Goal: Task Accomplishment & Management: Manage account settings

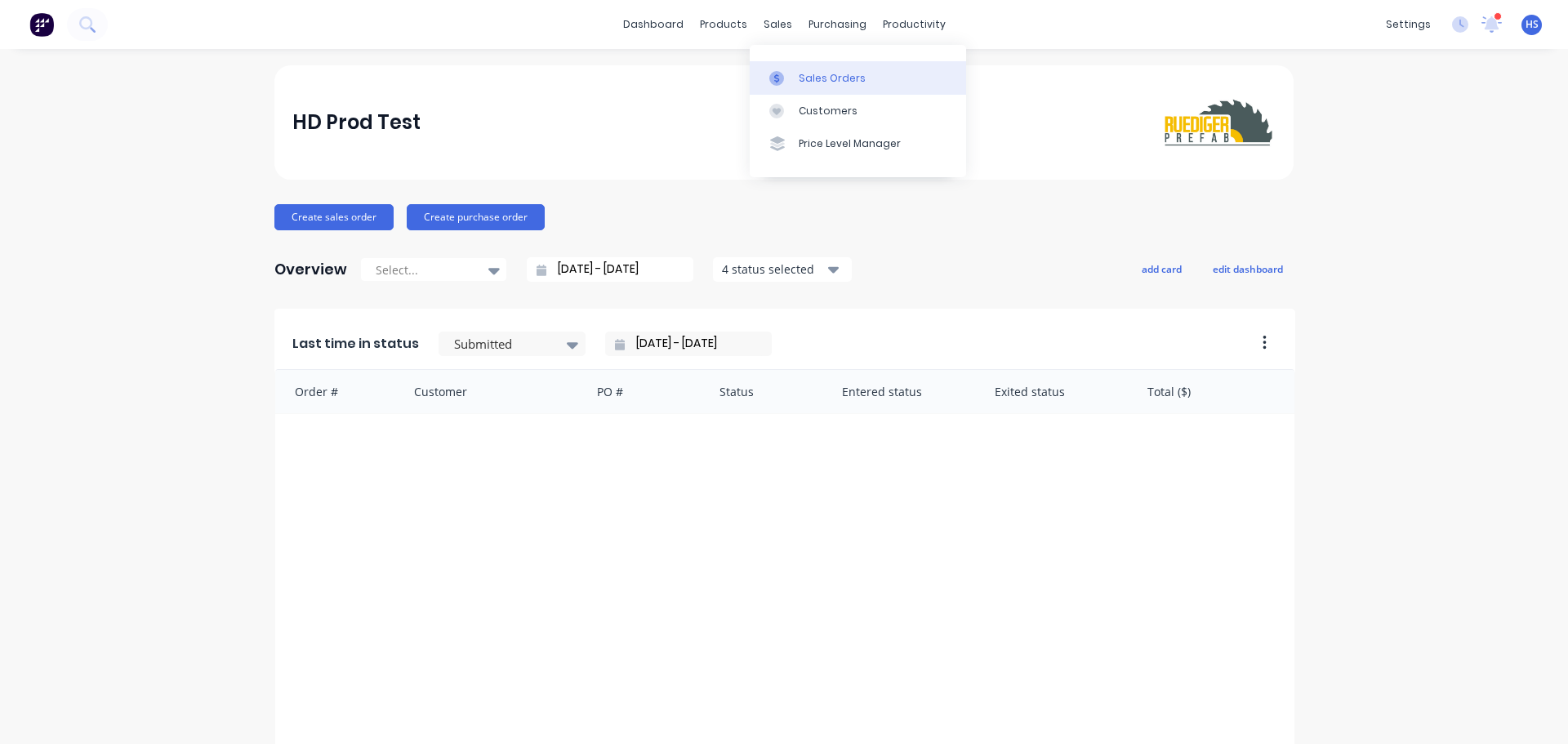
click at [856, 82] on div "Sales Orders" at bounding box center [831, 78] width 67 height 15
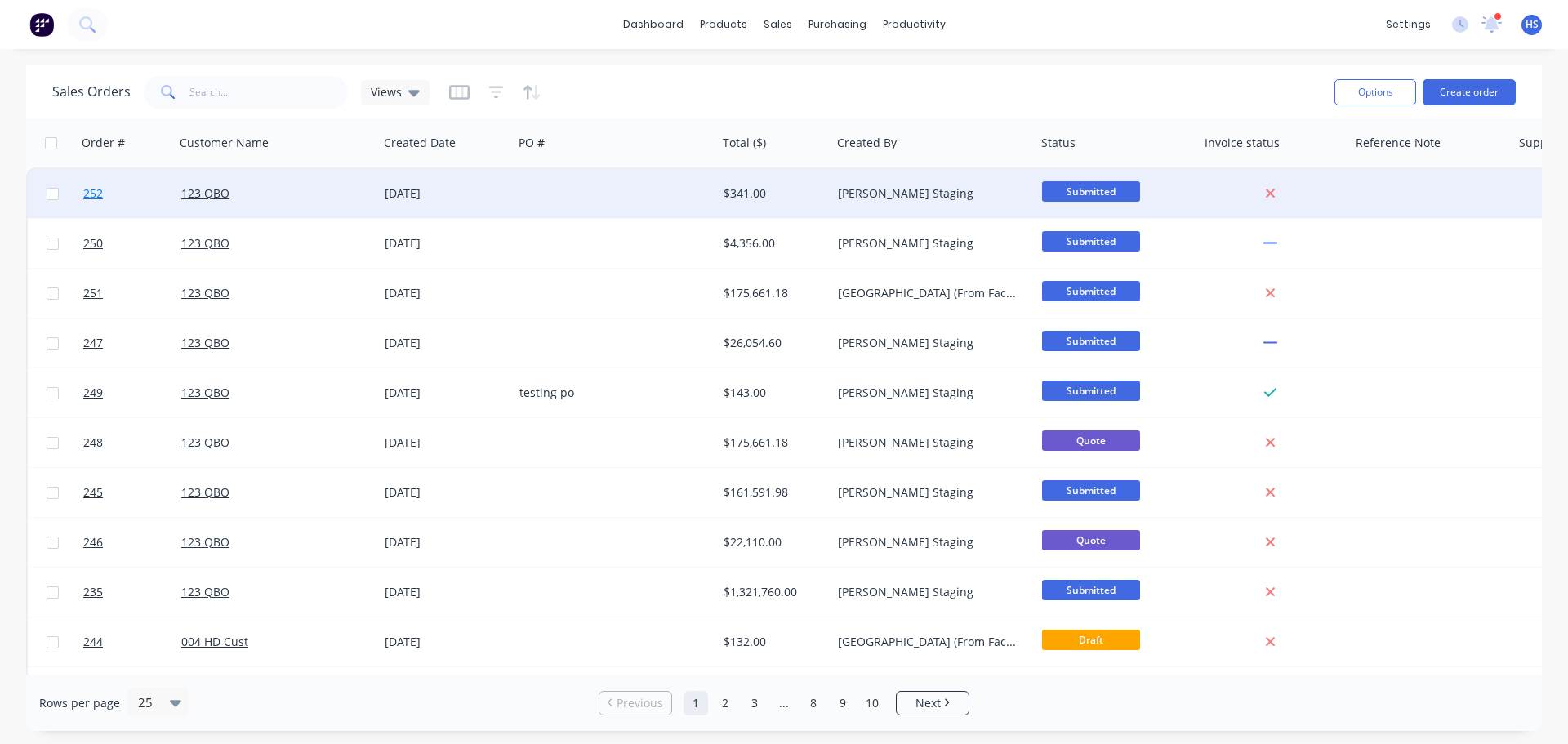
click at [127, 198] on link "252" at bounding box center [132, 193] width 98 height 49
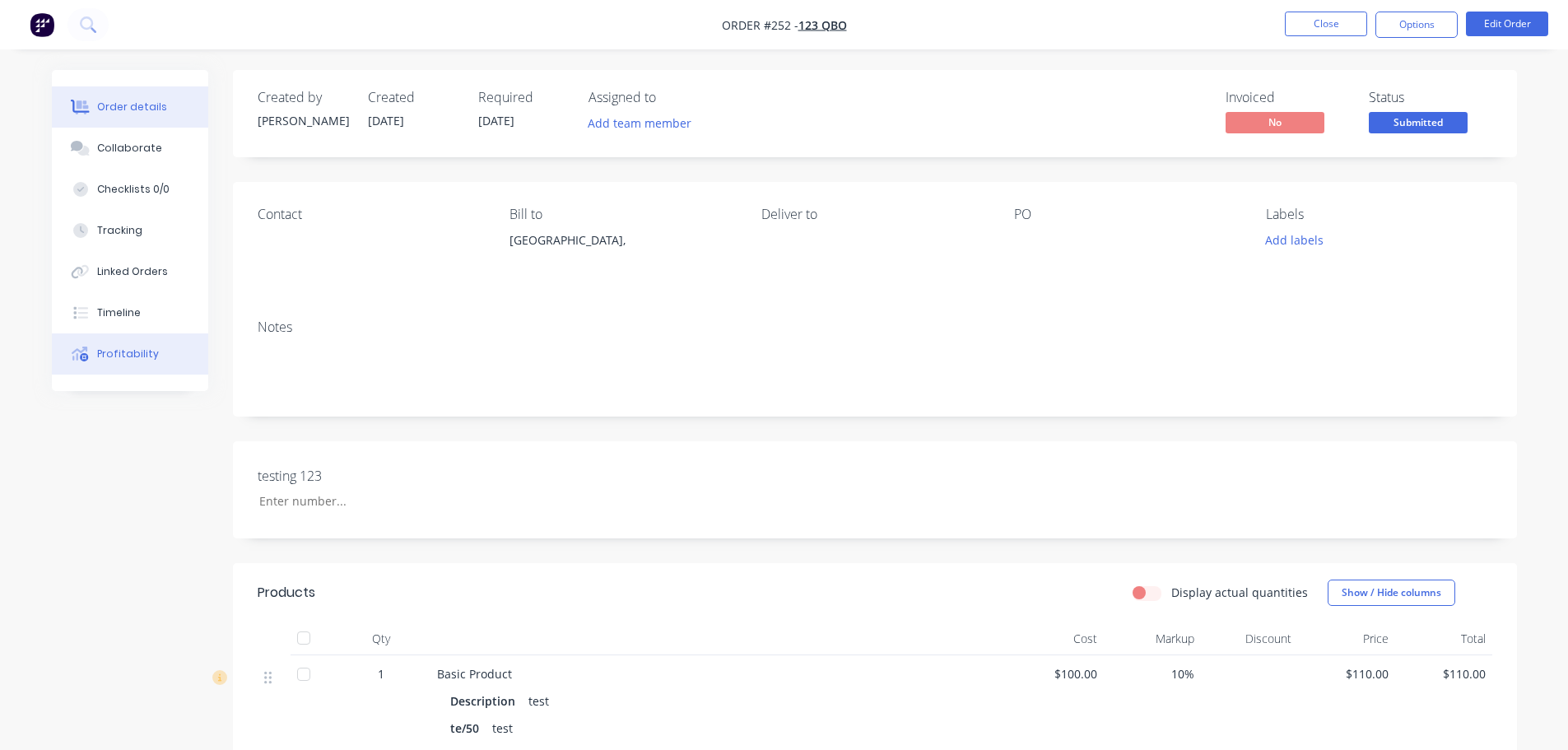
click at [116, 352] on div "Profitability" at bounding box center [128, 354] width 62 height 15
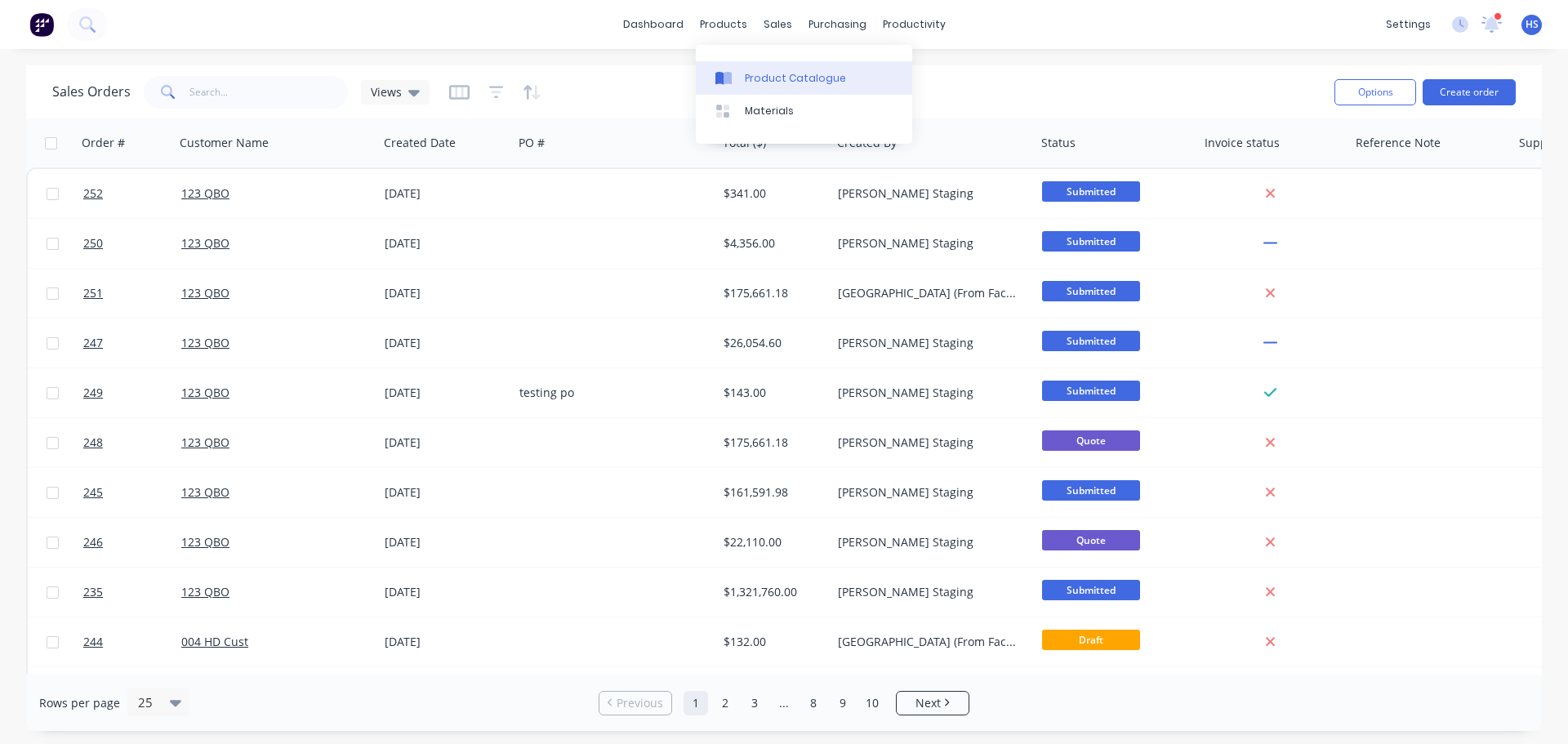
click at [783, 75] on div "Product Catalogue" at bounding box center [795, 78] width 101 height 15
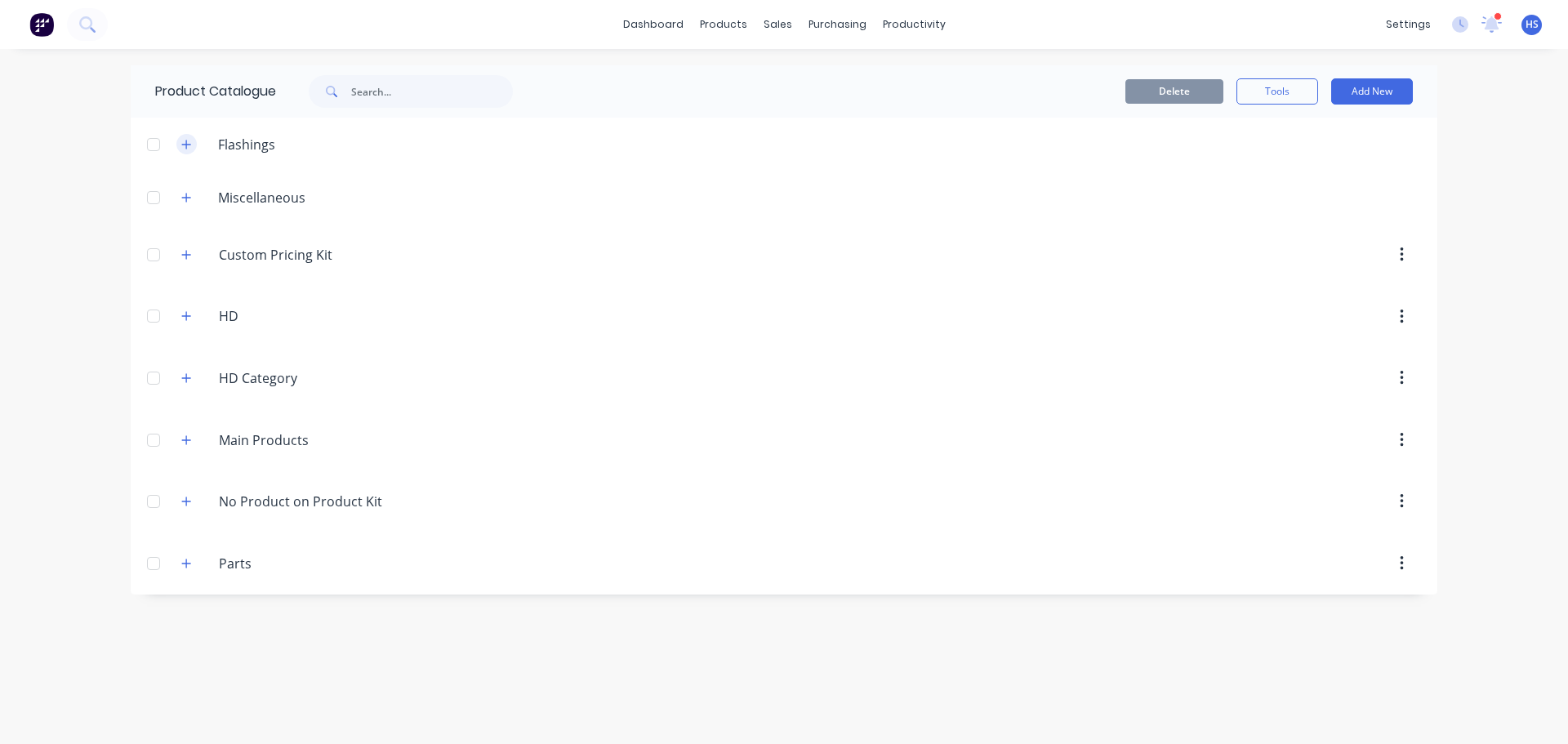
click at [184, 139] on icon "button" at bounding box center [186, 144] width 10 height 12
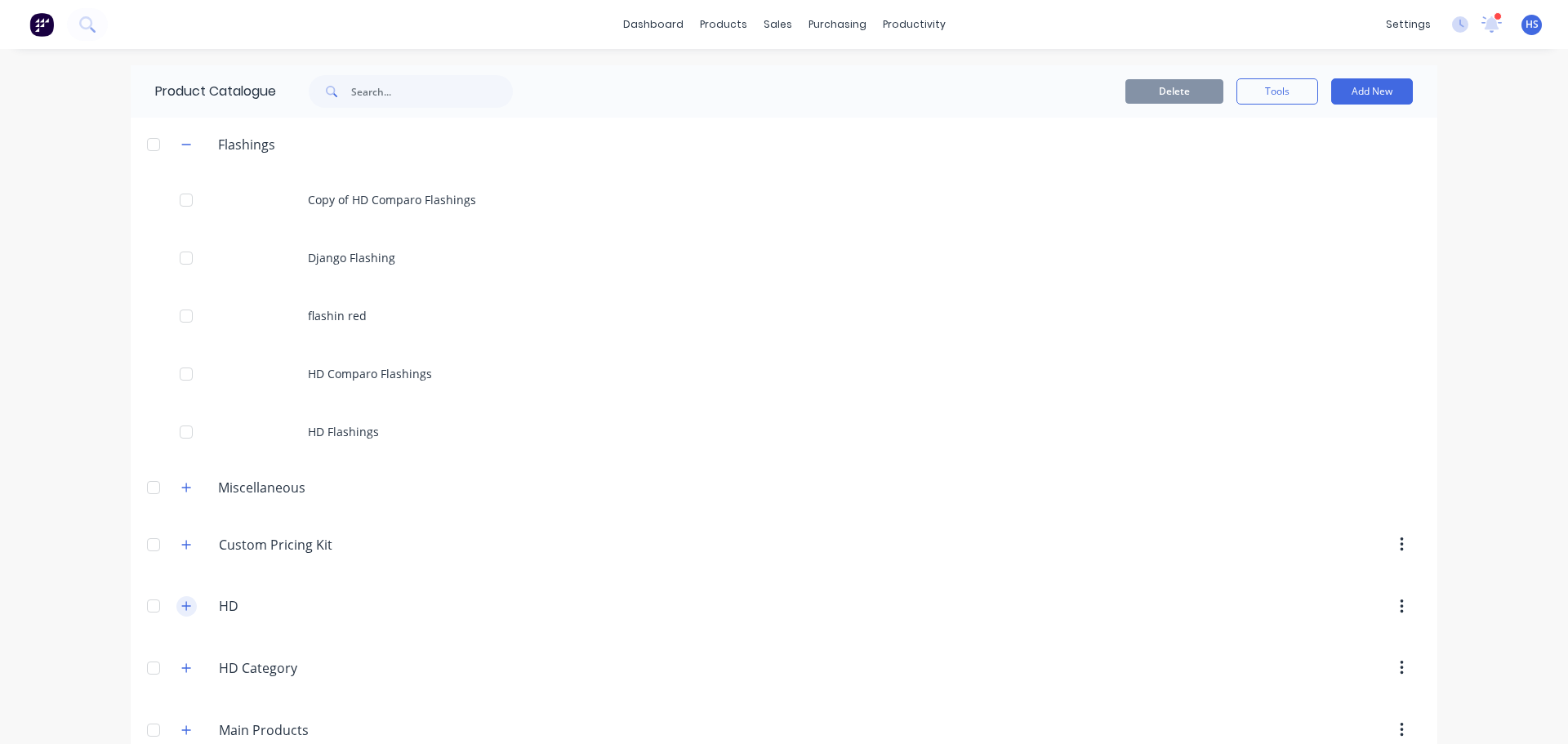
click at [182, 600] on icon "button" at bounding box center [186, 605] width 10 height 12
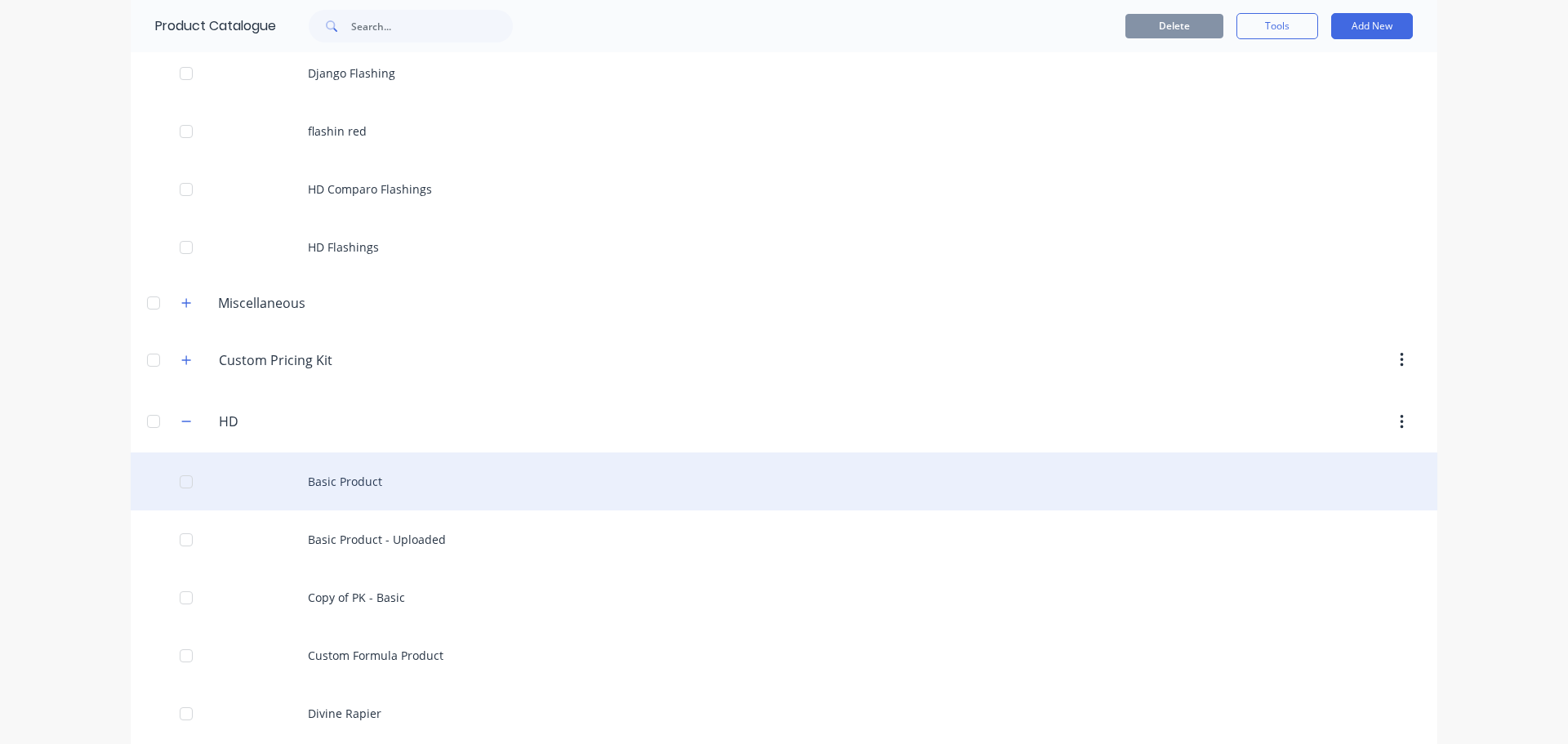
scroll to position [196, 0]
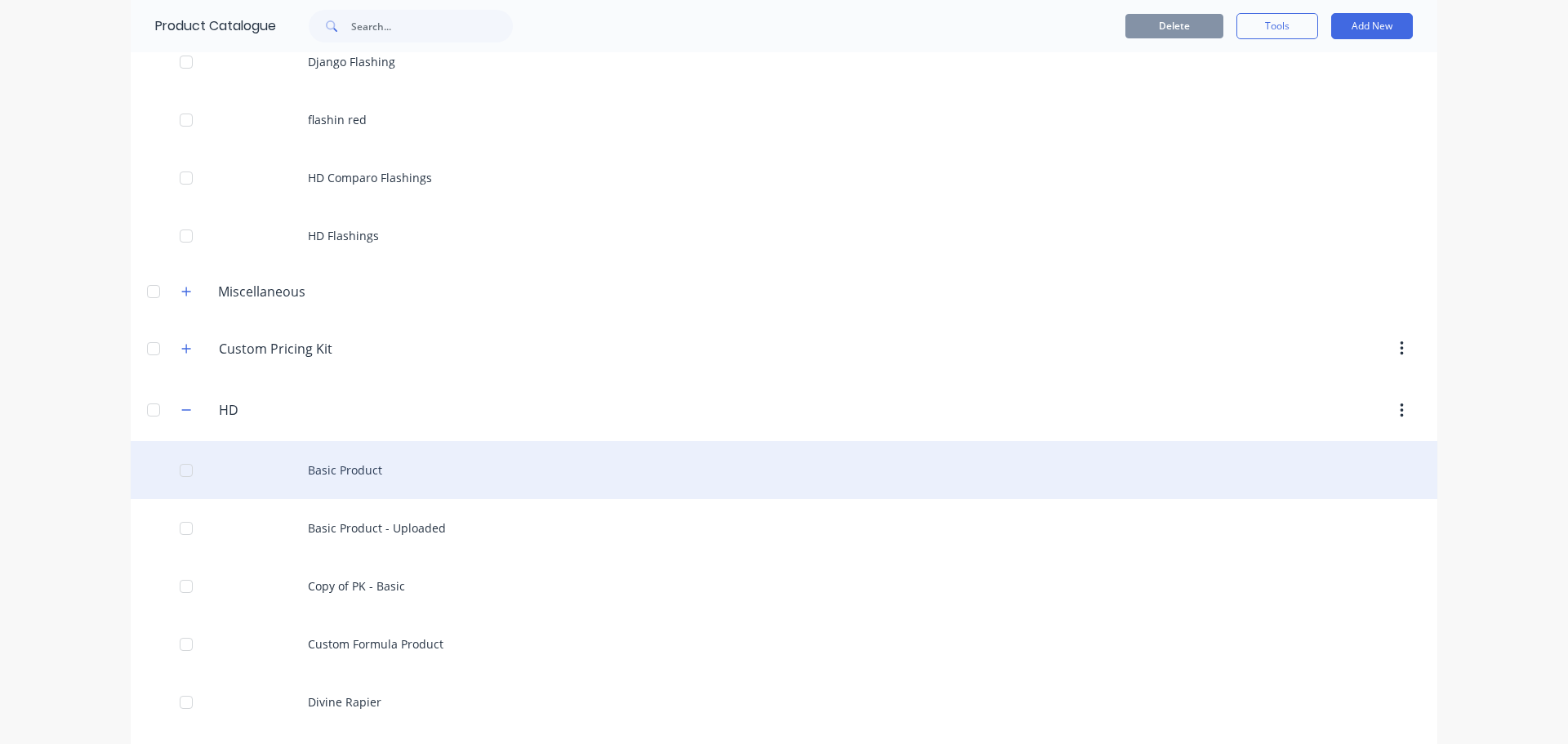
click at [375, 454] on div "Basic Product" at bounding box center [783, 470] width 1306 height 58
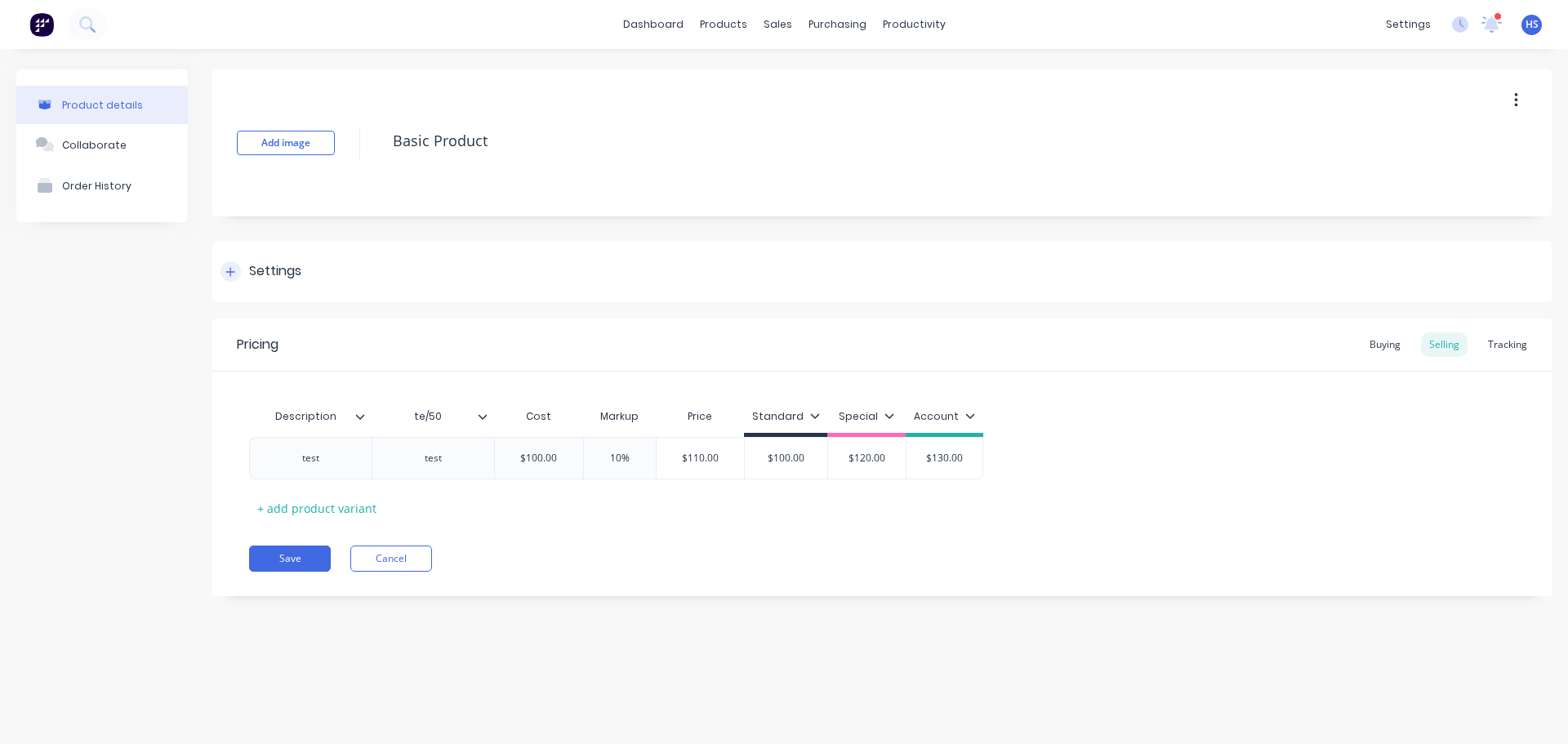
click at [236, 278] on div at bounding box center [231, 272] width 20 height 20
type textarea "x"
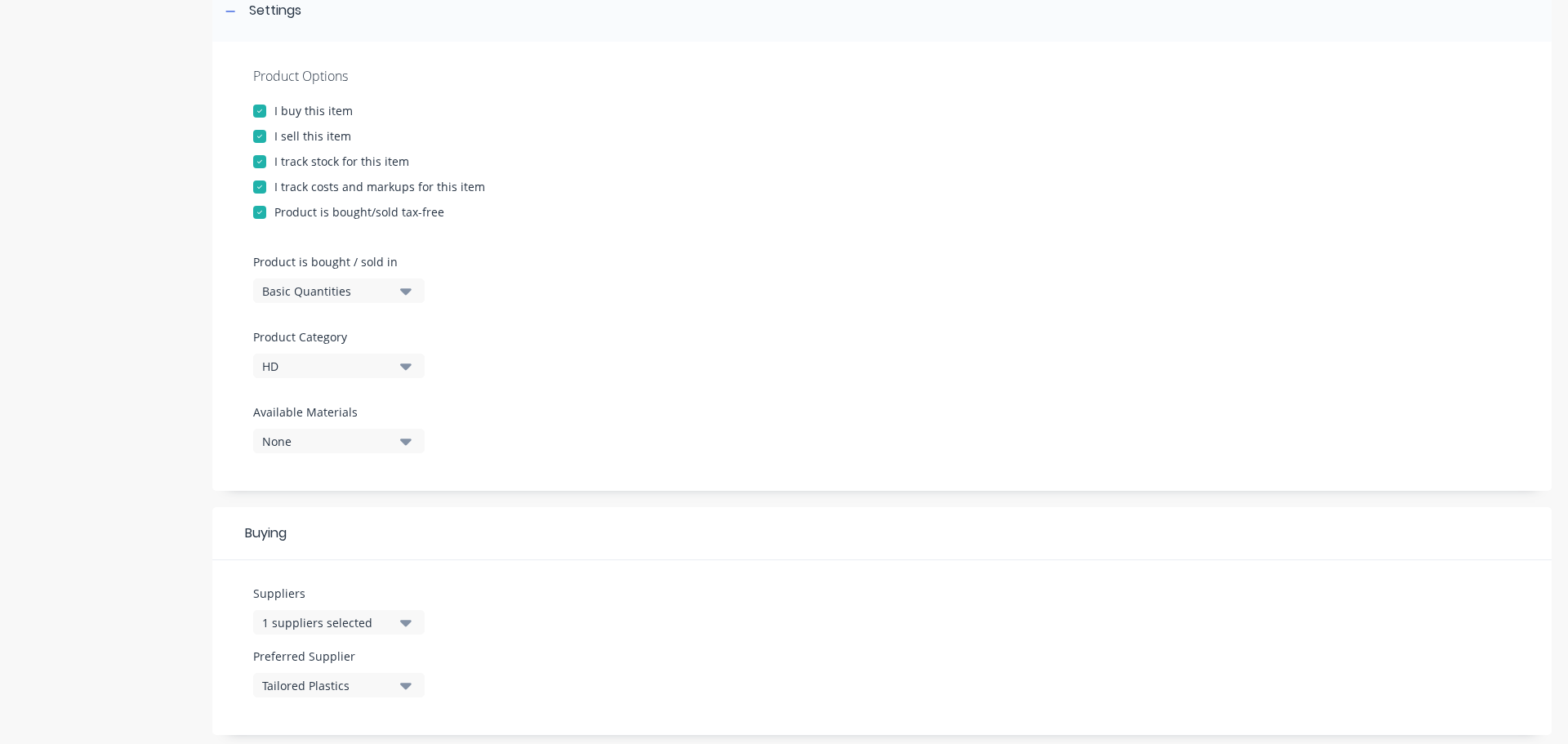
scroll to position [572, 0]
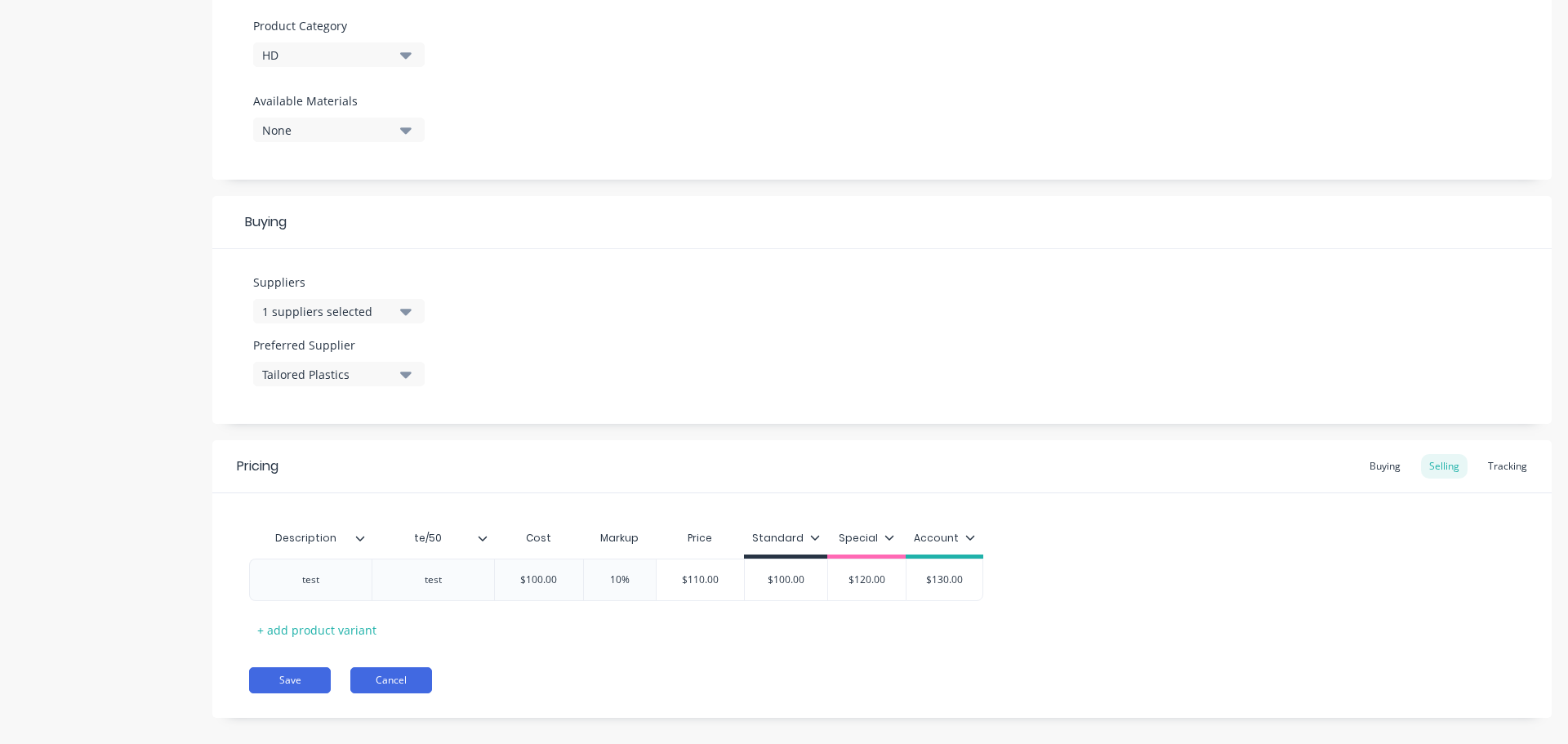
click at [392, 679] on button "Cancel" at bounding box center [391, 680] width 82 height 26
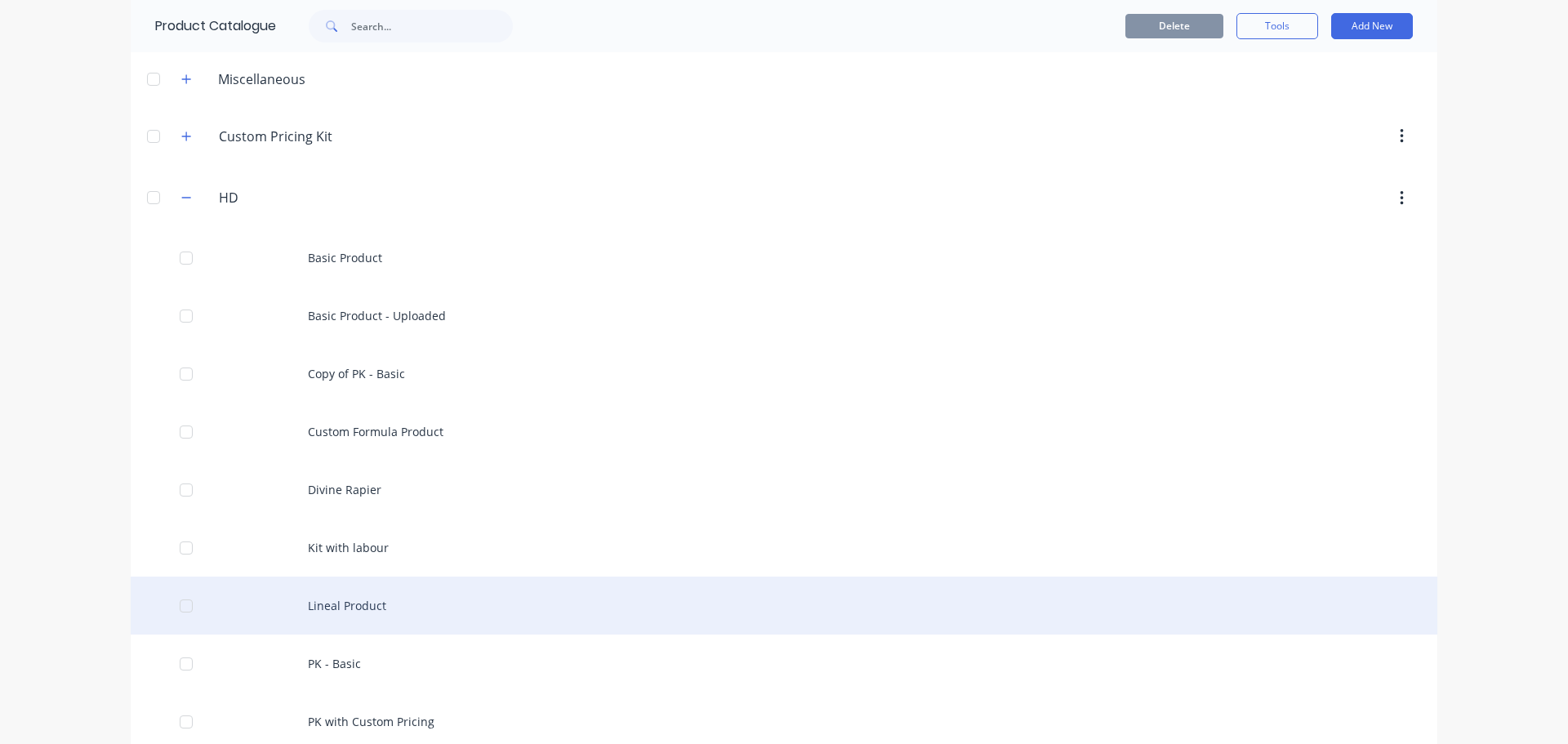
scroll to position [572, 0]
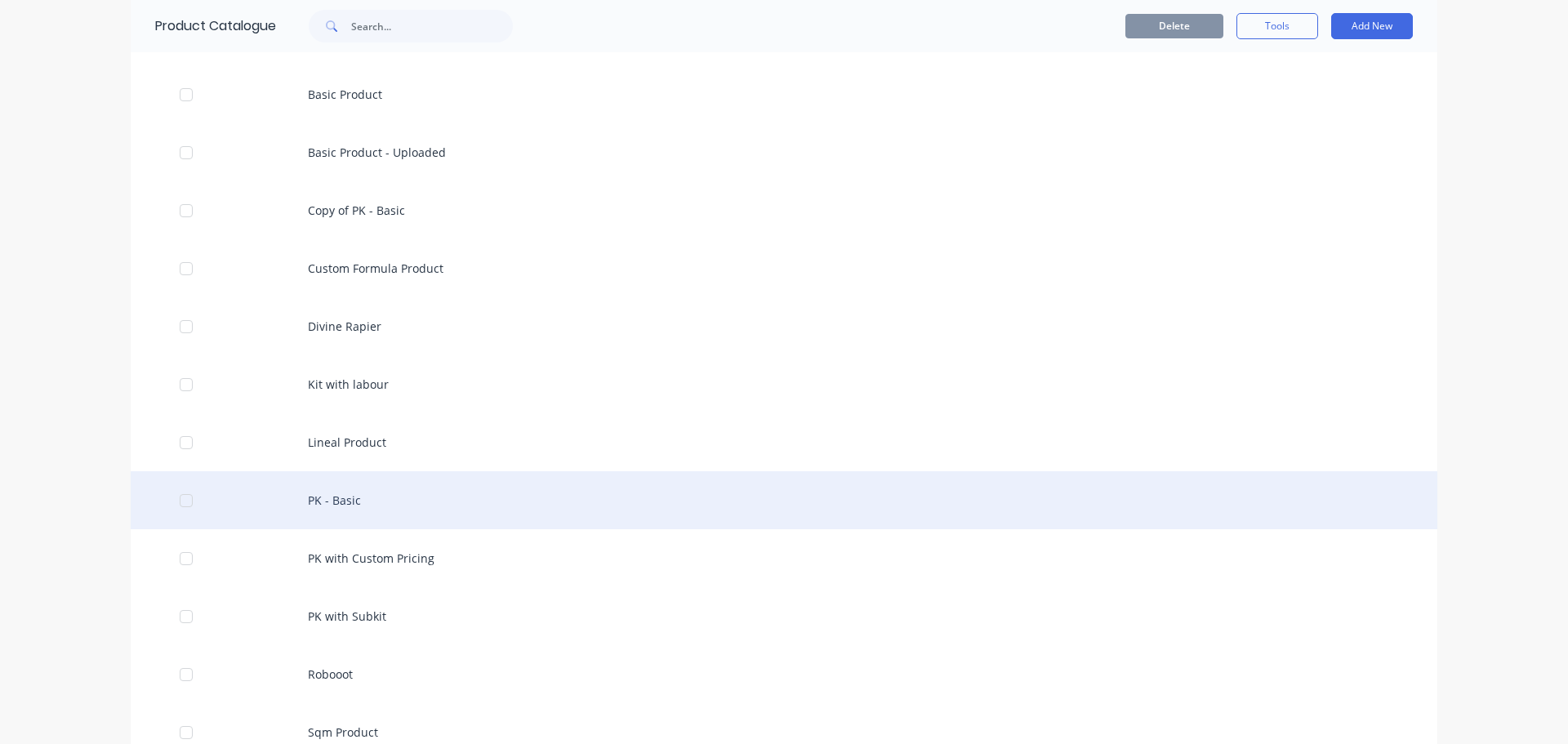
click at [403, 501] on div "PK - Basic" at bounding box center [783, 501] width 1306 height 58
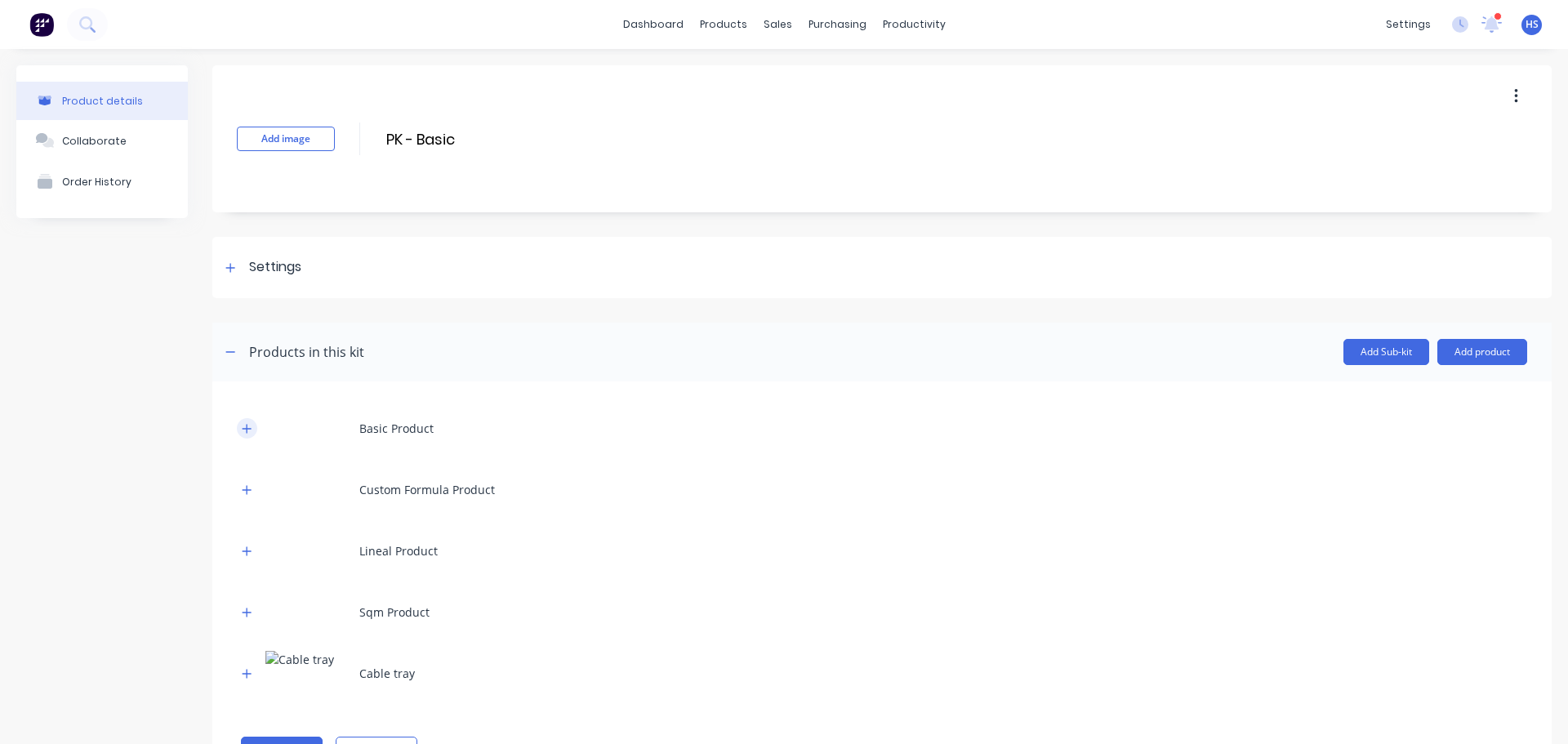
click at [253, 422] on button "button" at bounding box center [247, 429] width 20 height 20
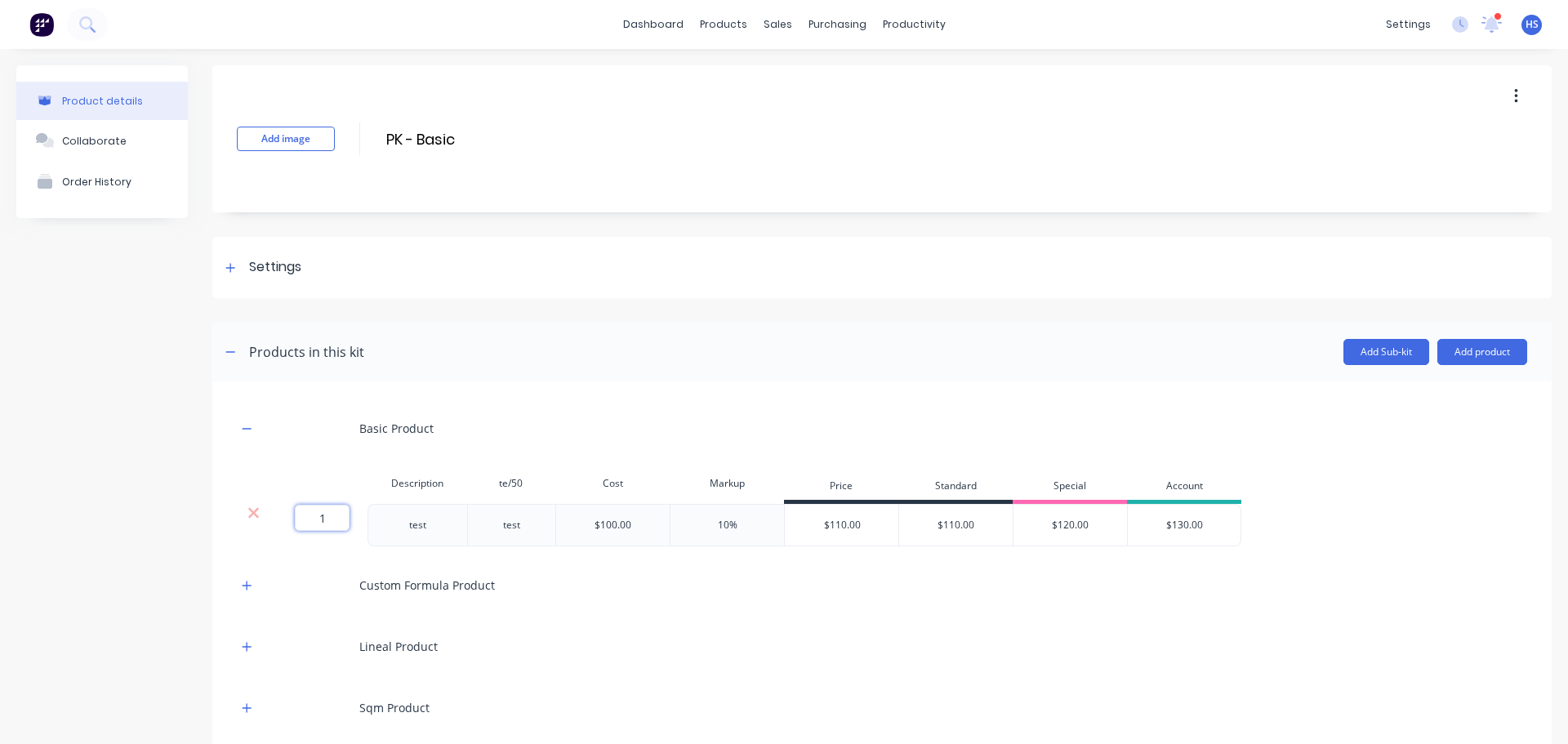
drag, startPoint x: 334, startPoint y: 515, endPoint x: 294, endPoint y: 519, distance: 40.2
click at [294, 519] on input "1" at bounding box center [322, 518] width 55 height 26
type input "."
click at [83, 409] on div "Product details Collaborate Order History" at bounding box center [102, 482] width 171 height 834
drag, startPoint x: 306, startPoint y: 518, endPoint x: 356, endPoint y: 525, distance: 50.5
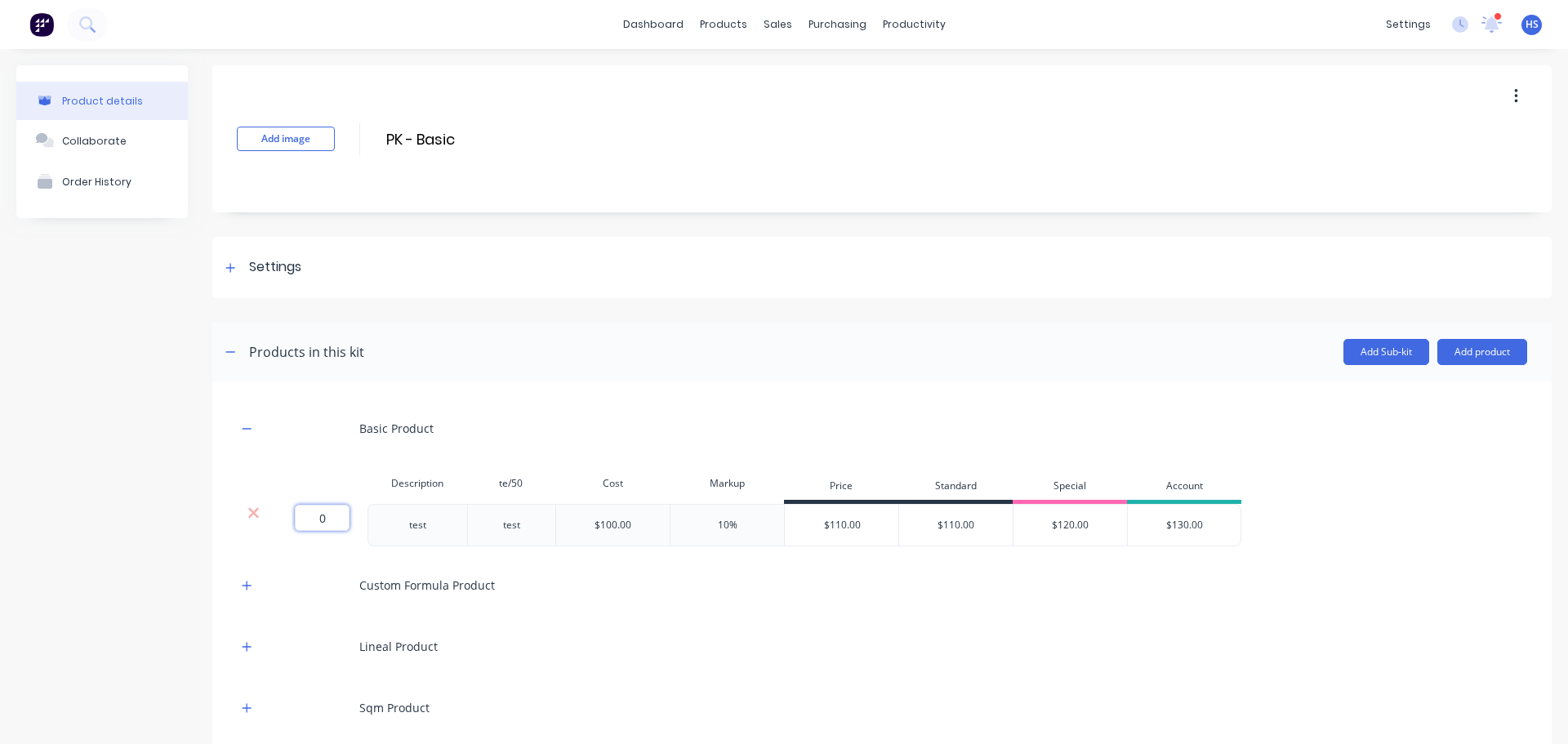
click at [356, 525] on div "0 0 ?" at bounding box center [319, 525] width 98 height 43
type input ".2"
click at [169, 466] on div "Product details Collaborate Order History" at bounding box center [102, 482] width 171 height 834
drag, startPoint x: 294, startPoint y: 512, endPoint x: 416, endPoint y: 529, distance: 123.2
click at [412, 529] on div "0.2 0.2 ? test test $100.00 10% $110.00 $110.00 $120.00 $130.00" at bounding box center [739, 525] width 1005 height 43
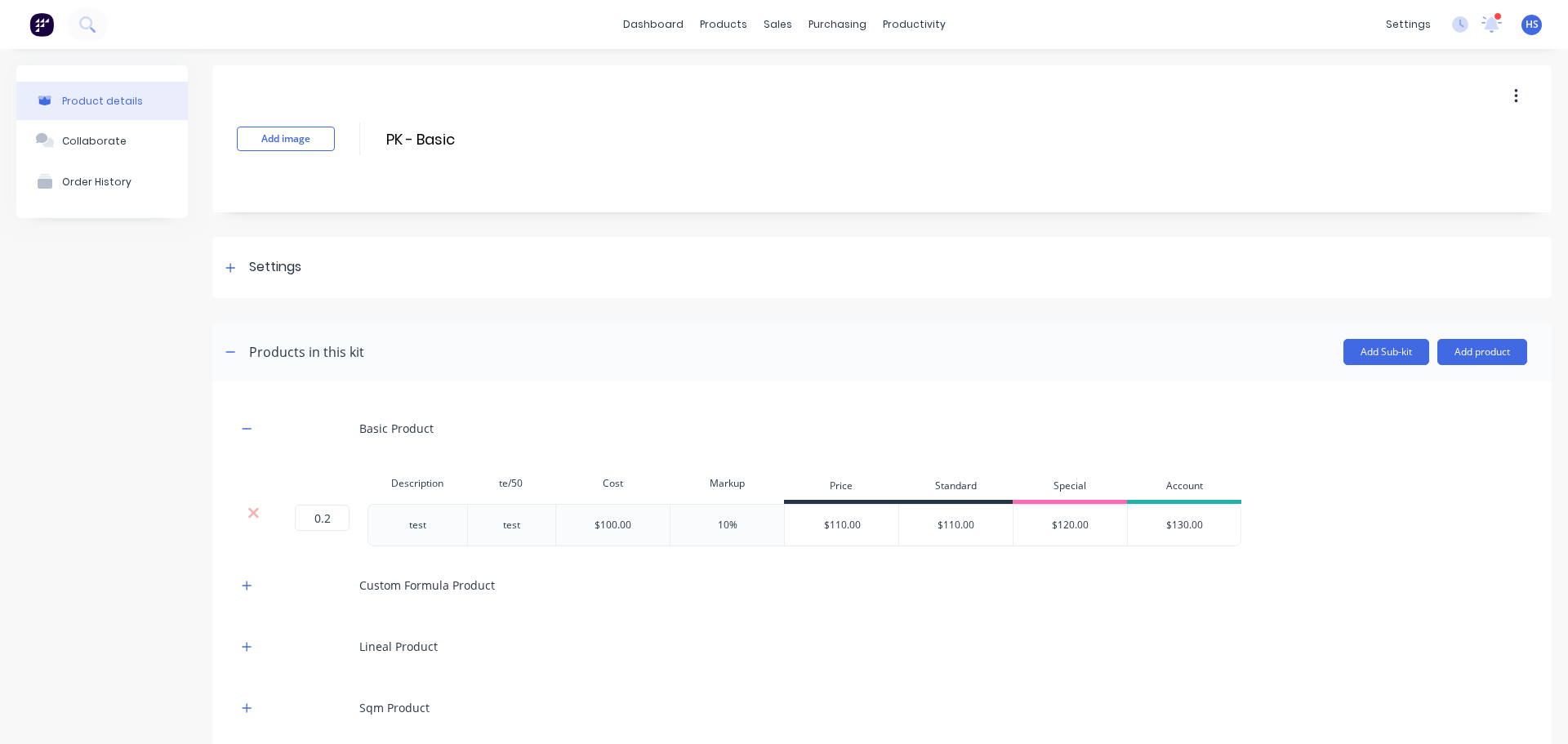
click at [346, 503] on div "Description te/50 Cost Markup Price Standard Special Account" at bounding box center [739, 485] width 1005 height 36
drag, startPoint x: 334, startPoint y: 512, endPoint x: 297, endPoint y: 520, distance: 37.9
click at [297, 520] on input "0.2" at bounding box center [322, 518] width 55 height 26
click at [138, 496] on div "Product details Collaborate Order History" at bounding box center [102, 482] width 171 height 834
drag, startPoint x: 311, startPoint y: 513, endPoint x: 351, endPoint y: 525, distance: 41.8
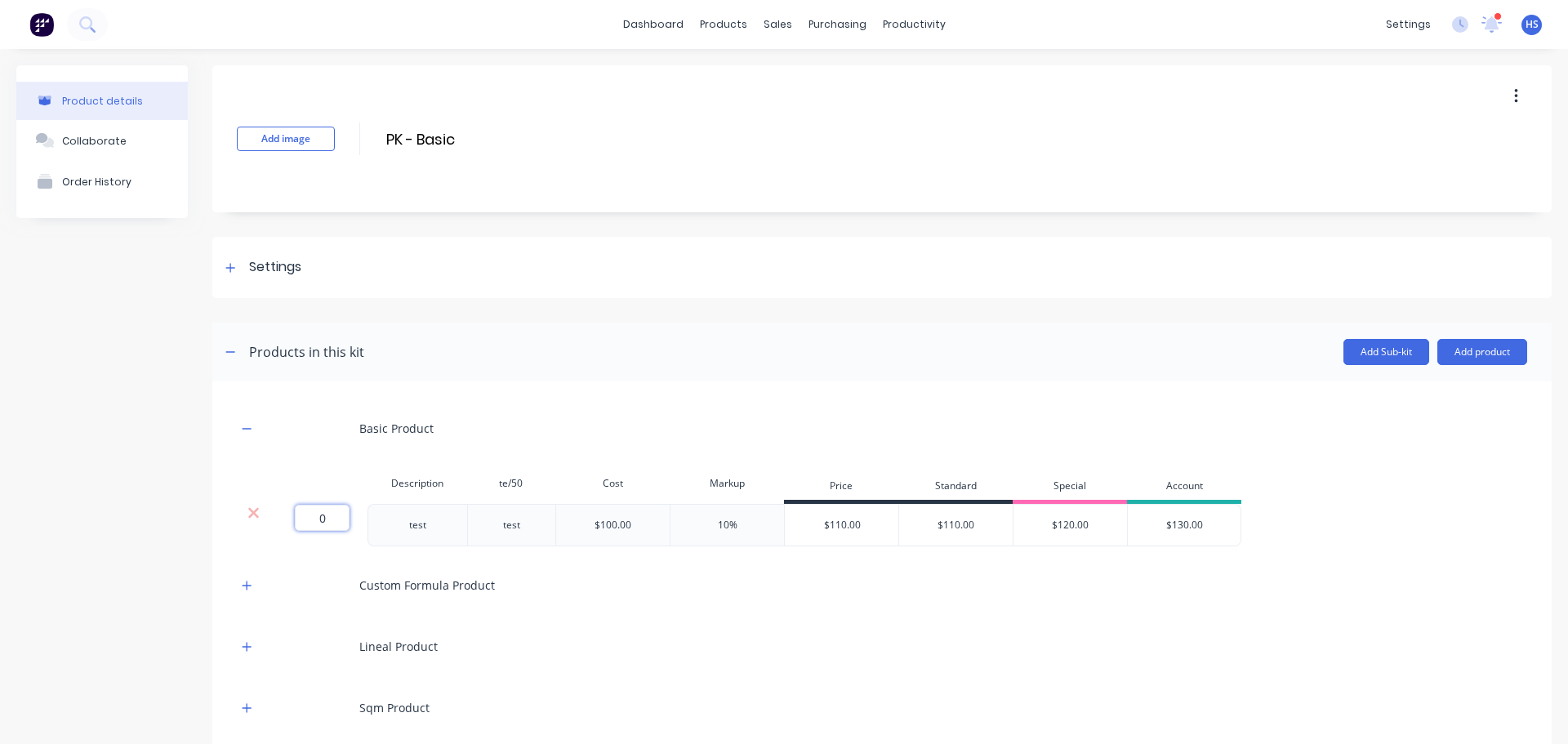
click at [351, 525] on div "0 0 ?" at bounding box center [319, 525] width 98 height 43
type input "0"
click at [506, 407] on div "Basic Product" at bounding box center [882, 428] width 1290 height 45
click at [249, 587] on icon "button" at bounding box center [246, 585] width 10 height 12
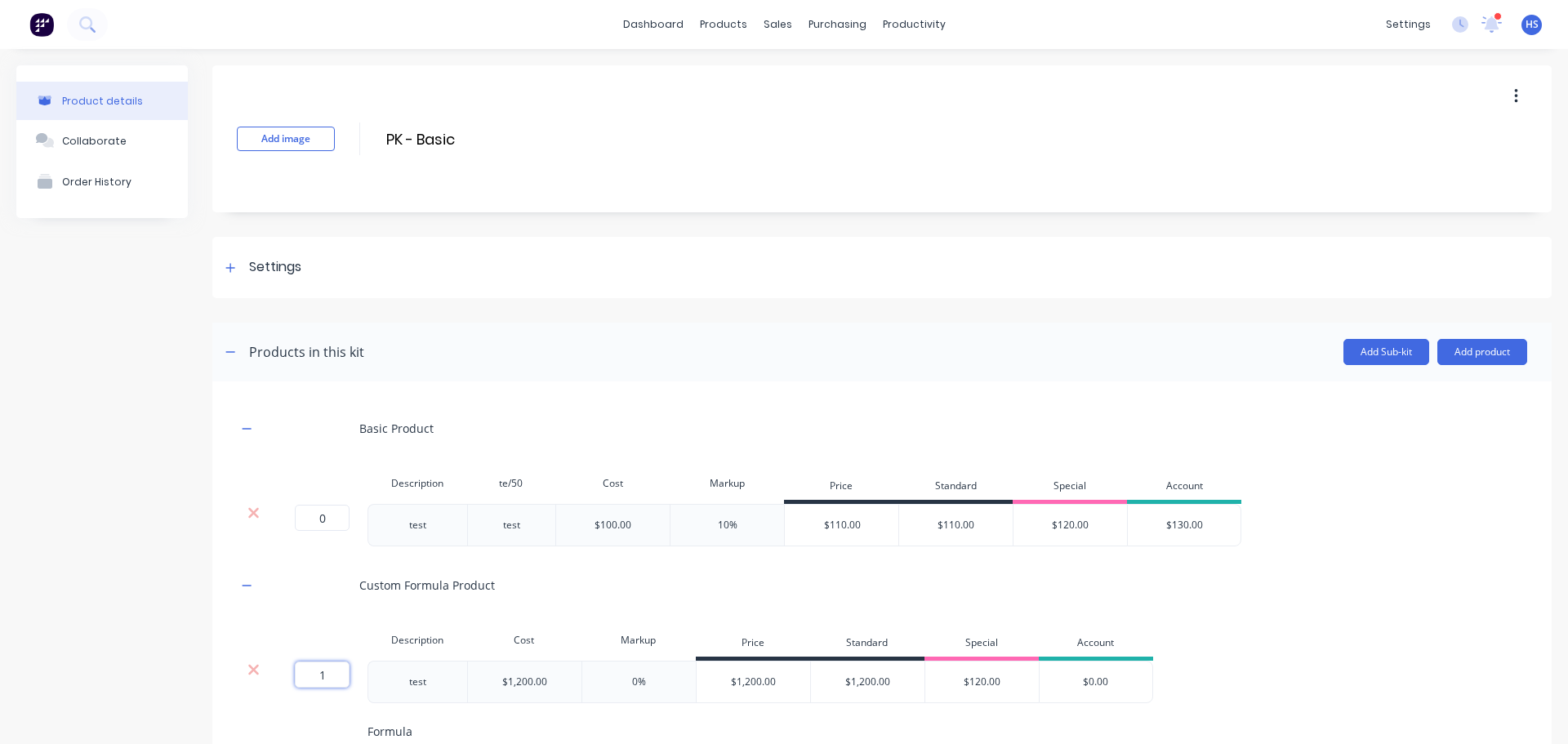
drag, startPoint x: 317, startPoint y: 666, endPoint x: 372, endPoint y: 673, distance: 55.4
click at [372, 673] on div "1 1 ? test $1,200.00 0% $1,200.00 $1,200.00 $120.00 $0.00" at bounding box center [695, 682] width 916 height 43
type input "."
click at [503, 571] on div "Custom Formula Product" at bounding box center [882, 584] width 1290 height 45
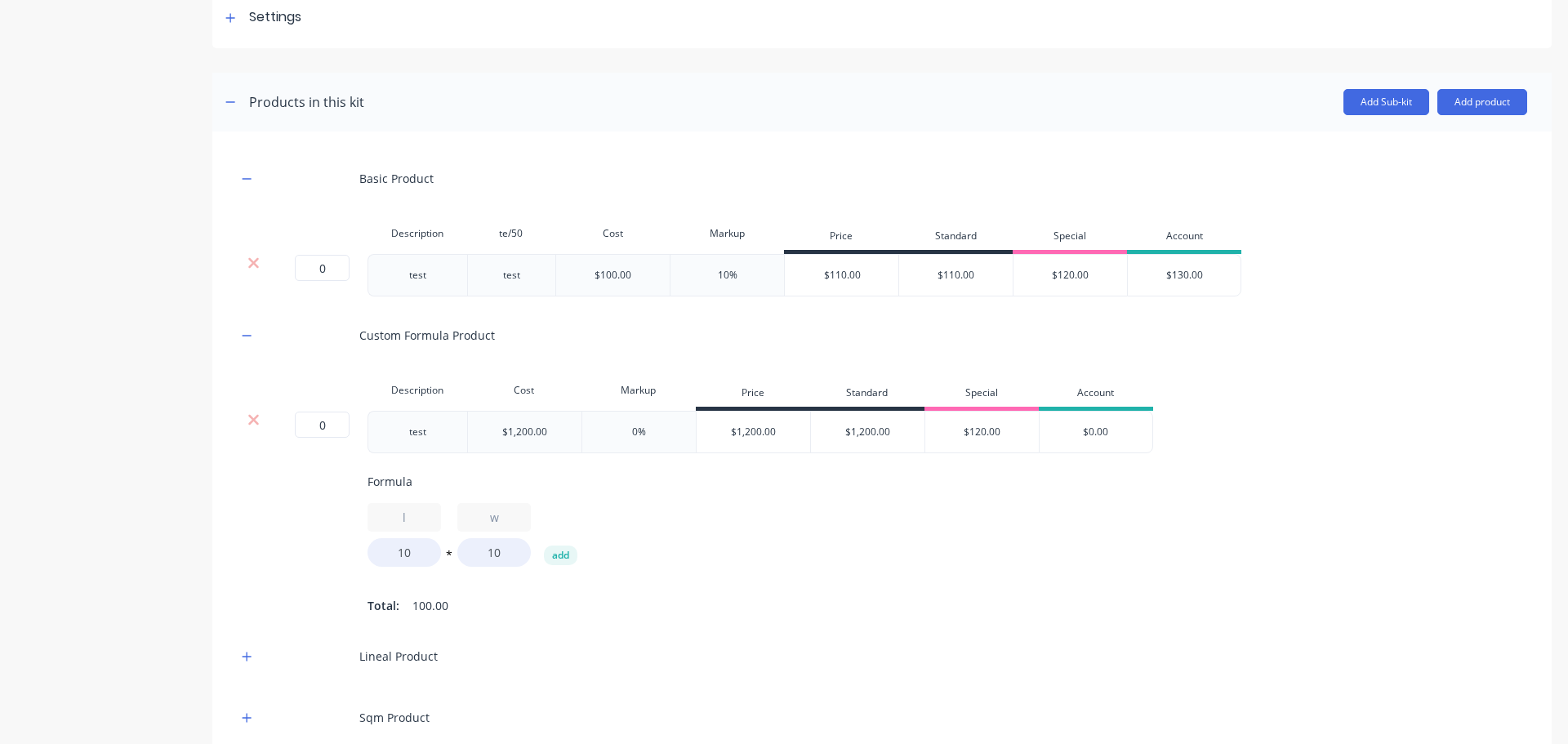
scroll to position [408, 0]
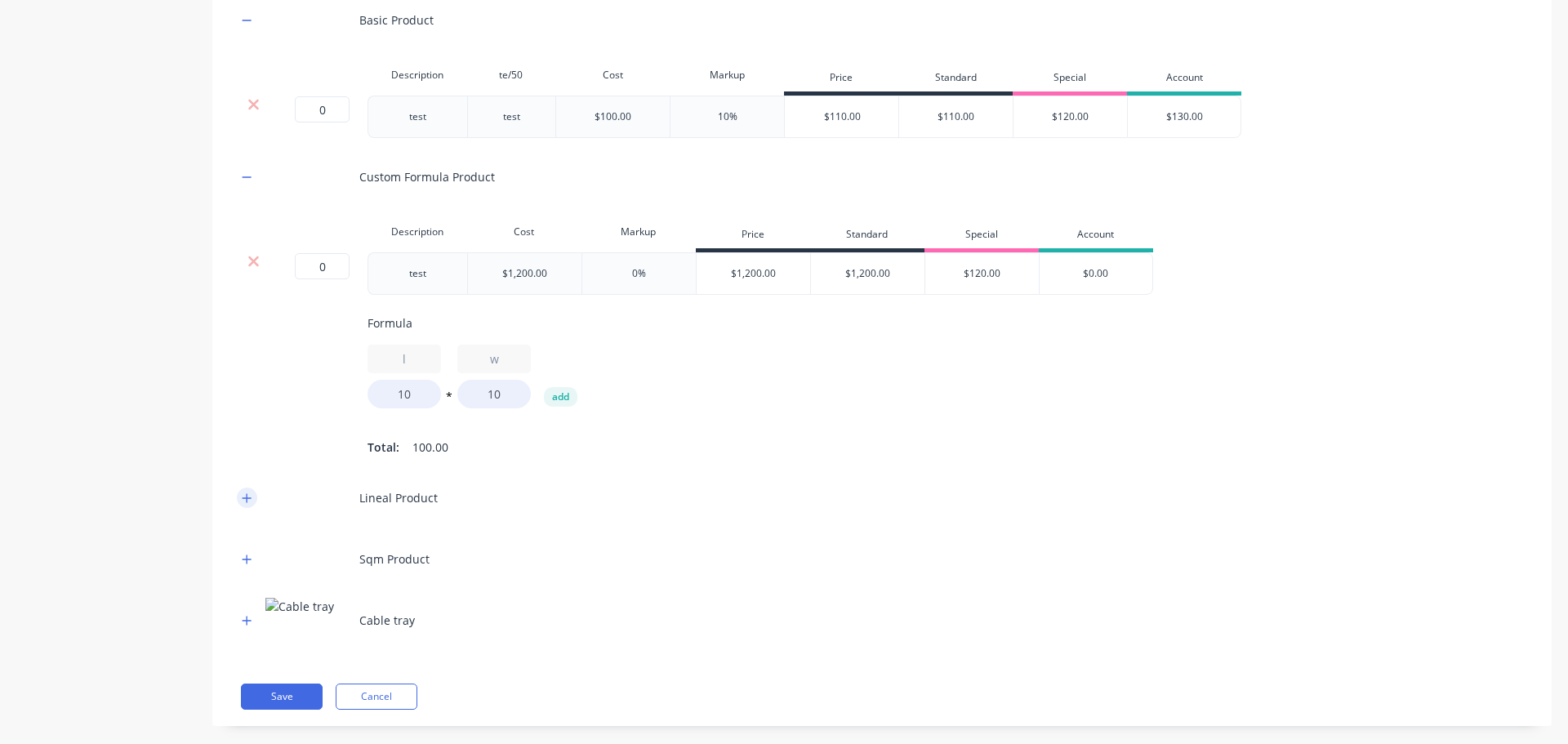
click at [247, 502] on icon "button" at bounding box center [247, 498] width 9 height 9
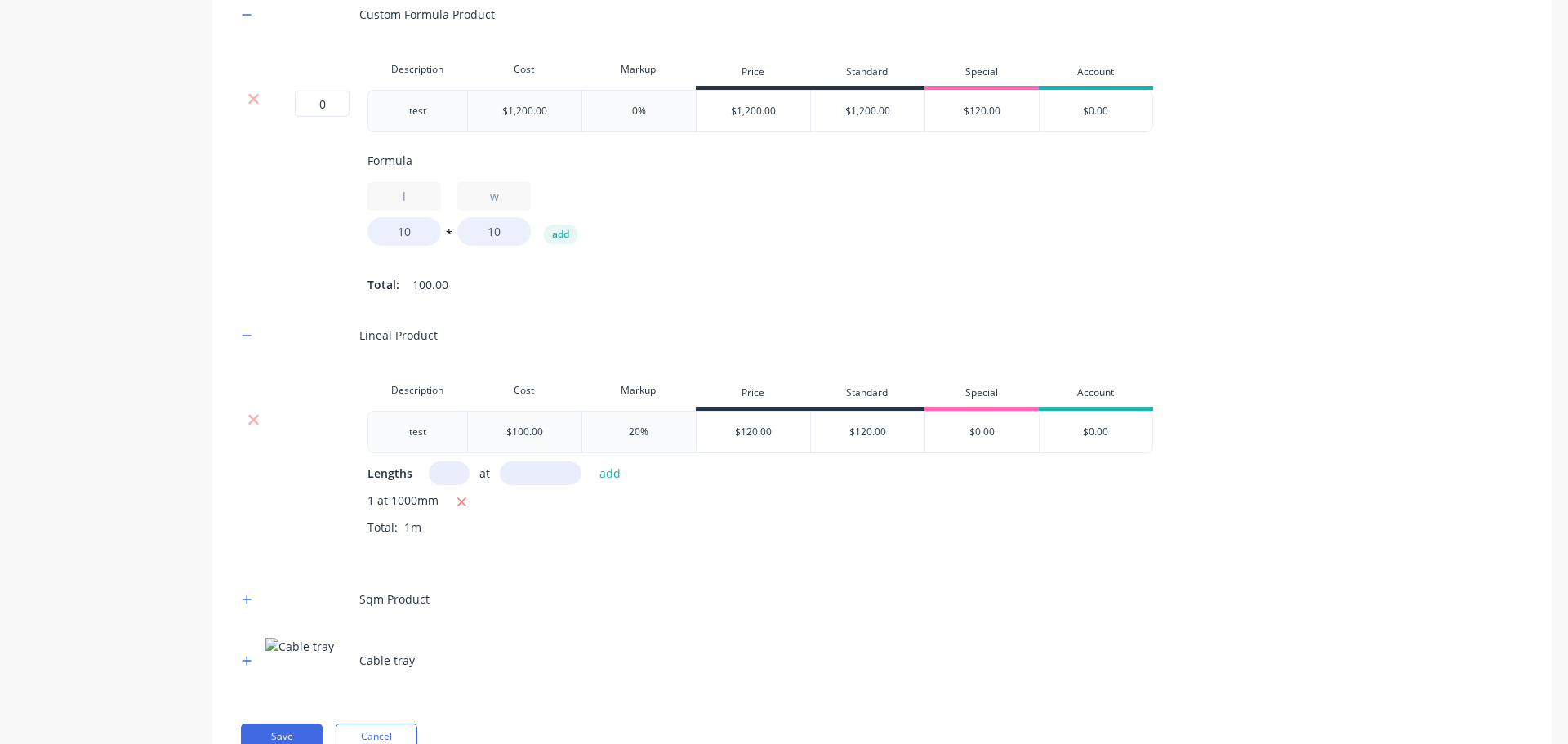
scroll to position [572, 0]
drag, startPoint x: 251, startPoint y: 608, endPoint x: 274, endPoint y: 602, distance: 23.8
click at [253, 608] on button "button" at bounding box center [247, 598] width 20 height 20
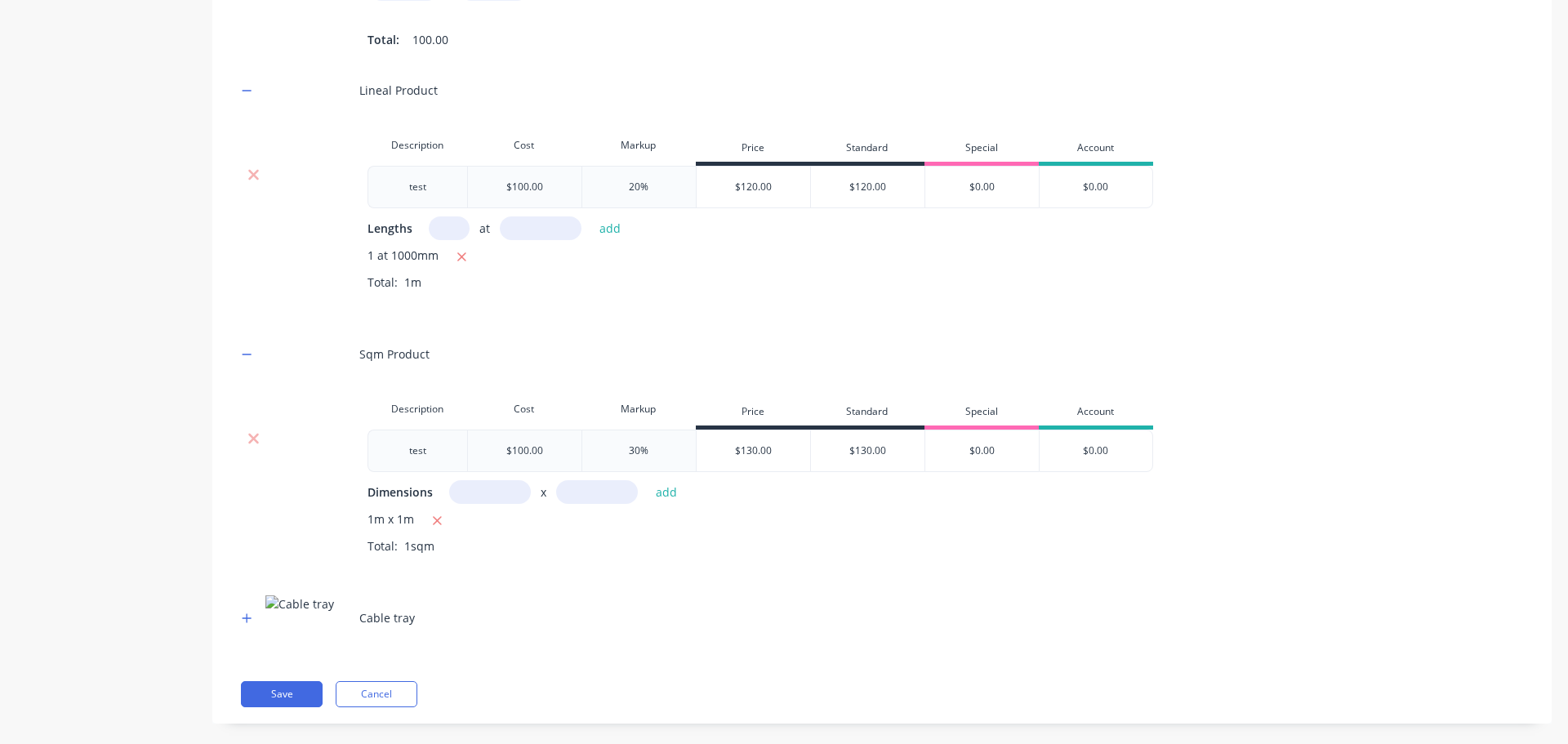
scroll to position [817, 0]
click at [252, 624] on icon "button" at bounding box center [246, 617] width 10 height 12
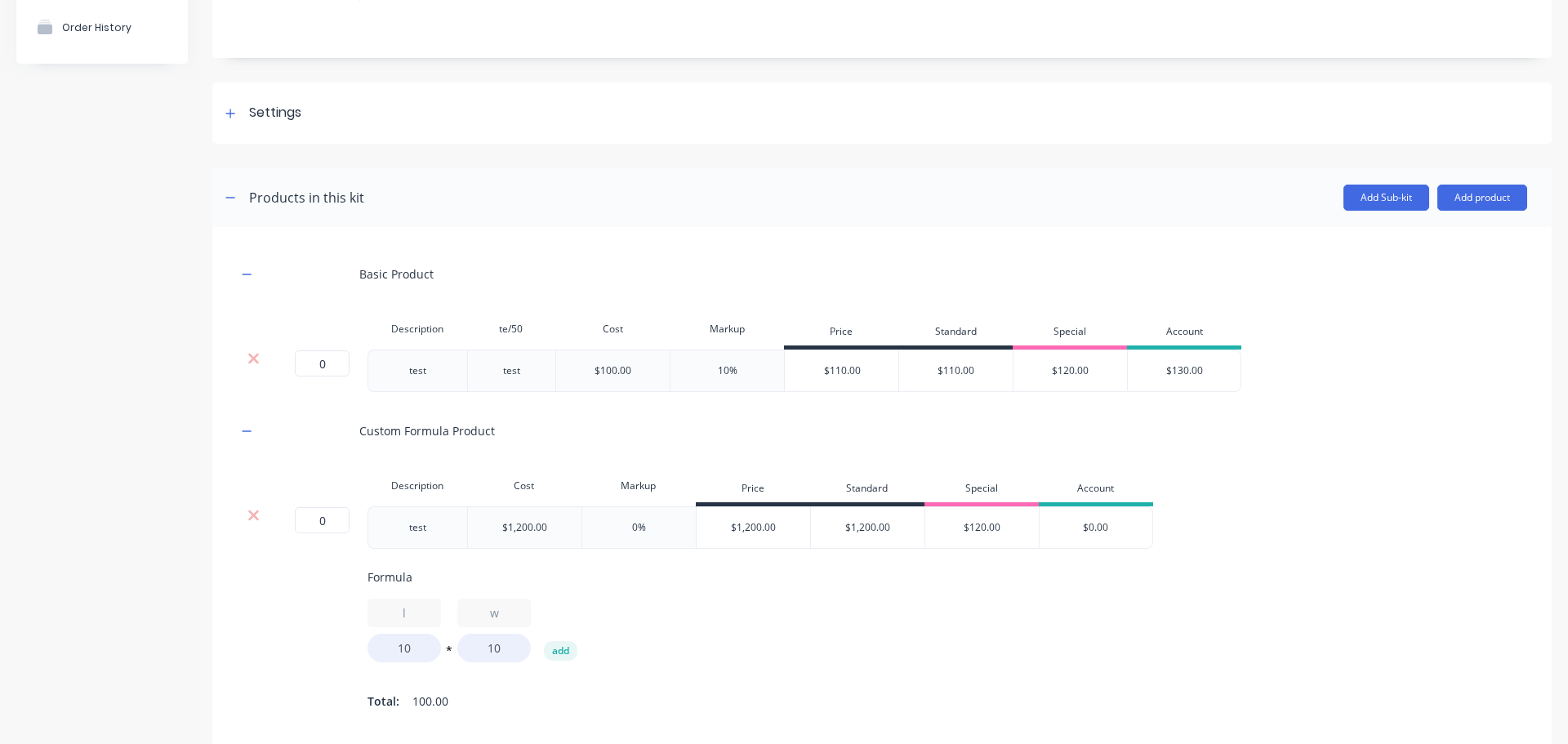
scroll to position [153, 0]
drag, startPoint x: 309, startPoint y: 366, endPoint x: 388, endPoint y: 370, distance: 79.1
click at [377, 367] on div "0 0 ? test test $100.00 10% $110.00 $110.00 $120.00 $130.00" at bounding box center [739, 372] width 1005 height 43
drag, startPoint x: 305, startPoint y: 366, endPoint x: 434, endPoint y: 377, distance: 129.5
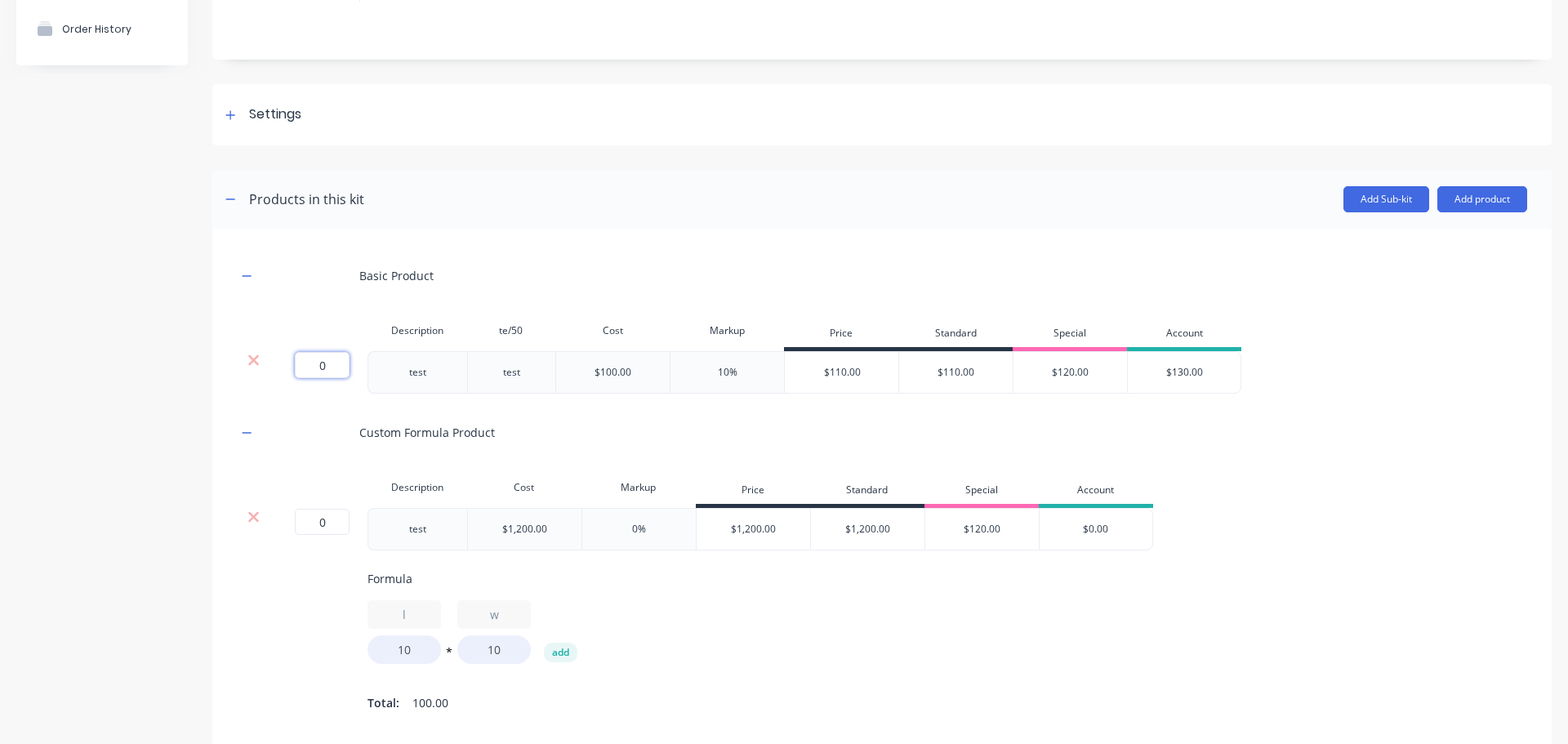
click at [425, 373] on div "0 0 ? test test $100.00 10% $110.00 $110.00 $120.00 $130.00" at bounding box center [739, 372] width 1005 height 43
type input "1"
drag, startPoint x: 305, startPoint y: 520, endPoint x: 354, endPoint y: 523, distance: 49.1
type input "1"
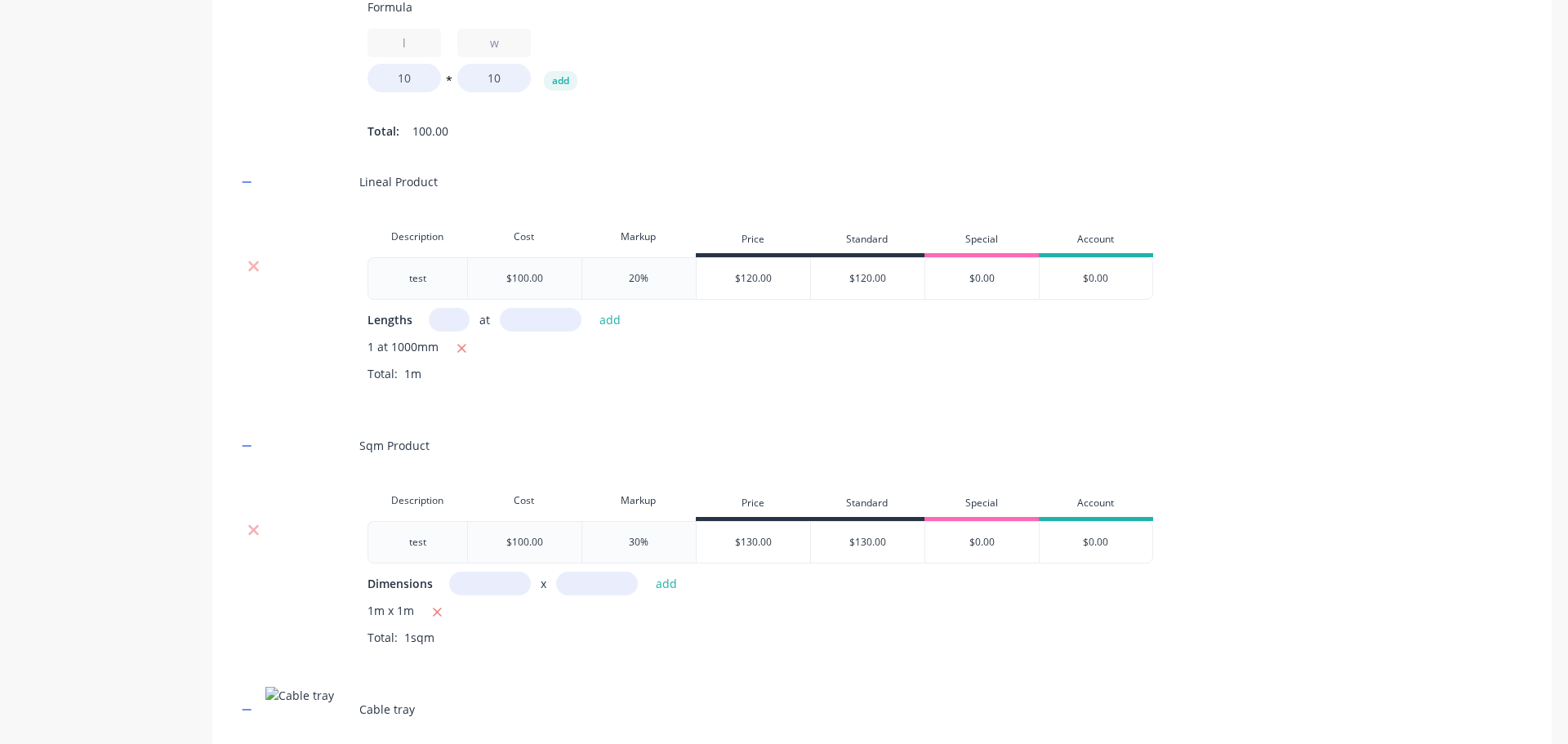
scroll to position [1051, 0]
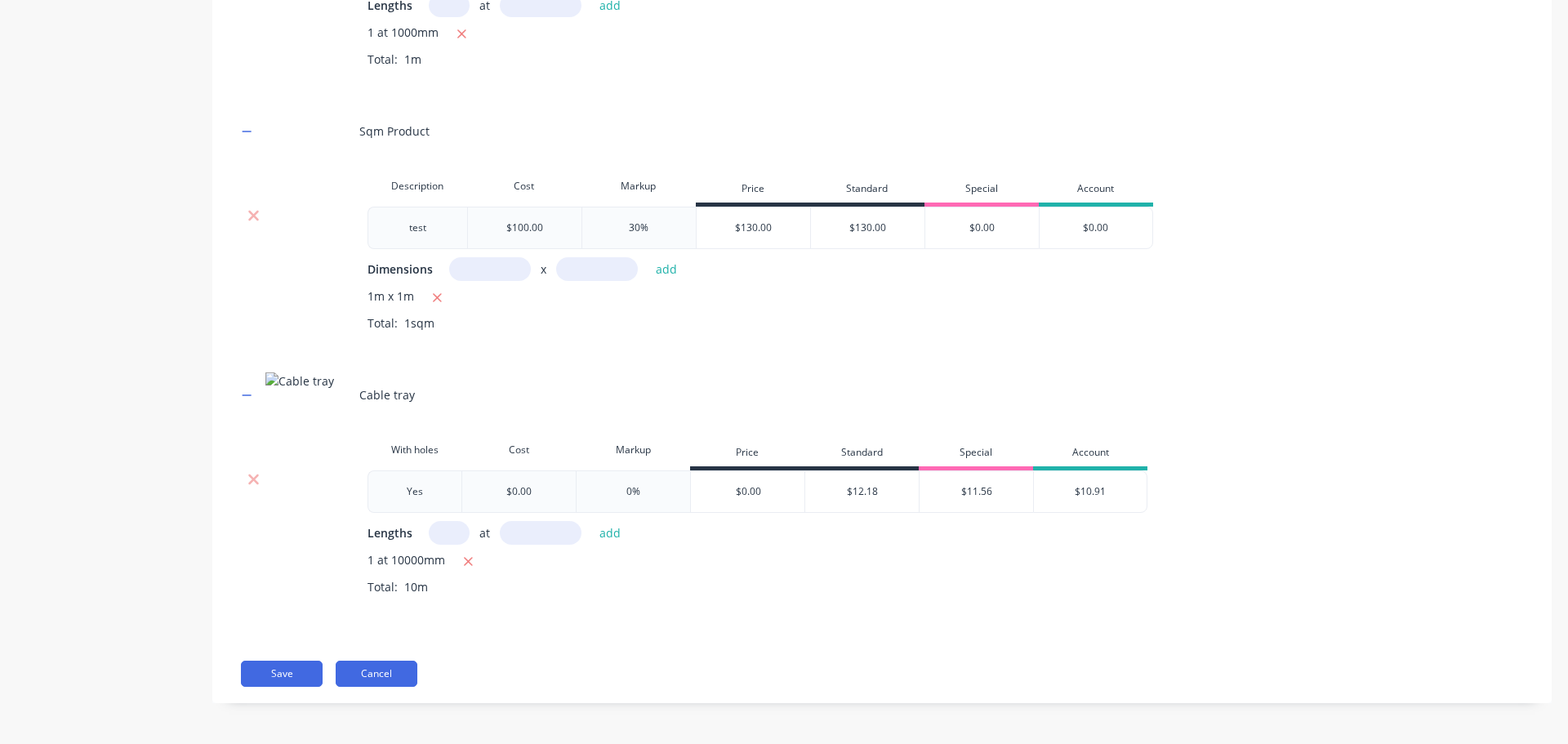
click at [384, 669] on button "Cancel" at bounding box center [377, 674] width 82 height 26
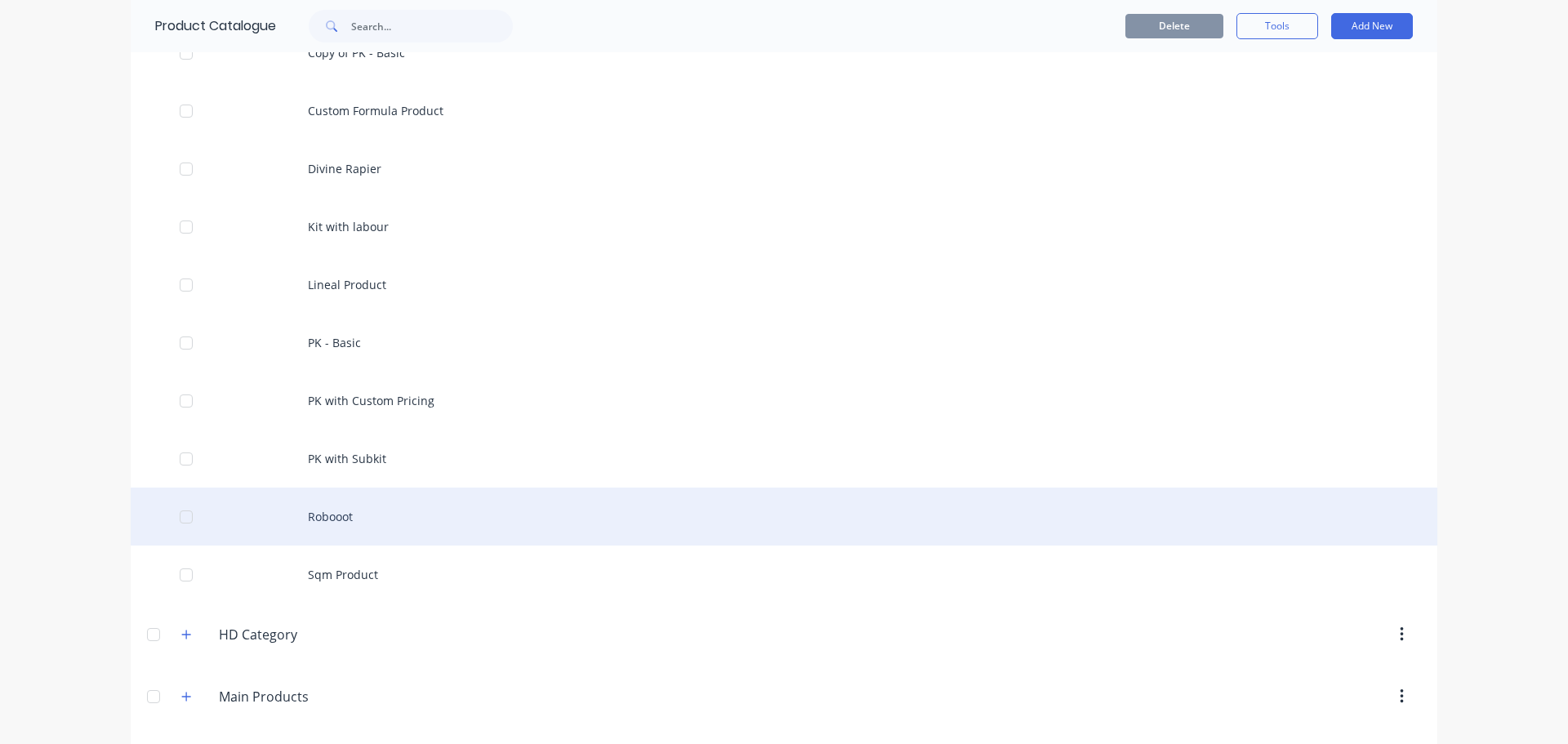
scroll to position [852, 0]
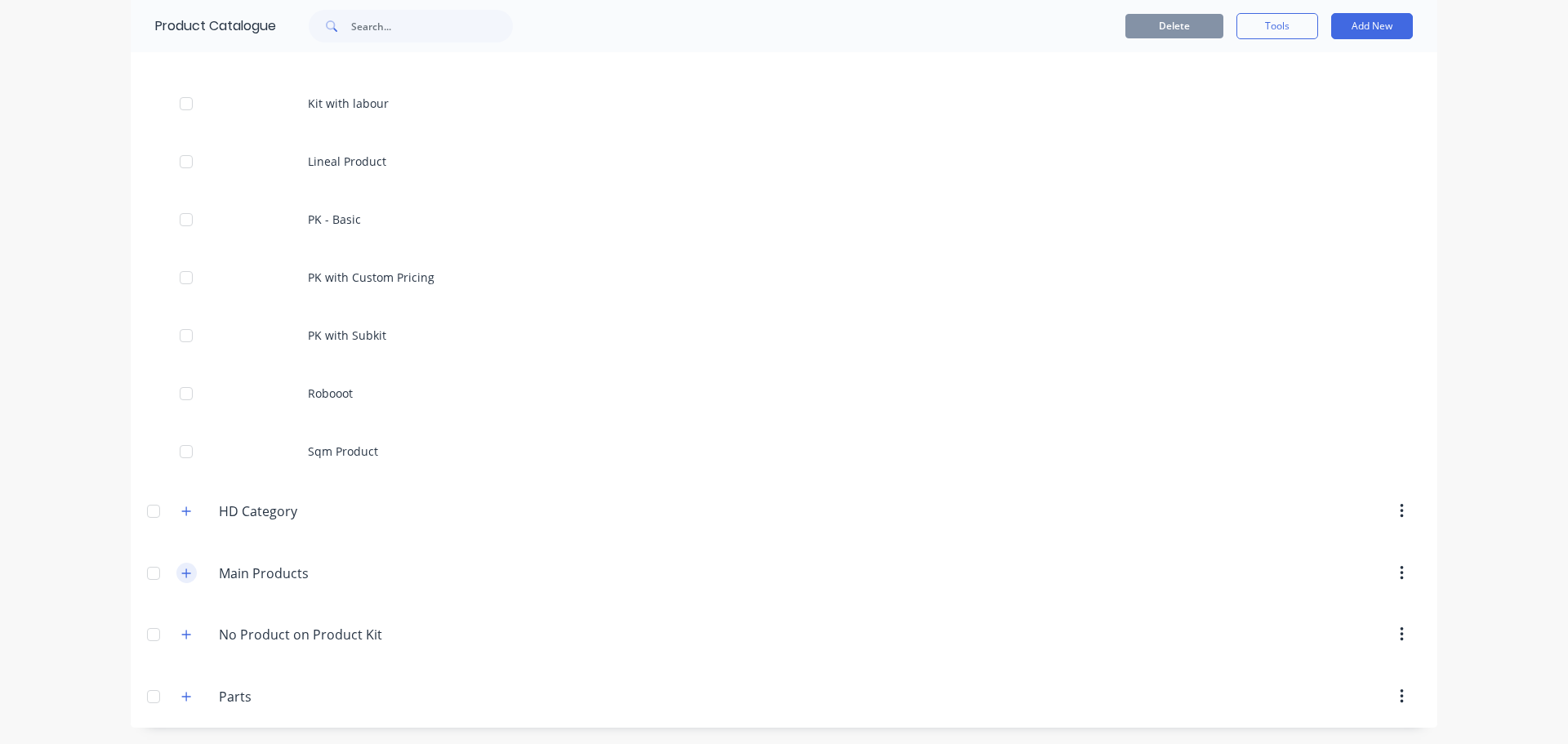
click at [184, 572] on icon "button" at bounding box center [186, 574] width 10 height 12
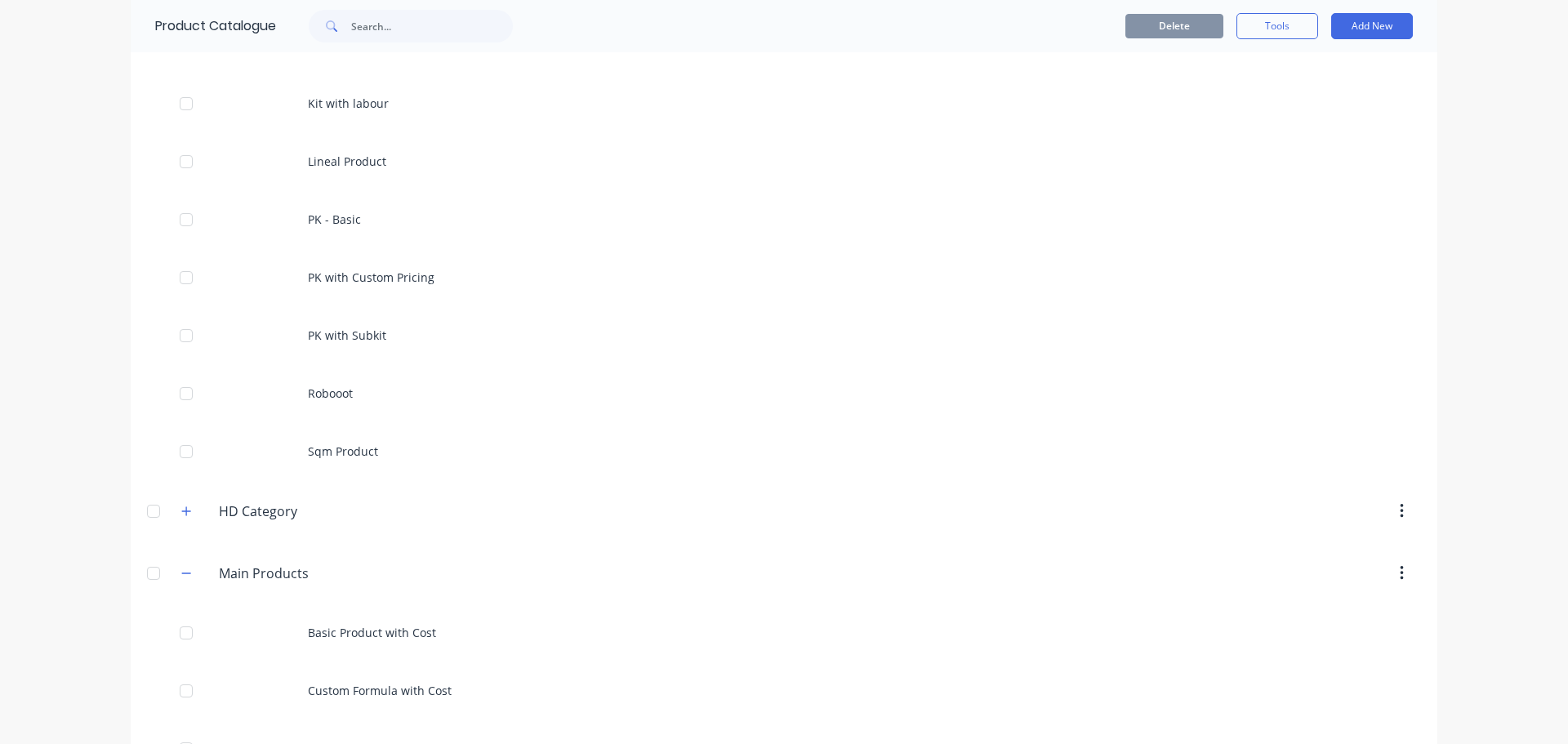
scroll to position [1180, 0]
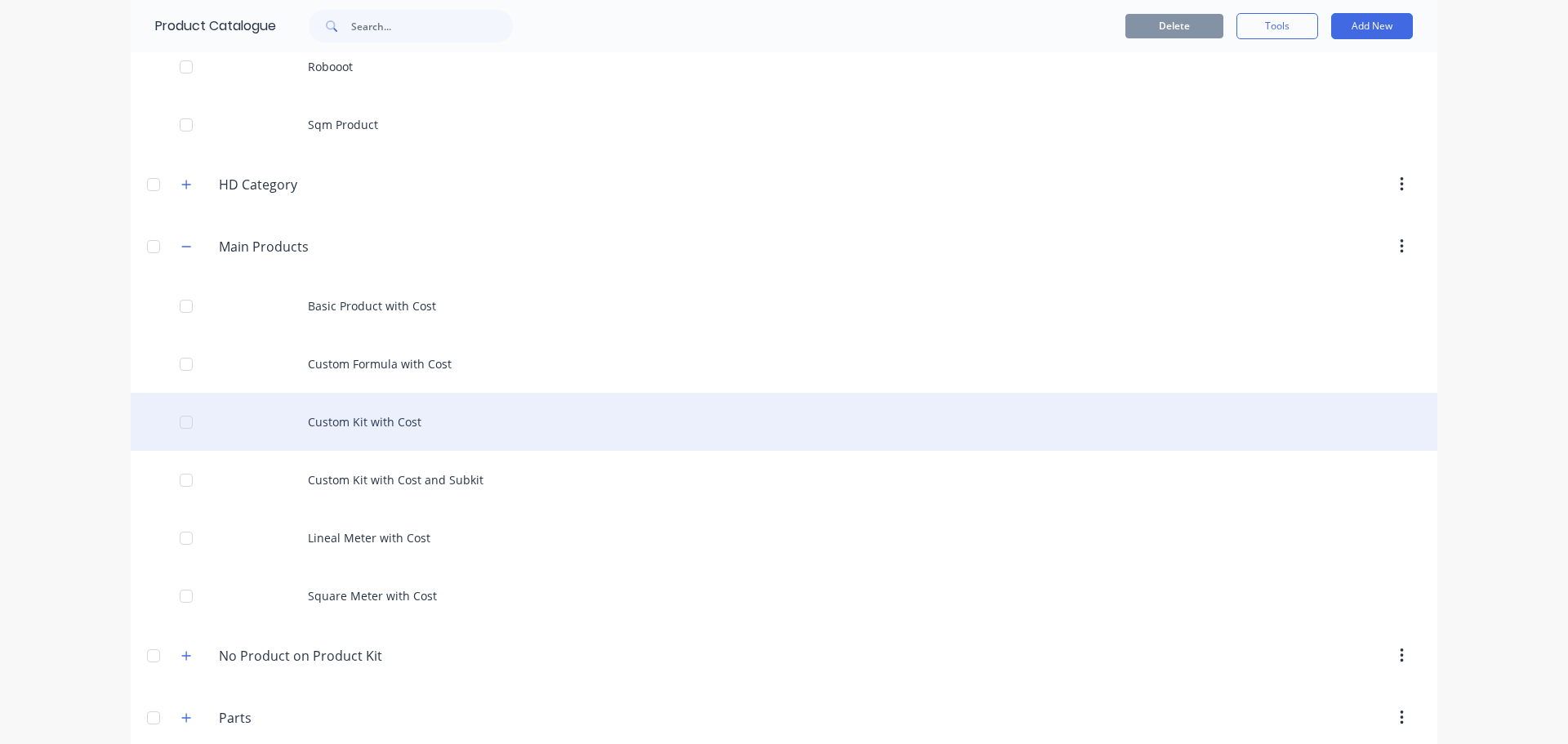
click at [389, 412] on div "Custom Kit with Cost" at bounding box center [783, 422] width 1306 height 58
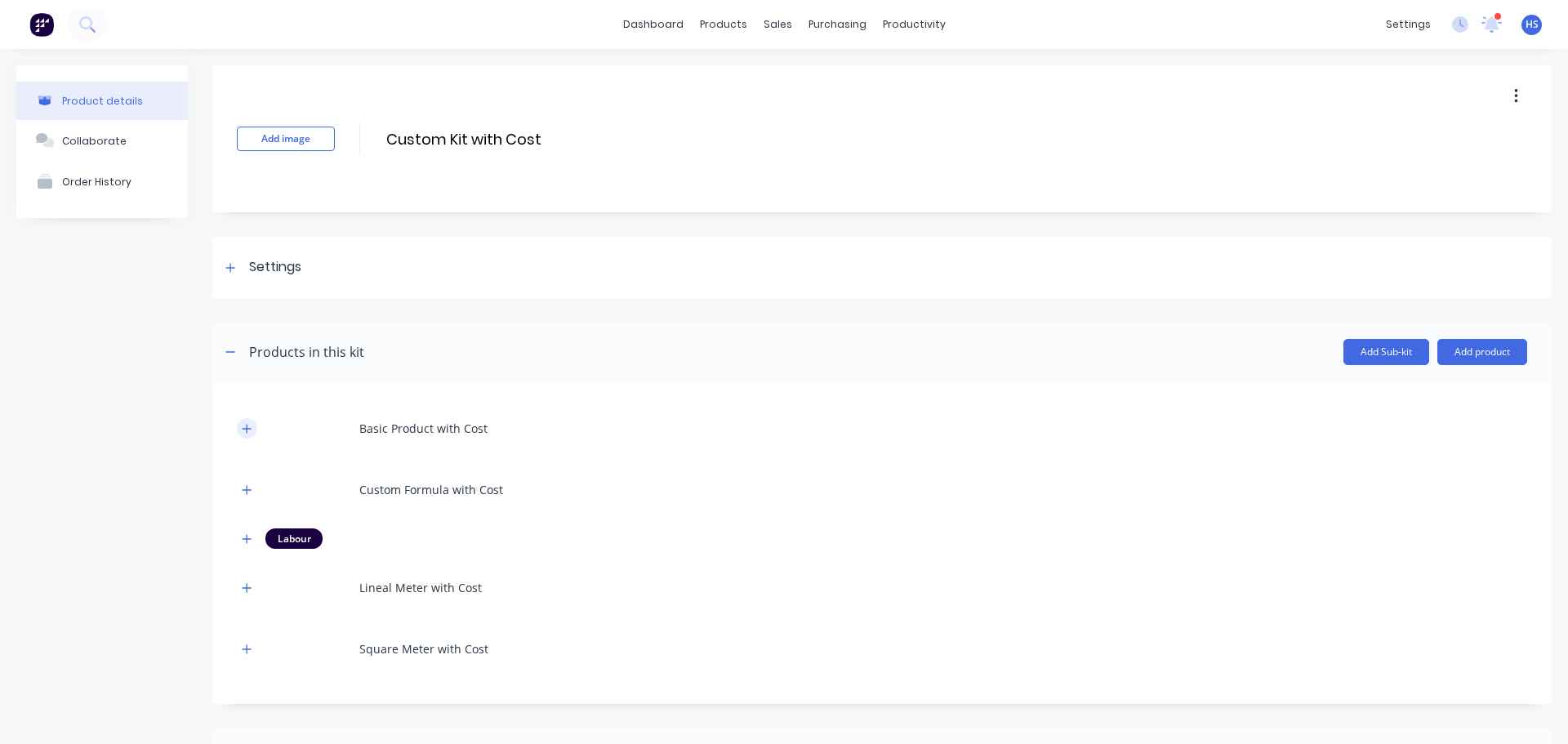
click at [253, 426] on button "button" at bounding box center [247, 429] width 20 height 20
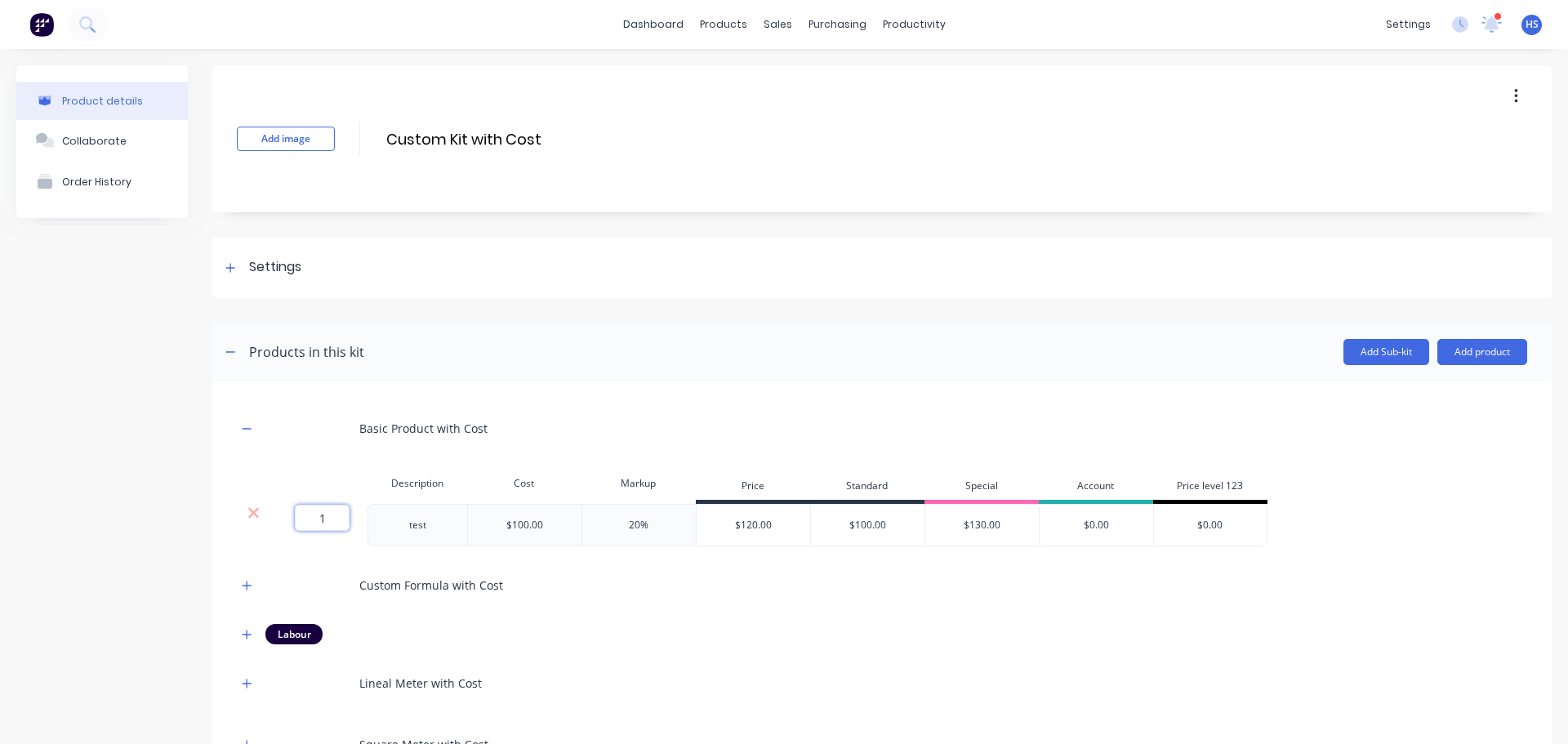
drag, startPoint x: 316, startPoint y: 518, endPoint x: 398, endPoint y: 522, distance: 82.1
click at [397, 522] on div "1 1 ? test $100.00 20% $120.00 $100.00 $130.00 $0.00 $0.00" at bounding box center [752, 525] width 1031 height 43
type input "3"
type input "."
click at [61, 449] on div "Product details Collaborate Order History" at bounding box center [102, 598] width 171 height 1065
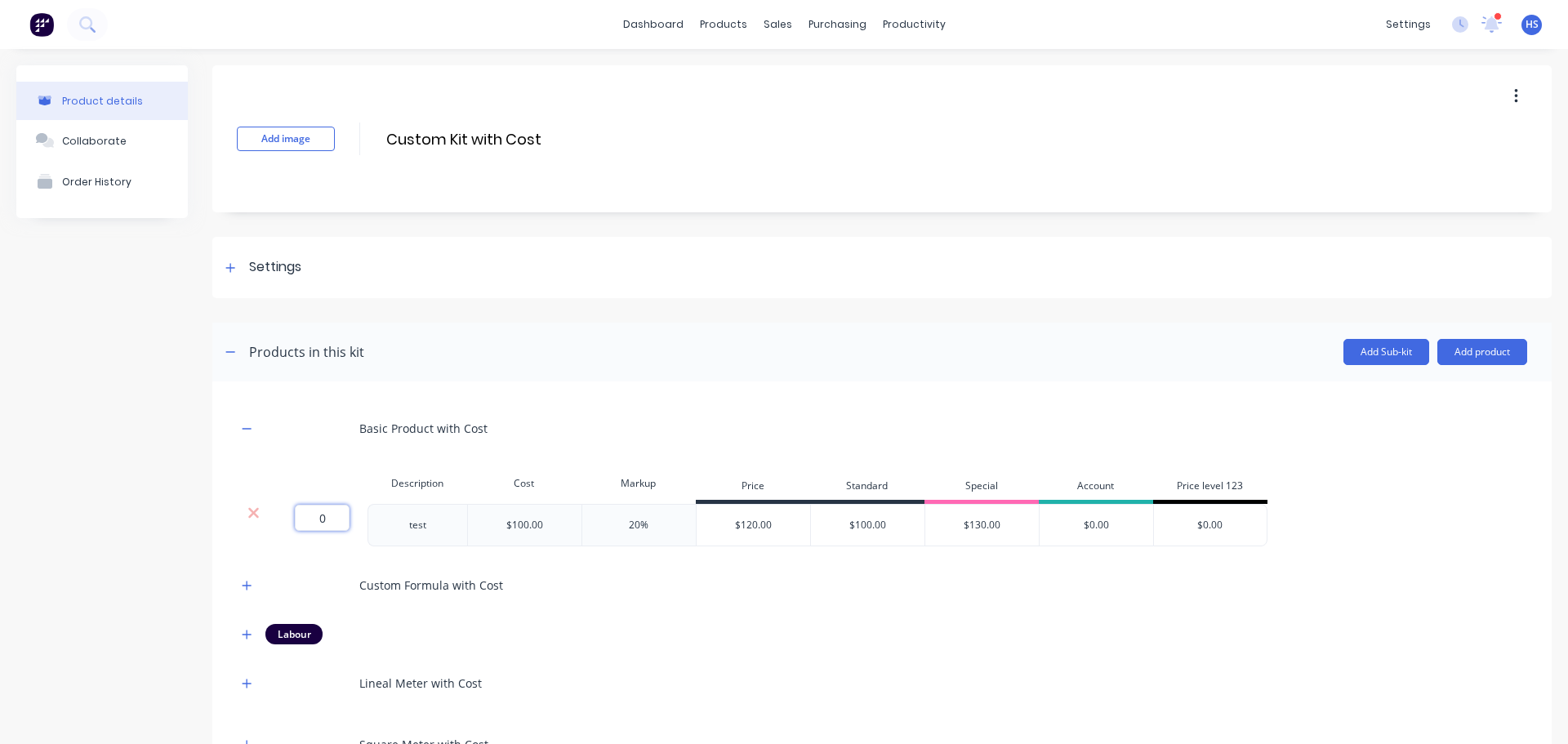
drag, startPoint x: 363, startPoint y: 514, endPoint x: 406, endPoint y: 512, distance: 43.0
click at [401, 512] on div "0 0 ? test $100.00 20% $120.00 $100.00 $130.00 $0.00 $0.00" at bounding box center [752, 525] width 1031 height 43
type input "3"
click at [180, 411] on div "Product details Collaborate Order History" at bounding box center [102, 598] width 171 height 1065
drag, startPoint x: 309, startPoint y: 530, endPoint x: 465, endPoint y: 553, distance: 157.7
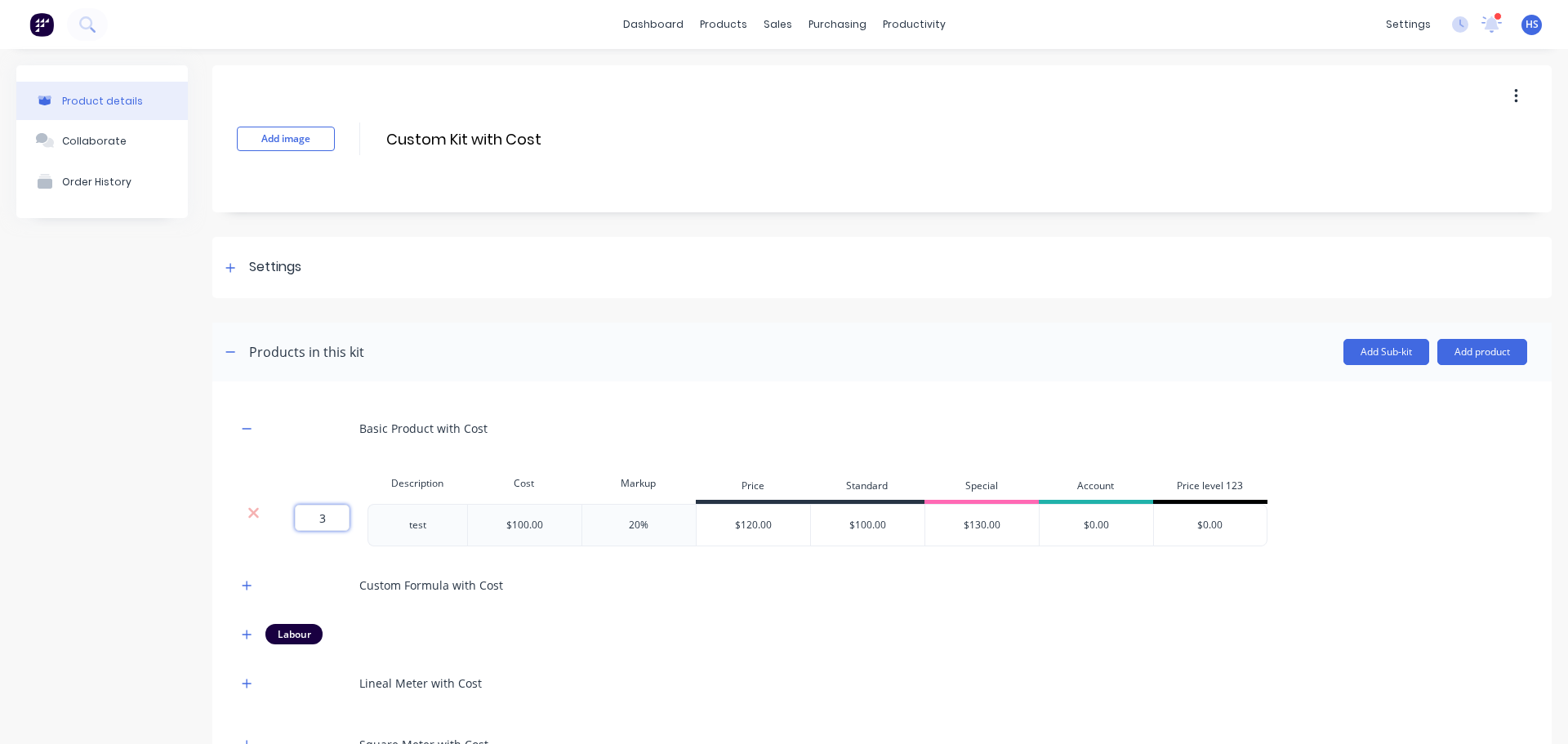
click at [452, 552] on div "Basic Product with Cost Description Cost Markup Price Standard Special Account …" at bounding box center [882, 586] width 1290 height 361
type input "1"
drag, startPoint x: 475, startPoint y: 554, endPoint x: 361, endPoint y: 585, distance: 118.1
drag, startPoint x: 361, startPoint y: 585, endPoint x: 222, endPoint y: 467, distance: 182.3
click at [222, 467] on div "Basic Product with Cost Description Cost Markup Price Standard Special Account …" at bounding box center [882, 590] width 1339 height 418
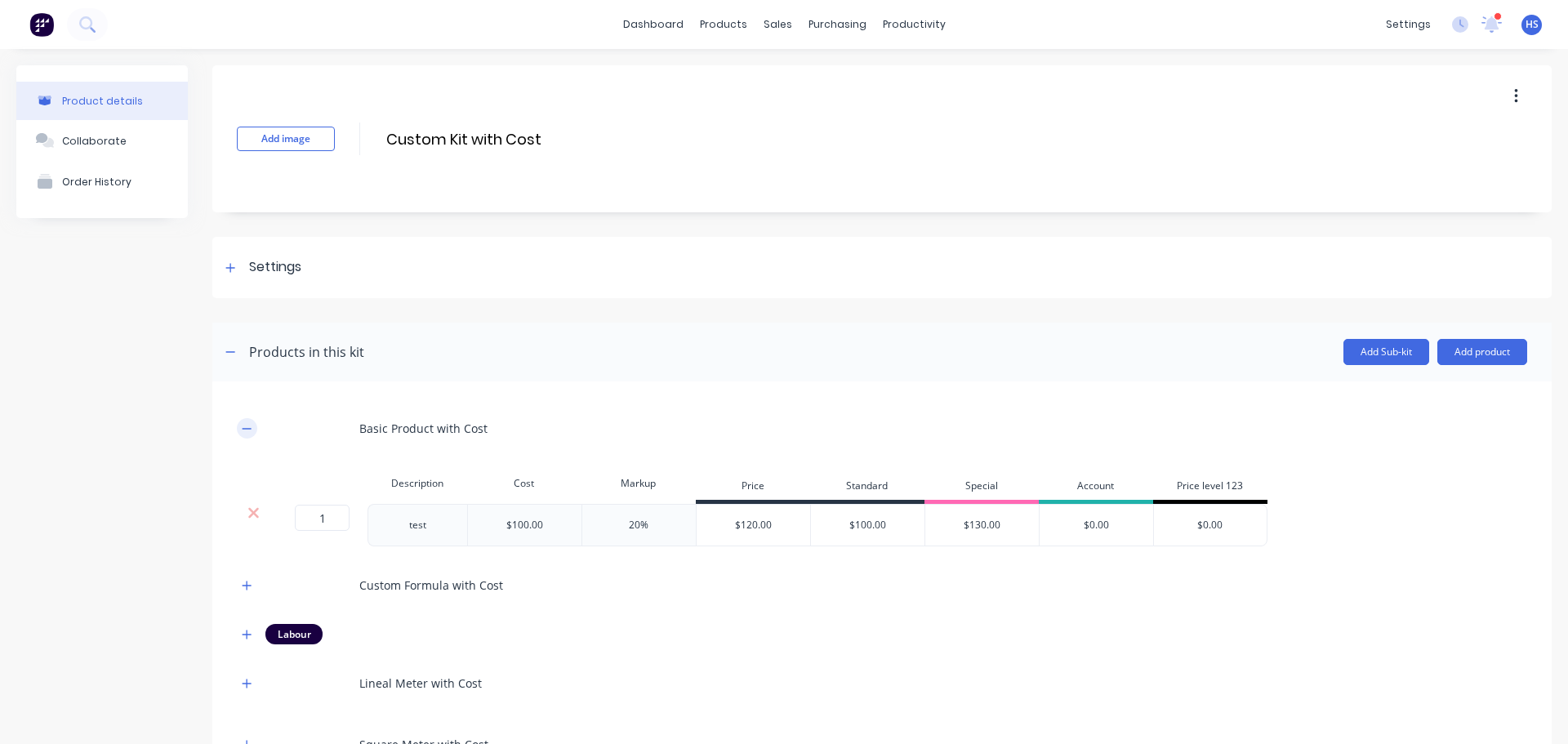
click at [253, 434] on button "button" at bounding box center [247, 429] width 20 height 20
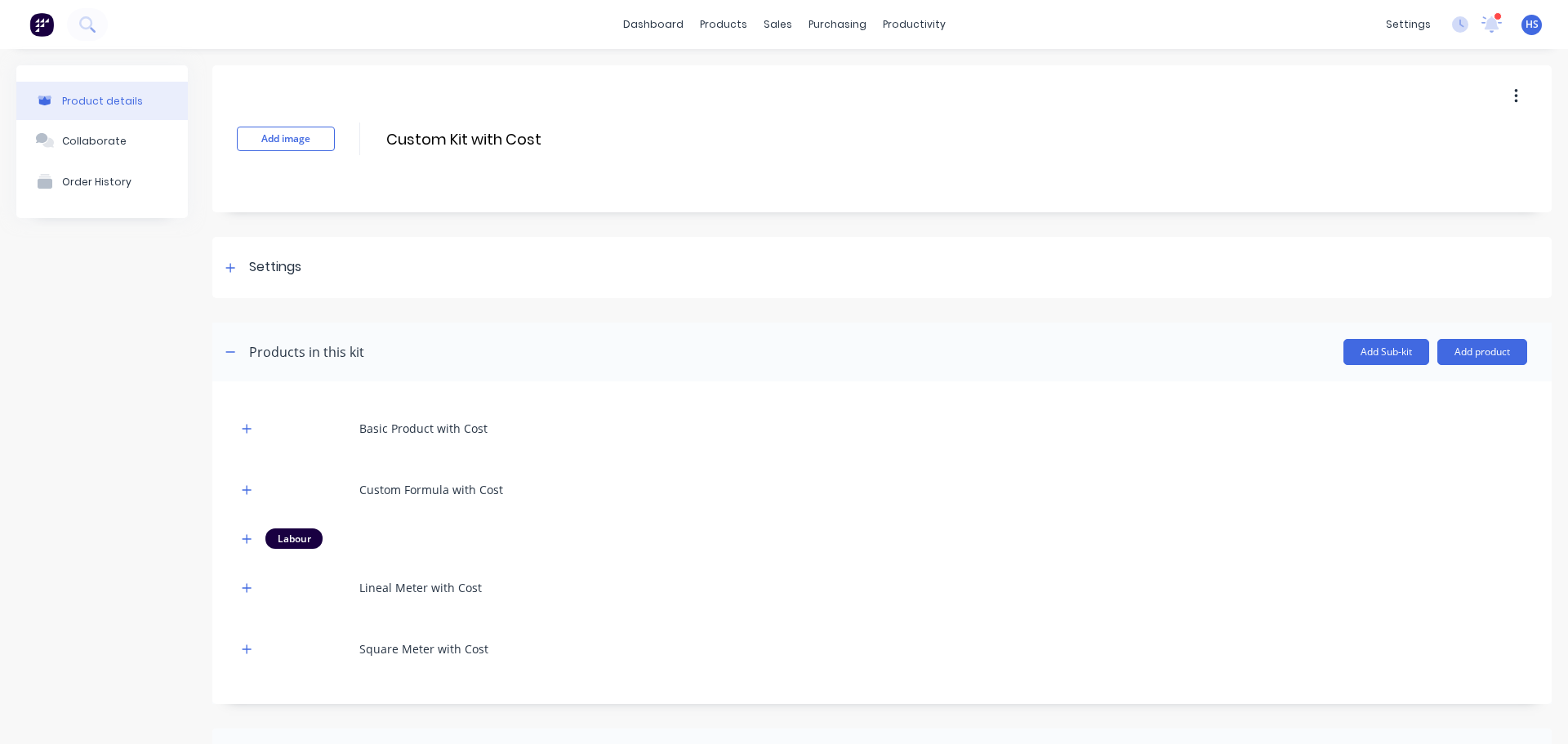
click at [156, 427] on div "Product details Collaborate Order History" at bounding box center [102, 550] width 171 height 969
click at [246, 493] on icon "button" at bounding box center [246, 490] width 10 height 12
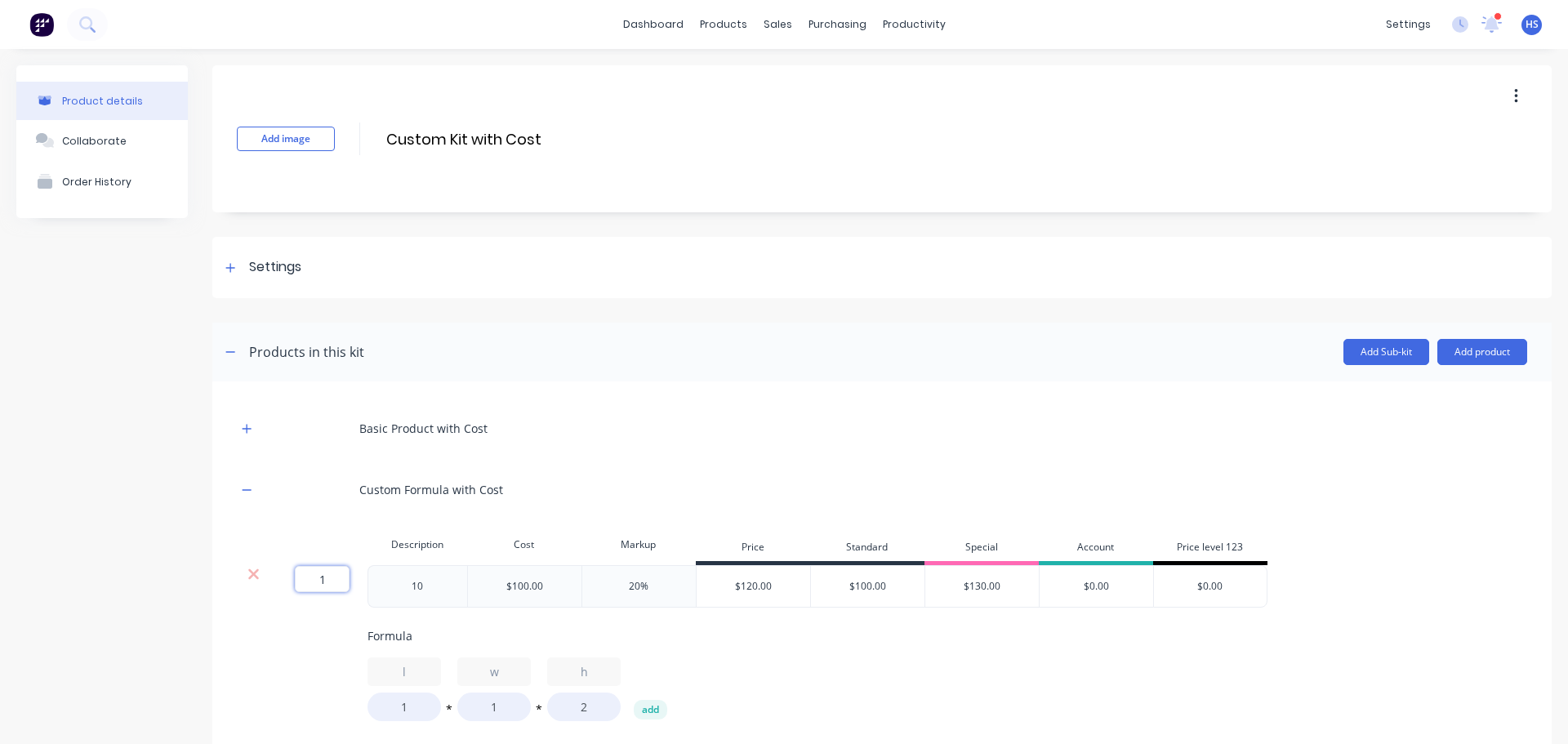
drag, startPoint x: 315, startPoint y: 578, endPoint x: 388, endPoint y: 577, distance: 73.0
click at [388, 577] on div "1 1 ? 10 $100.00 20% $120.00 $100.00 $130.00 $0.00 $0.00" at bounding box center [752, 586] width 1031 height 43
type input "3"
type input "."
click at [124, 462] on div "Product details Collaborate Order History" at bounding box center [102, 680] width 171 height 1229
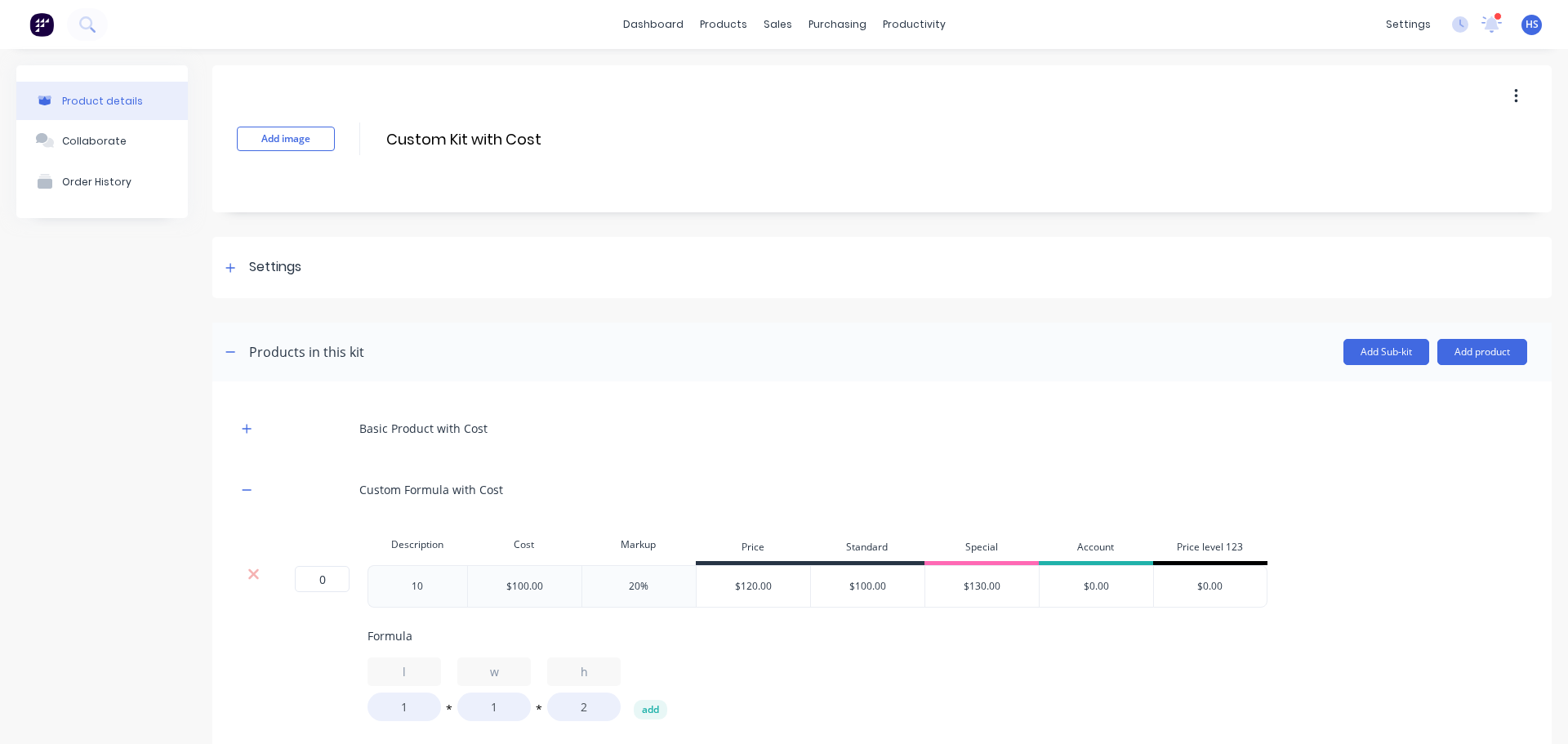
drag, startPoint x: 108, startPoint y: 423, endPoint x: 173, endPoint y: 448, distance: 69.6
click at [108, 423] on div "Product details Collaborate Order History" at bounding box center [102, 680] width 171 height 1229
click at [255, 487] on button "button" at bounding box center [247, 490] width 20 height 20
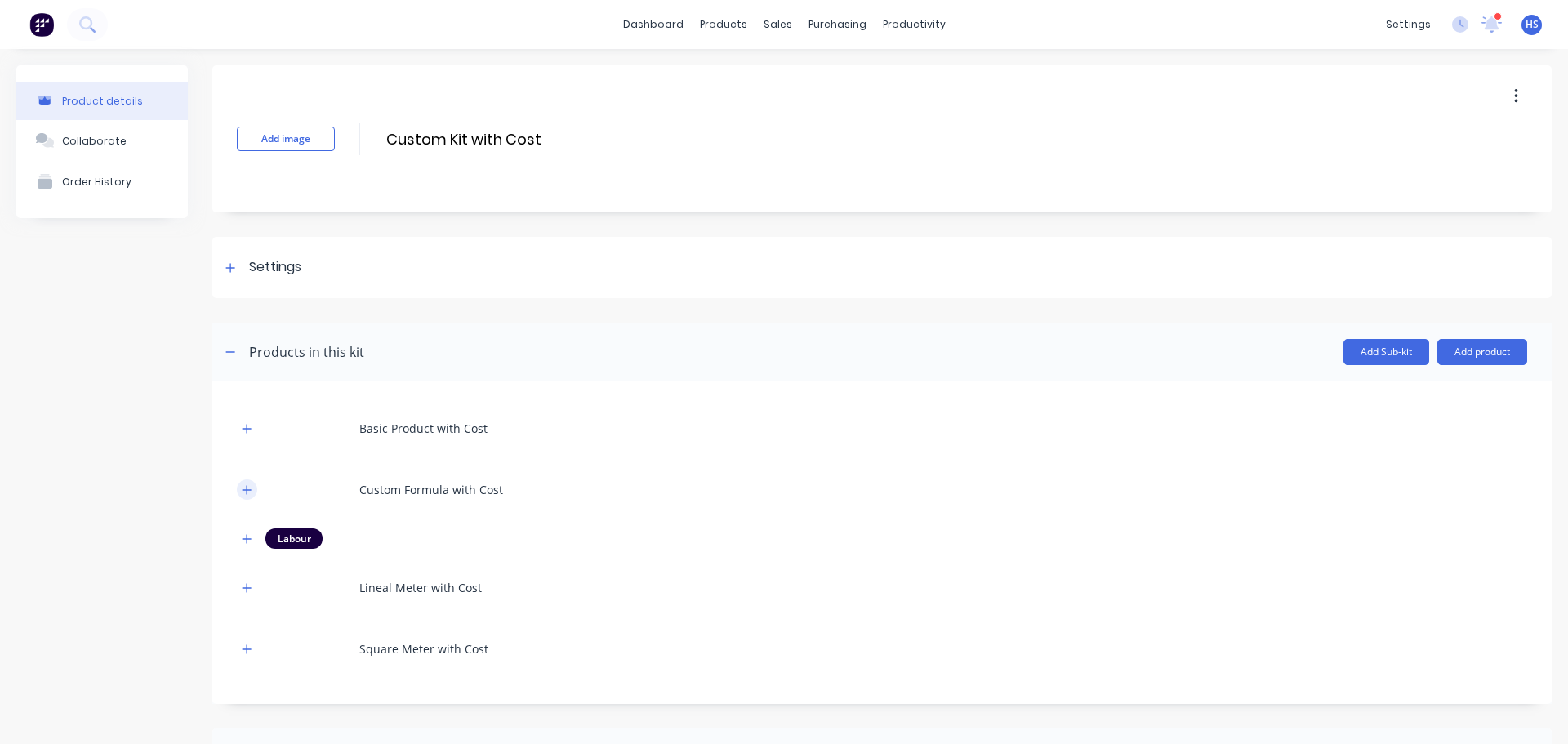
click at [247, 486] on icon "button" at bounding box center [247, 490] width 9 height 9
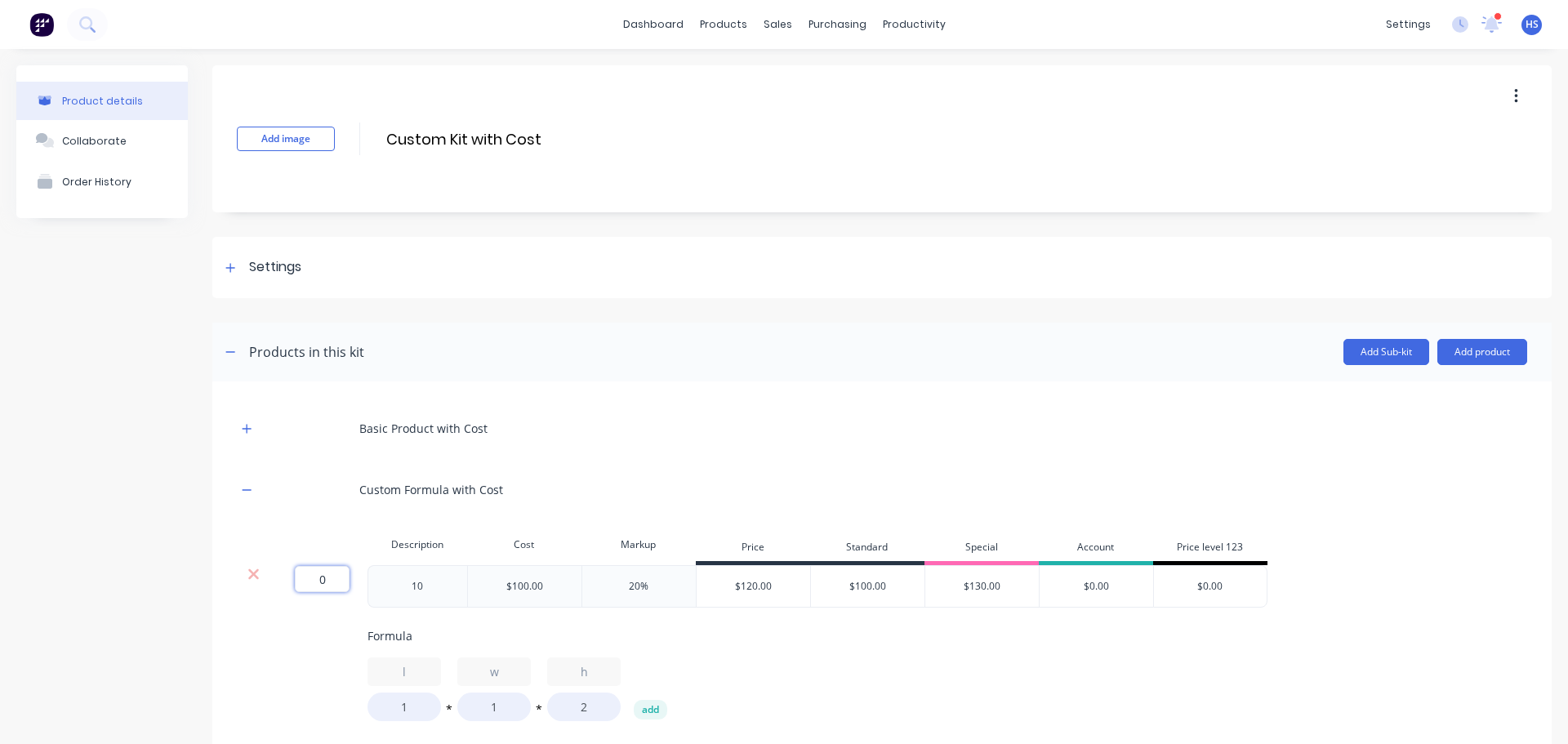
drag, startPoint x: 315, startPoint y: 575, endPoint x: 456, endPoint y: 589, distance: 141.7
click at [451, 589] on div "0 0 ? 10 $100.00 20% $120.00 $100.00 $130.00 $0.00 $0.00" at bounding box center [752, 586] width 1031 height 43
type input "1"
click at [247, 493] on icon "button" at bounding box center [246, 490] width 10 height 12
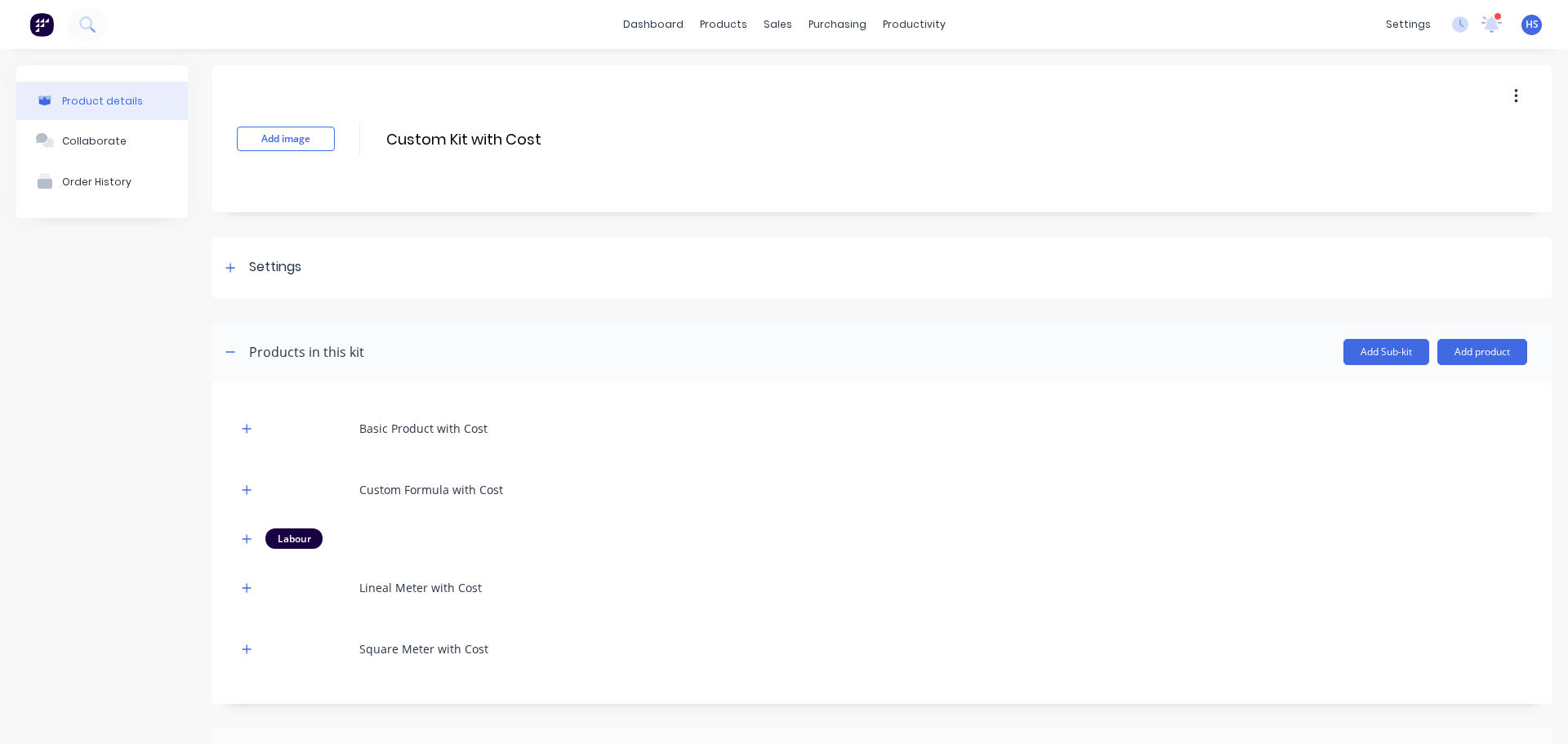
drag, startPoint x: 128, startPoint y: 476, endPoint x: 156, endPoint y: 491, distance: 31.8
click at [131, 476] on div "Product details Collaborate Order History" at bounding box center [102, 550] width 171 height 969
click at [247, 543] on icon "button" at bounding box center [246, 539] width 10 height 12
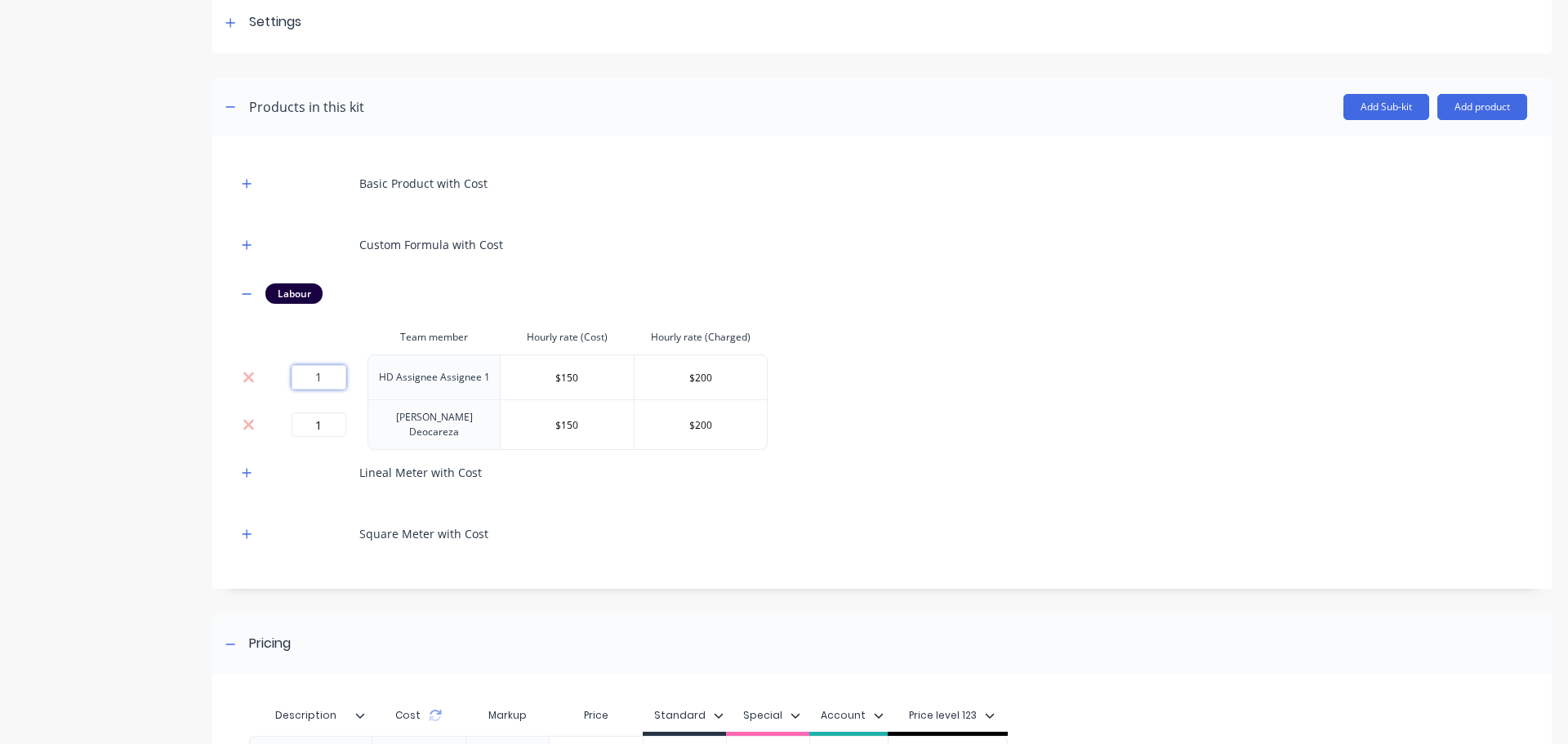
drag, startPoint x: 322, startPoint y: 379, endPoint x: 395, endPoint y: 381, distance: 73.0
click at [391, 381] on tr "1 HD Assignee Assignee 1 $150 $200" at bounding box center [502, 377] width 531 height 45
click at [882, 415] on div "Basic Product with Cost Custom Formula with Cost Labour Team member Hourly rate…" at bounding box center [882, 358] width 1290 height 396
drag, startPoint x: 311, startPoint y: 373, endPoint x: 413, endPoint y: 379, distance: 102.2
click at [413, 378] on tr "NaN HD Assignee Assignee 1 $150 $200" at bounding box center [502, 377] width 531 height 45
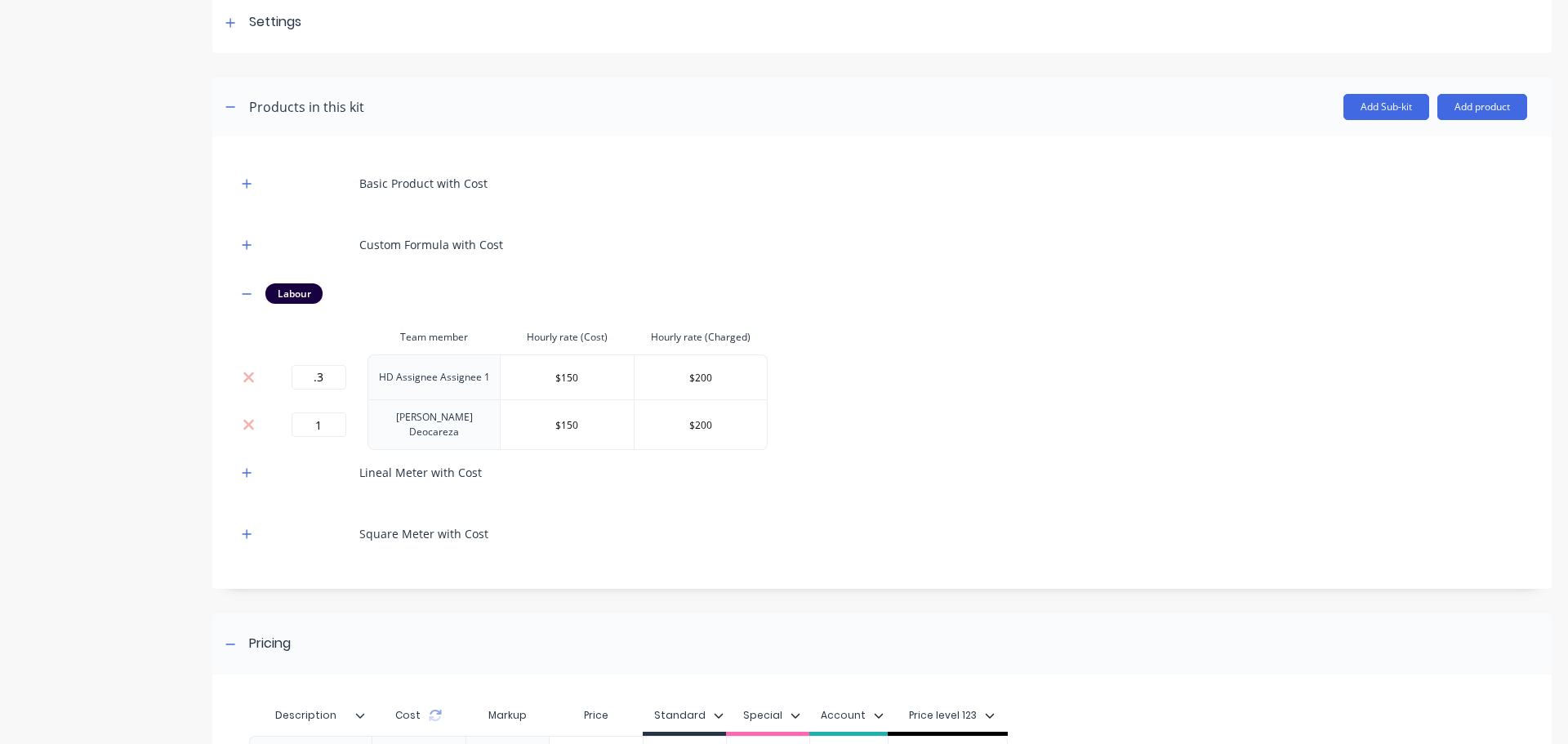
type input "0.3"
click at [178, 345] on div "Product details Collaborate Order History" at bounding box center [102, 370] width 171 height 1100
drag, startPoint x: 302, startPoint y: 418, endPoint x: 420, endPoint y: 441, distance: 120.2
click at [412, 437] on tr "1 Harry Deocareza $150 $200" at bounding box center [502, 425] width 531 height 51
click at [117, 389] on div "Product details Collaborate Order History" at bounding box center [102, 370] width 171 height 1100
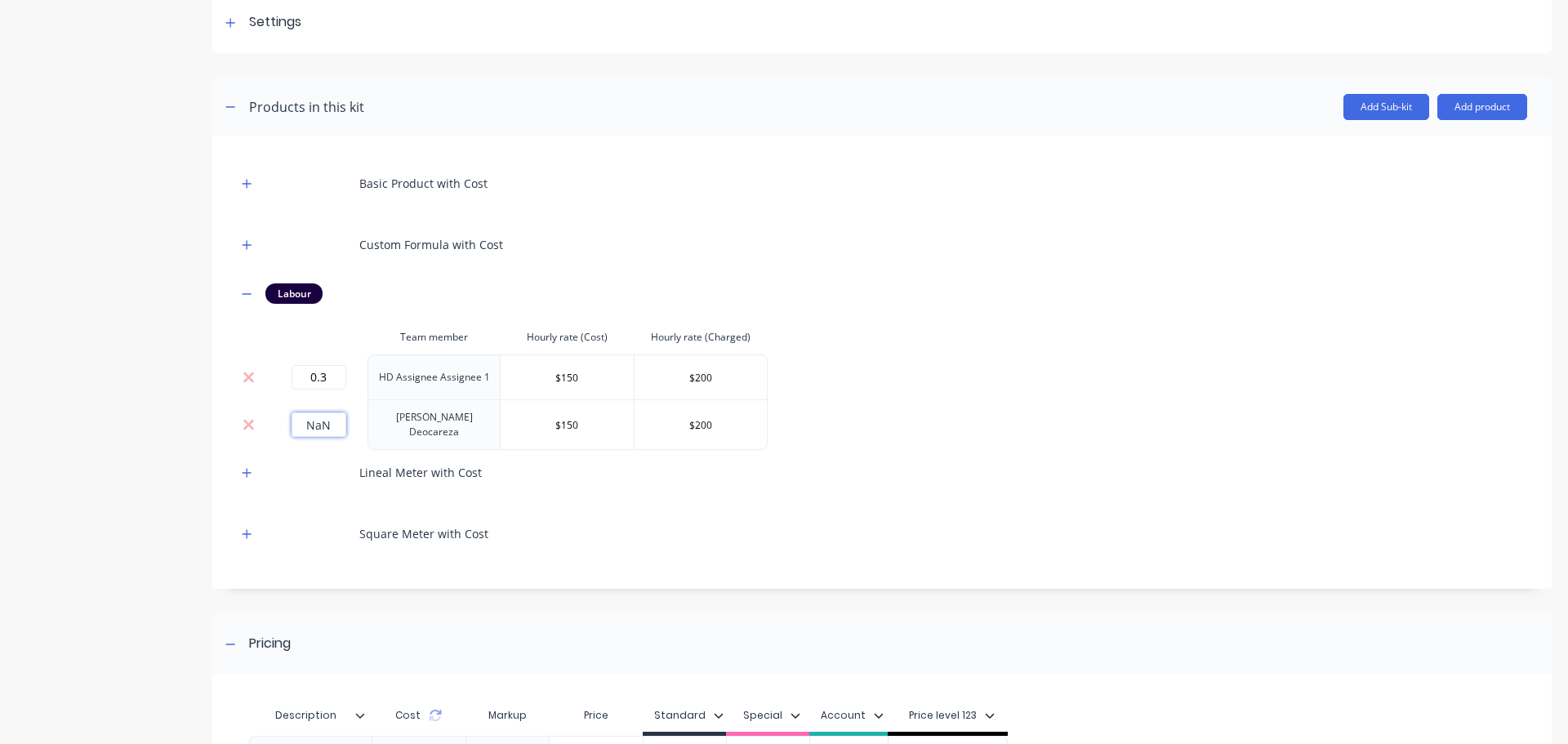
drag, startPoint x: 312, startPoint y: 425, endPoint x: 399, endPoint y: 421, distance: 87.1
click at [398, 421] on tr "NaN Harry Deocareza $150 $200" at bounding box center [502, 425] width 531 height 51
type input "N"
click at [80, 355] on div "Product details Collaborate Order History" at bounding box center [102, 370] width 171 height 1100
type input "0.2"
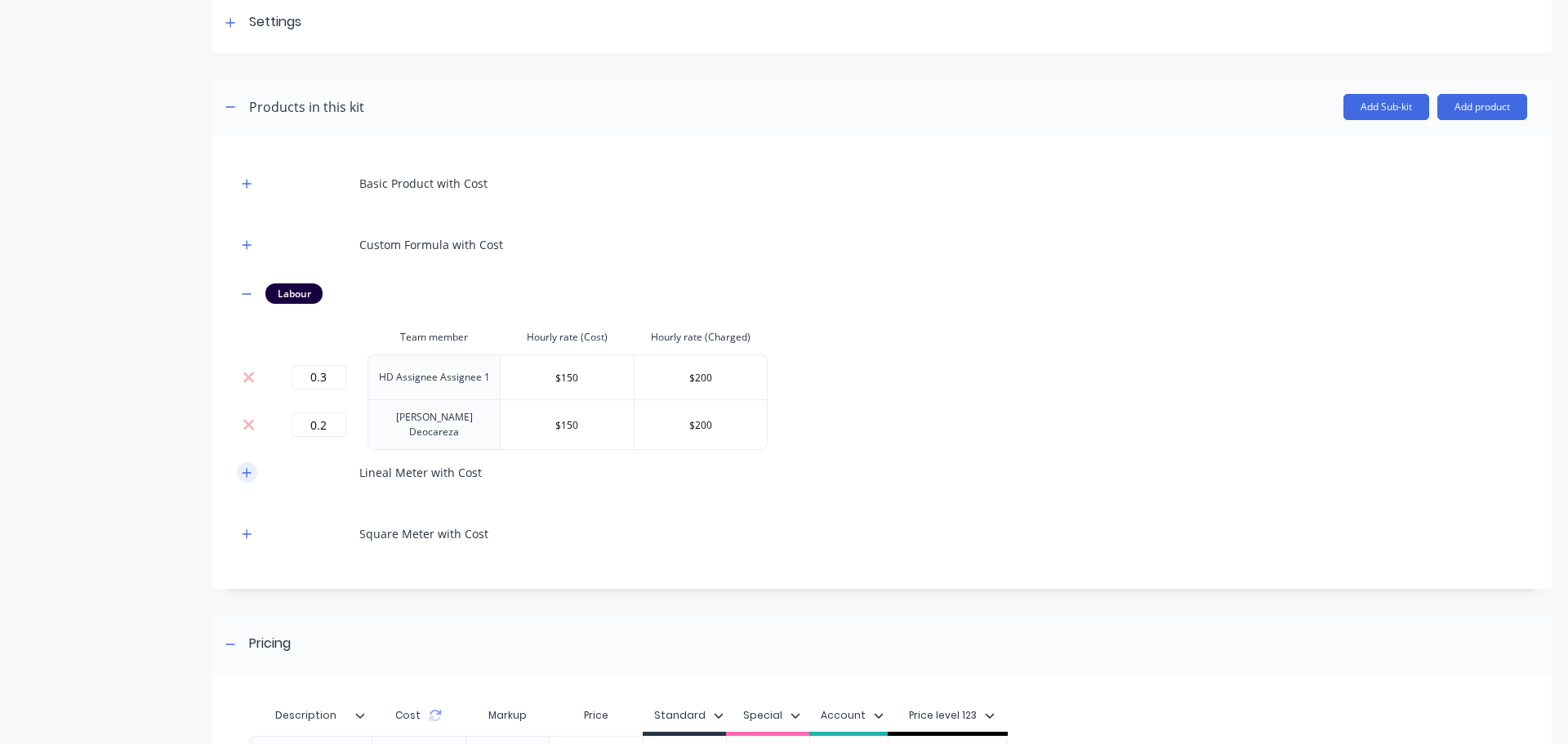
drag, startPoint x: 239, startPoint y: 475, endPoint x: 248, endPoint y: 470, distance: 10.3
click at [245, 472] on button "button" at bounding box center [247, 472] width 20 height 20
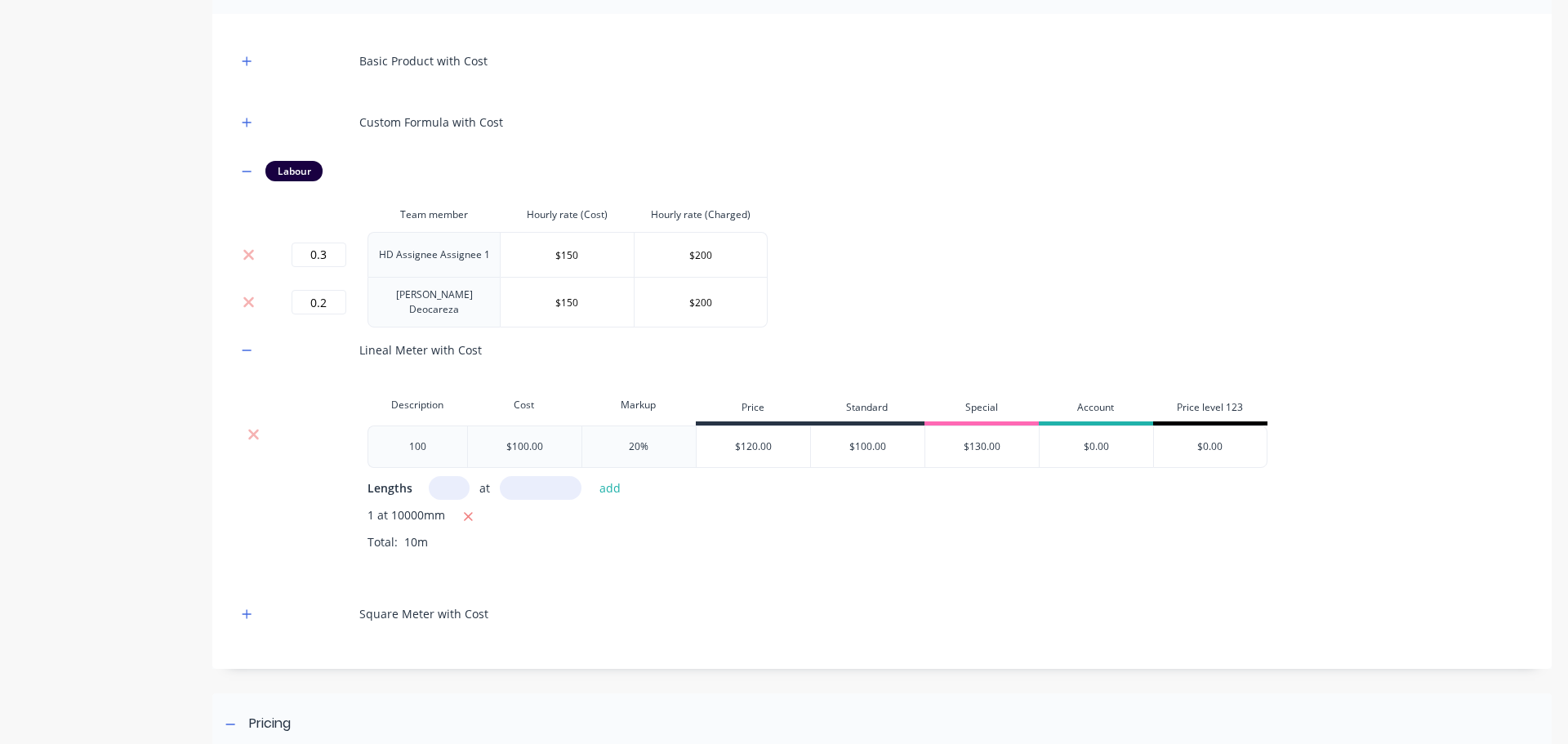
scroll to position [491, 0]
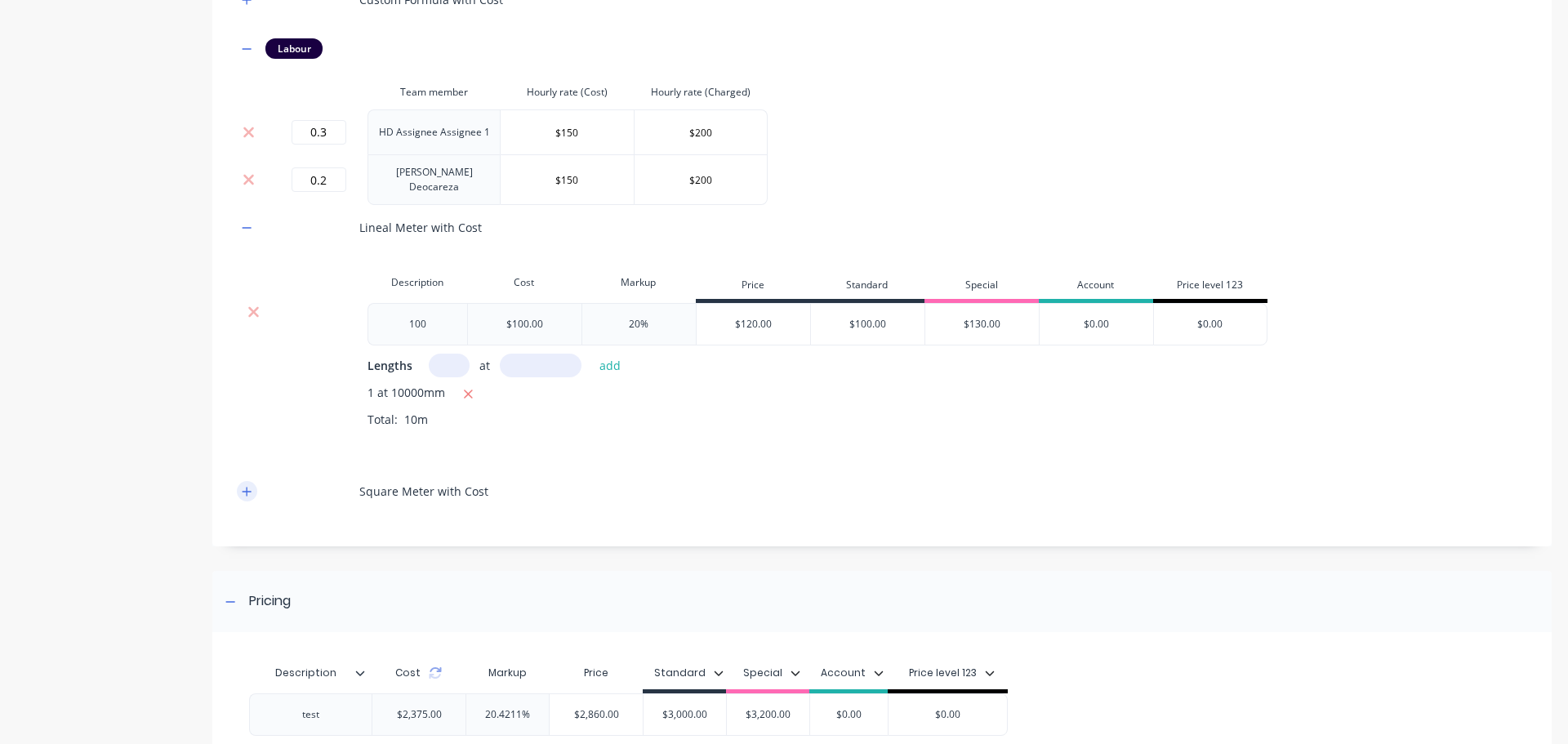
click at [253, 488] on button "button" at bounding box center [247, 491] width 20 height 20
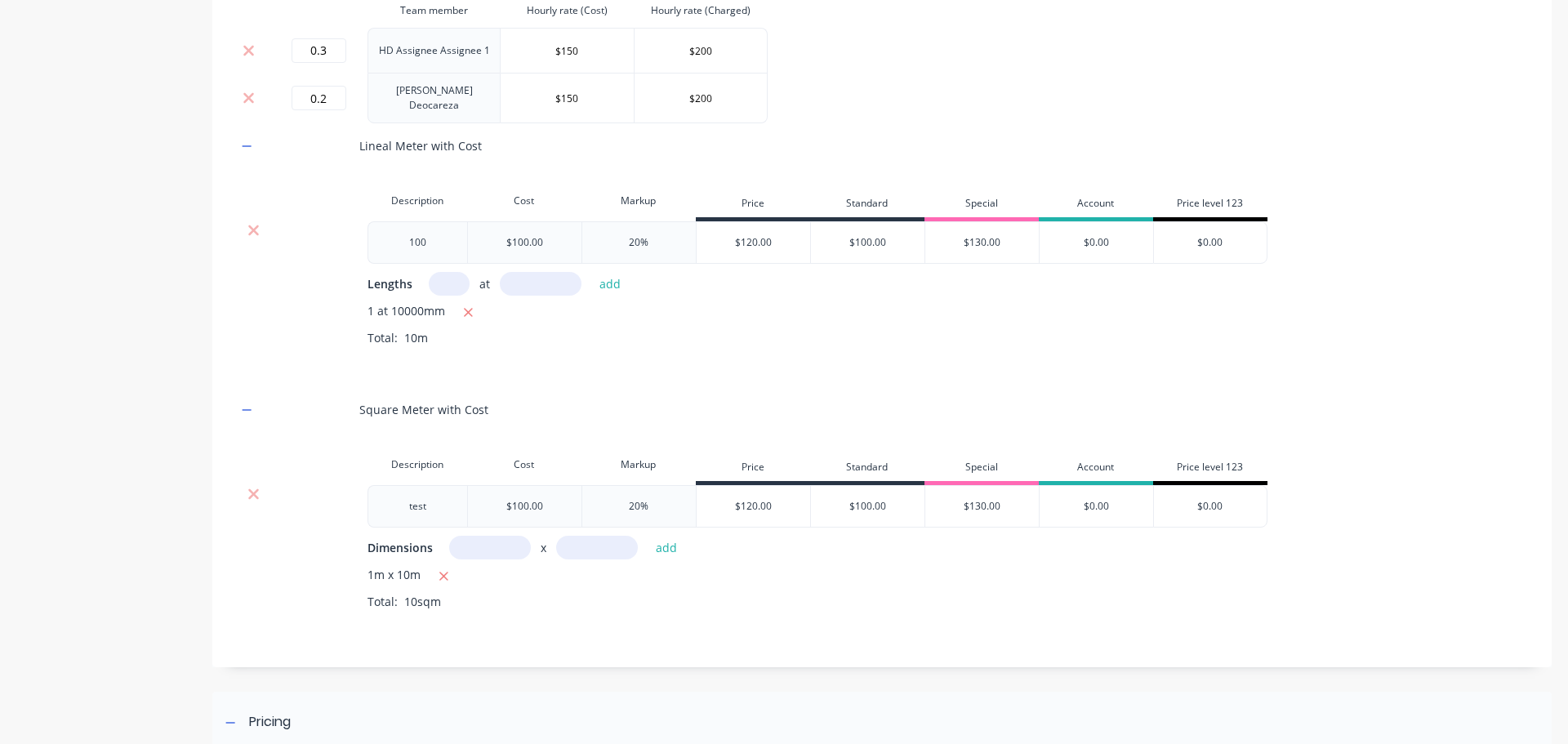
scroll to position [245, 0]
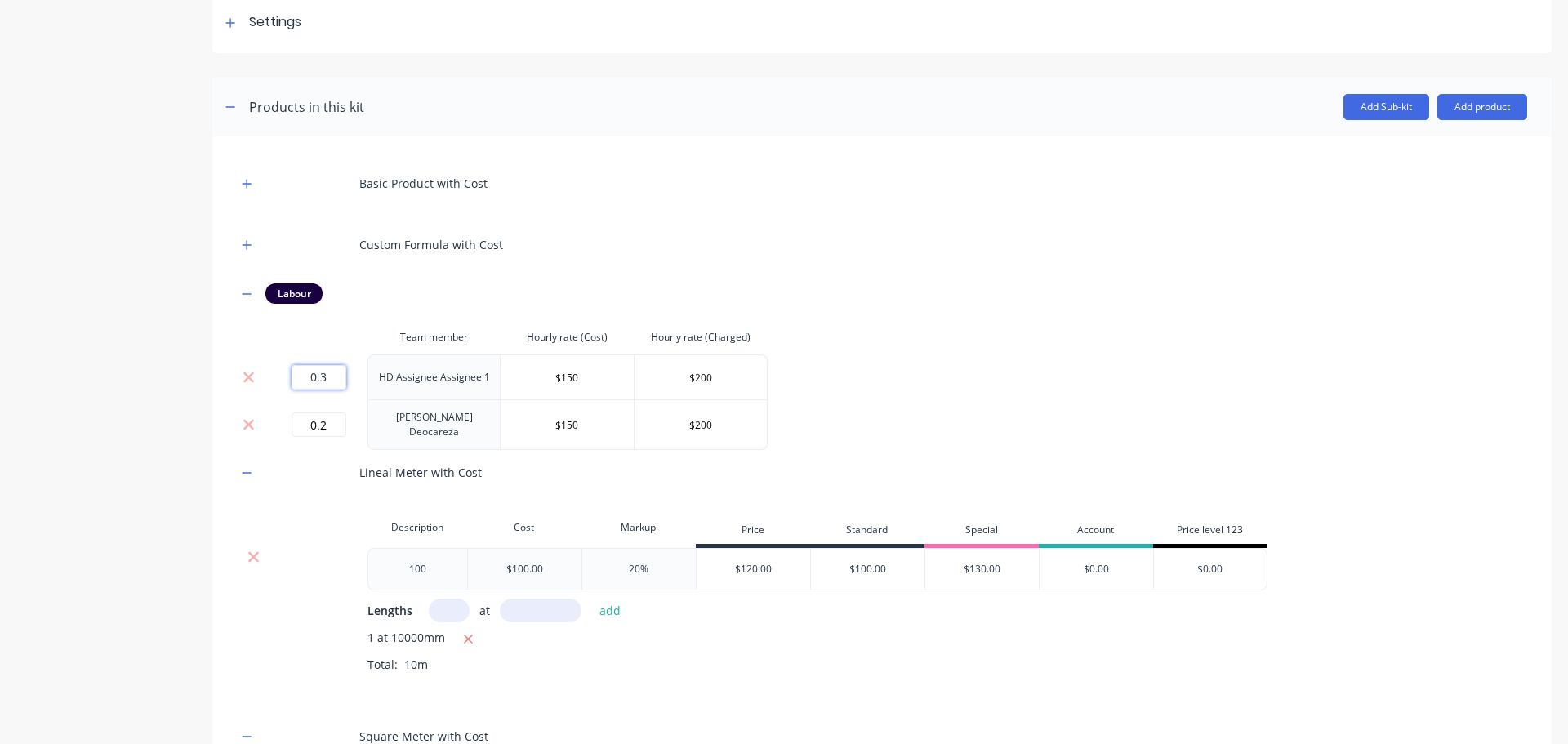
drag, startPoint x: 299, startPoint y: 371, endPoint x: 423, endPoint y: 368, distance: 124.0
click at [423, 368] on tr "0.3 HD Assignee Assignee 1 $150 $200" at bounding box center [502, 377] width 531 height 45
click at [77, 313] on div "Product details Collaborate Order History" at bounding box center [102, 573] width 171 height 1504
drag, startPoint x: 334, startPoint y: 377, endPoint x: 407, endPoint y: 376, distance: 73.0
click at [407, 376] on tr "0.3 HD Assignee Assignee 1 $150 $200" at bounding box center [502, 377] width 531 height 45
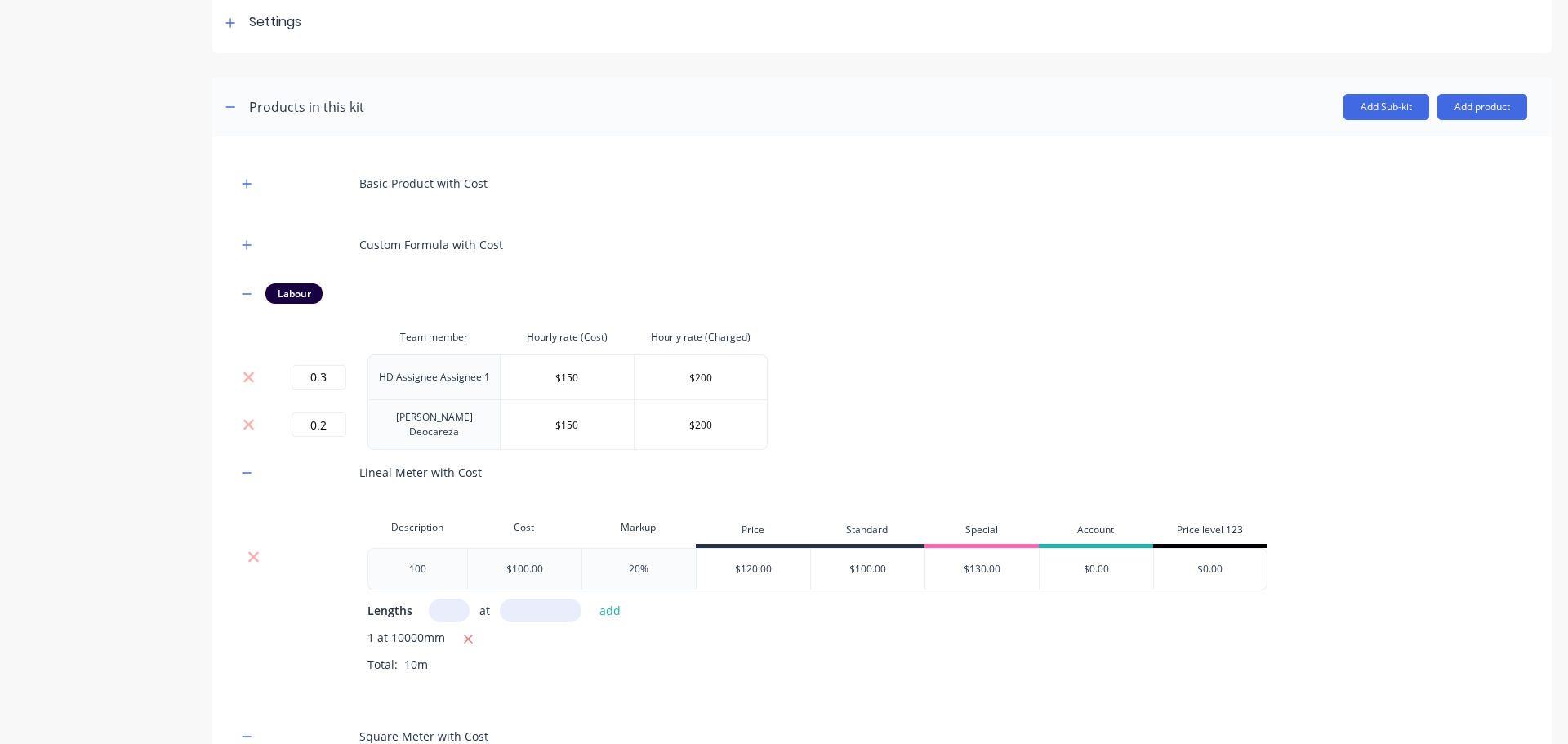
drag, startPoint x: 89, startPoint y: 304, endPoint x: 153, endPoint y: 328, distance: 68.4
click at [90, 306] on div "Product details Collaborate Order History" at bounding box center [102, 573] width 171 height 1504
drag, startPoint x: 305, startPoint y: 376, endPoint x: 473, endPoint y: 373, distance: 168.0
click at [480, 380] on tr "0.3 HD Assignee Assignee 1 $150 $200" at bounding box center [502, 377] width 531 height 45
click at [872, 298] on div "Labour" at bounding box center [882, 294] width 1290 height 20
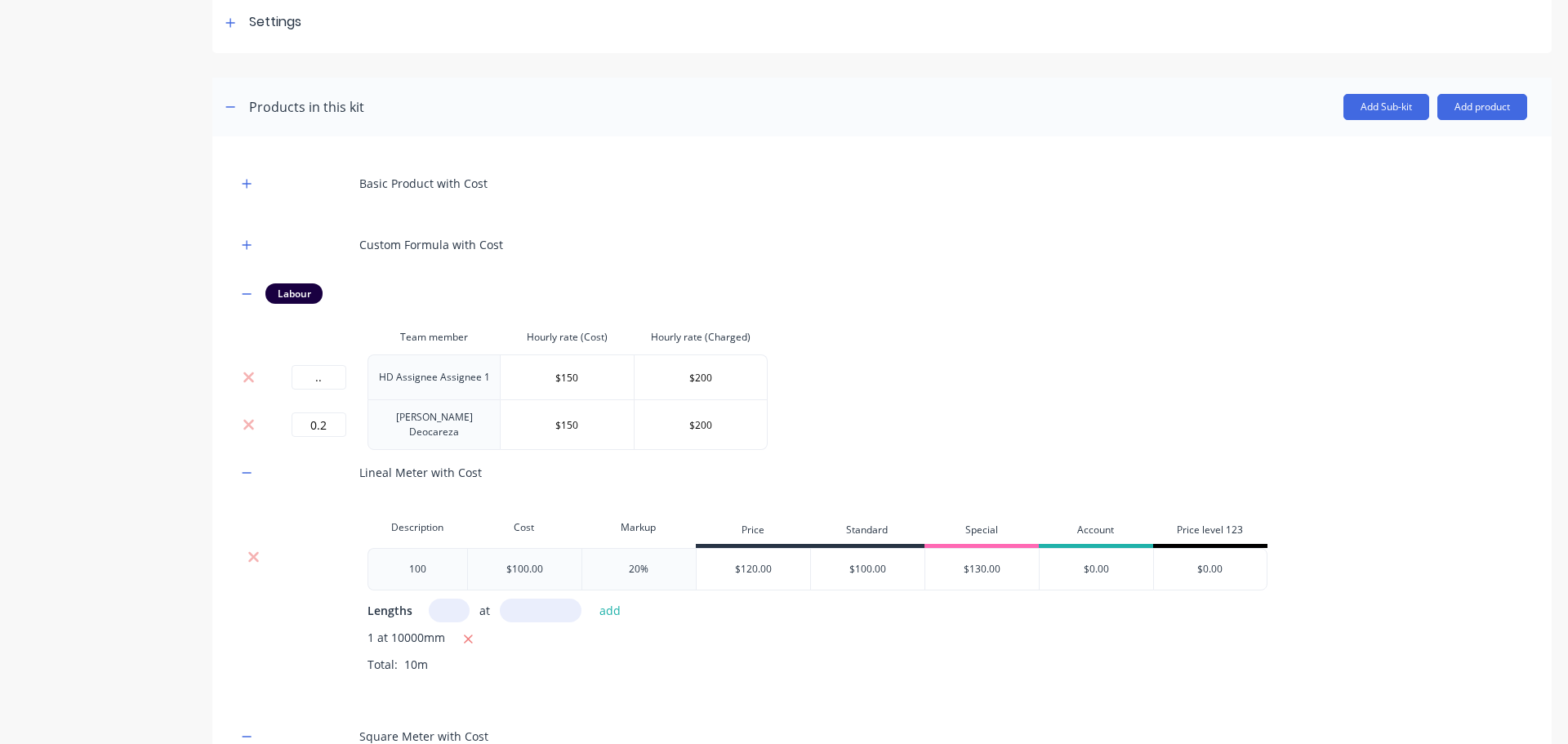
type input "NaN"
click at [317, 381] on input "NaN" at bounding box center [319, 377] width 55 height 25
drag, startPoint x: 301, startPoint y: 373, endPoint x: 407, endPoint y: 366, distance: 106.2
click at [407, 366] on tr "NaN HD Assignee Assignee 1 $150 $200" at bounding box center [502, 377] width 531 height 45
click at [878, 254] on div "Custom Formula with Cost" at bounding box center [882, 244] width 1290 height 45
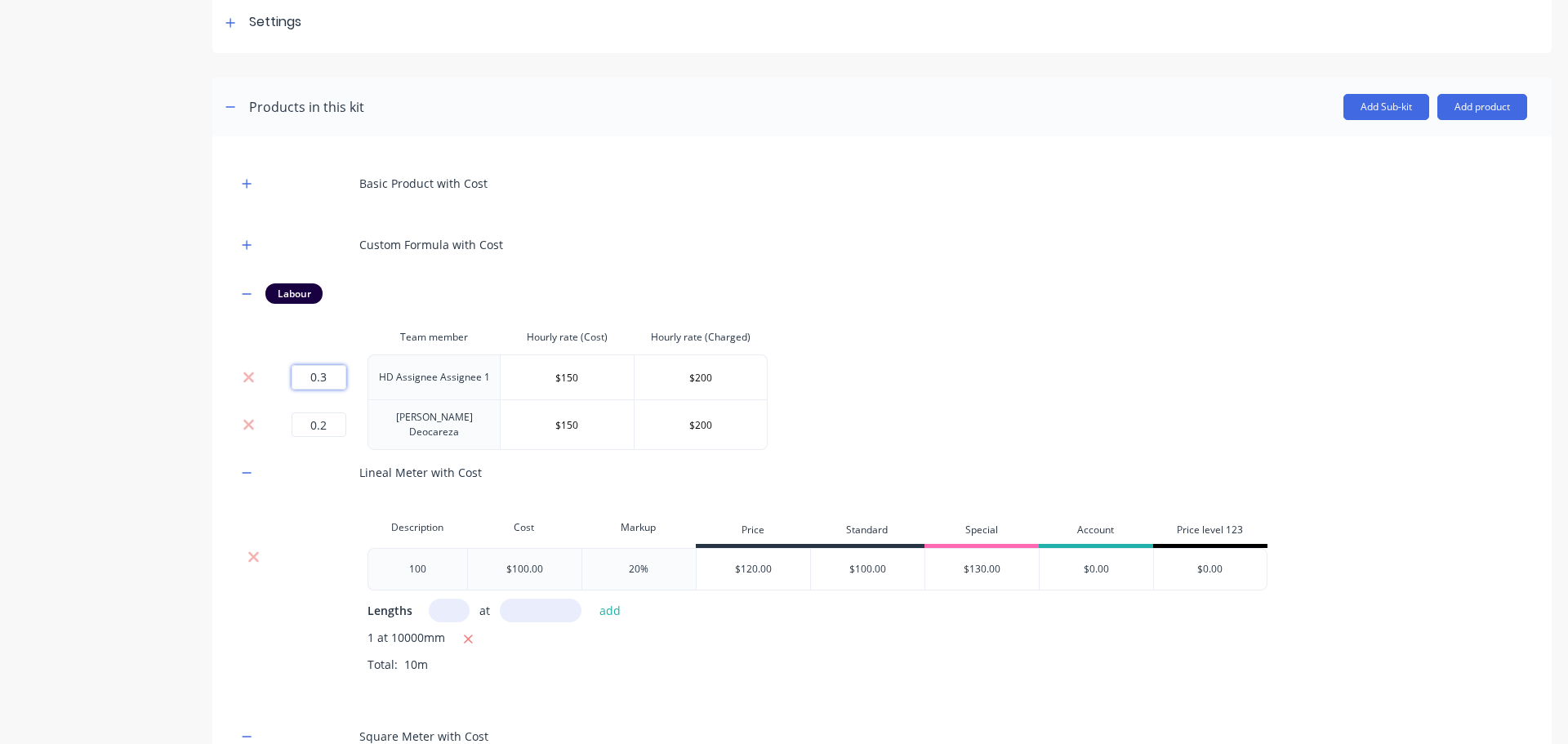
drag, startPoint x: 305, startPoint y: 381, endPoint x: 333, endPoint y: 430, distance: 56.4
click at [402, 392] on tr "0.3 HD Assignee Assignee 1 $150 $200" at bounding box center [502, 377] width 531 height 45
type input "1"
drag, startPoint x: 366, startPoint y: 420, endPoint x: 396, endPoint y: 421, distance: 30.0
click at [396, 421] on tr "0.2 Harry Deocareza $150 $200" at bounding box center [502, 425] width 531 height 51
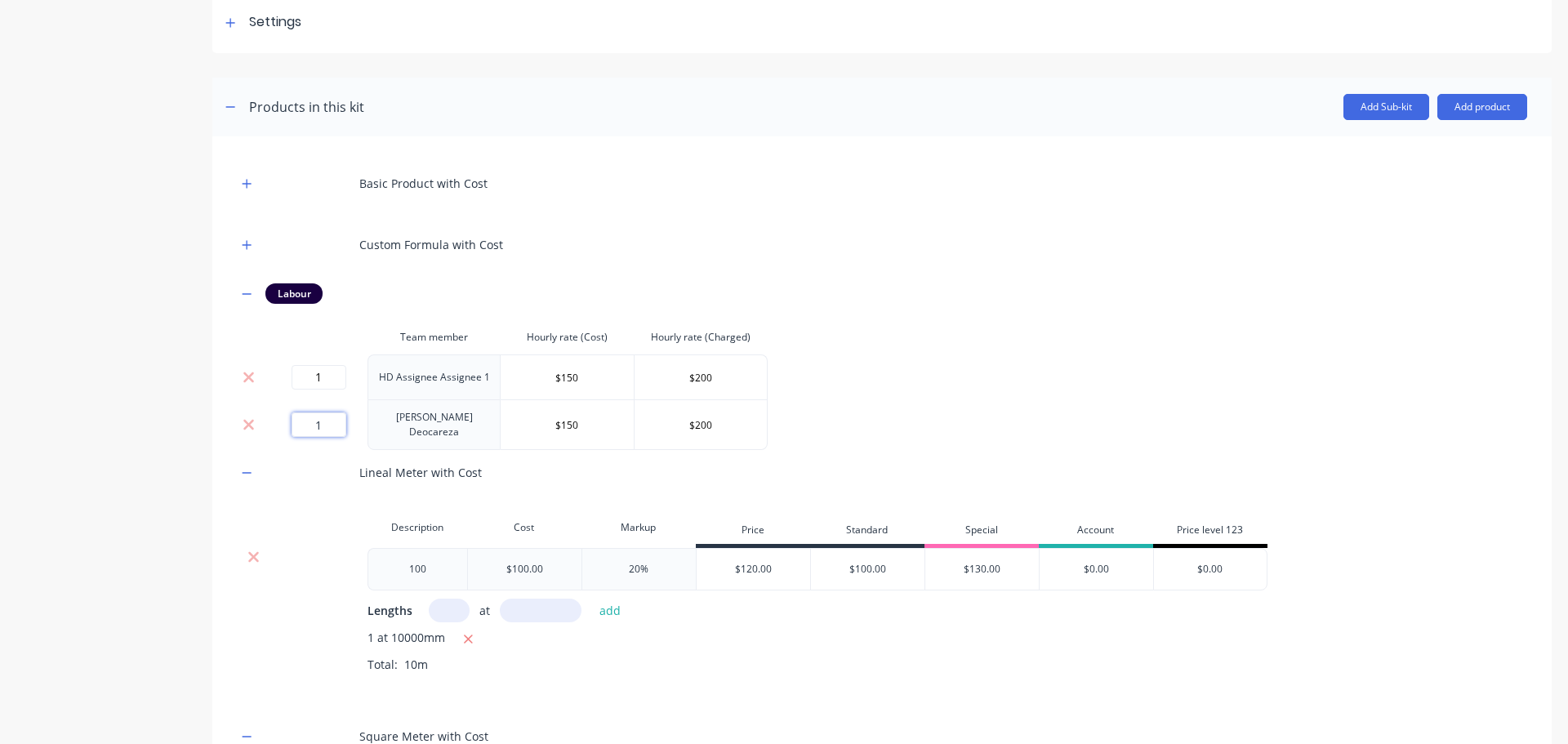
type input "1"
click at [55, 299] on div "Product details Collaborate Order History" at bounding box center [102, 573] width 171 height 1504
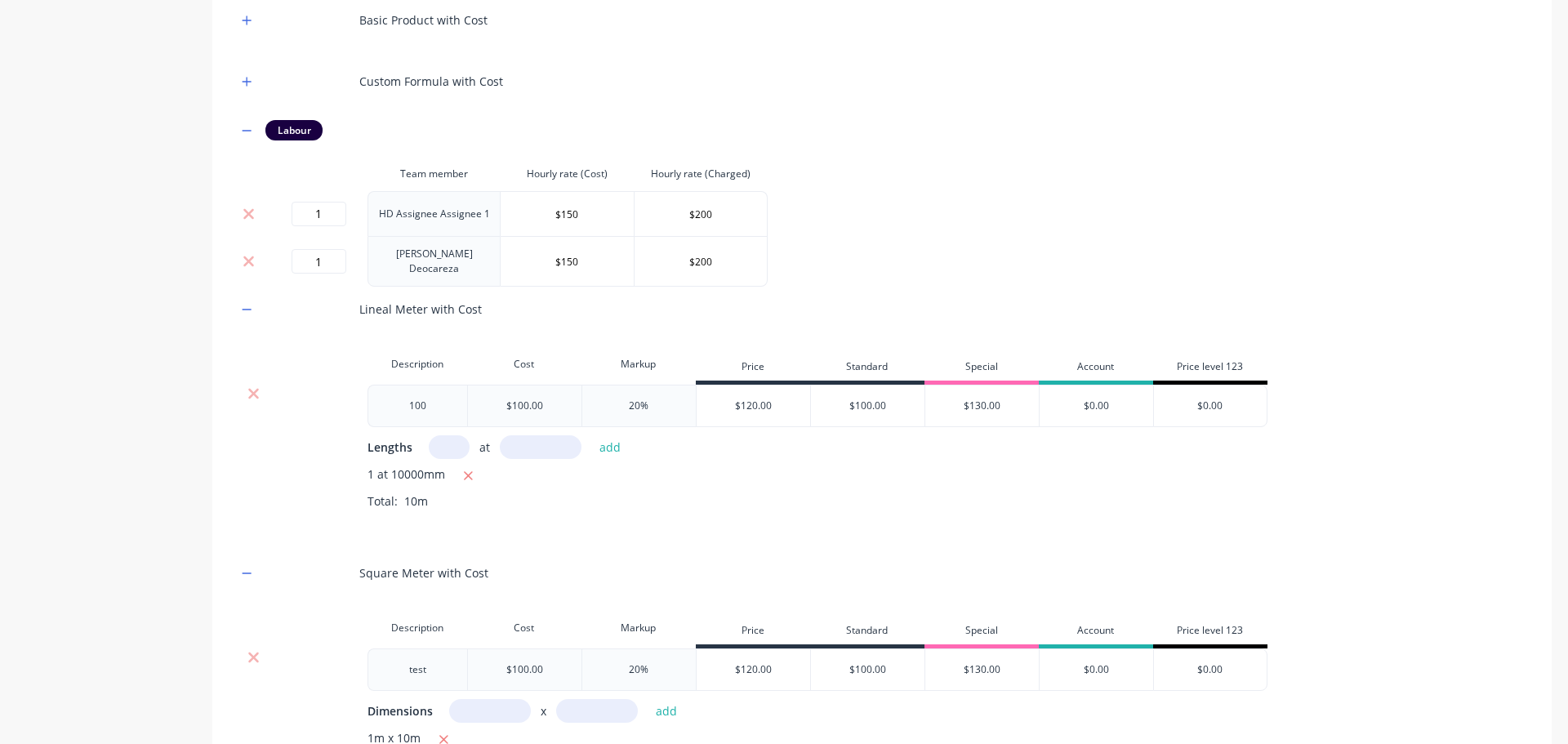
scroll to position [837, 0]
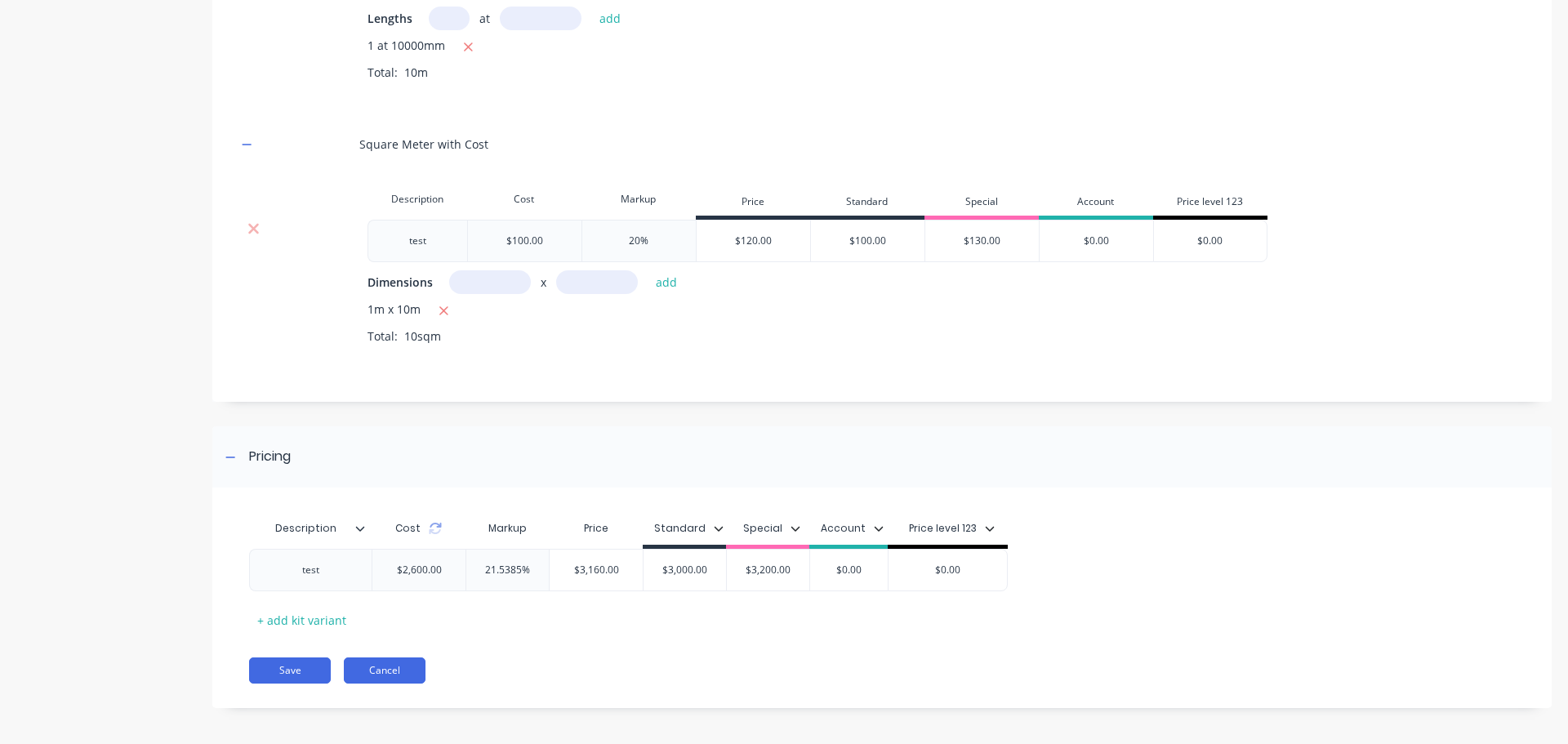
click at [400, 668] on button "Cancel" at bounding box center [385, 670] width 82 height 26
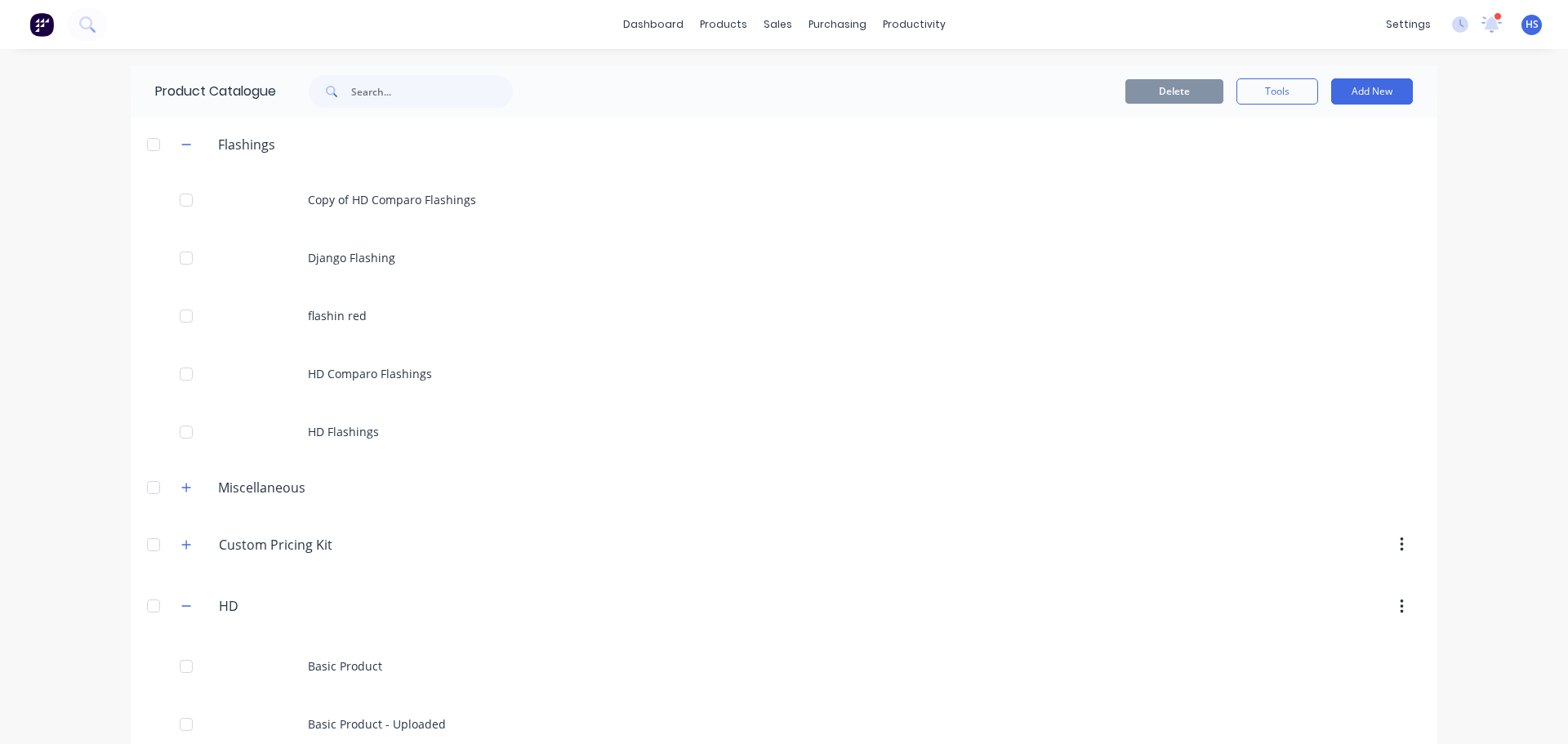
click at [780, 111] on div "Delete Tools Add New" at bounding box center [995, 91] width 883 height 52
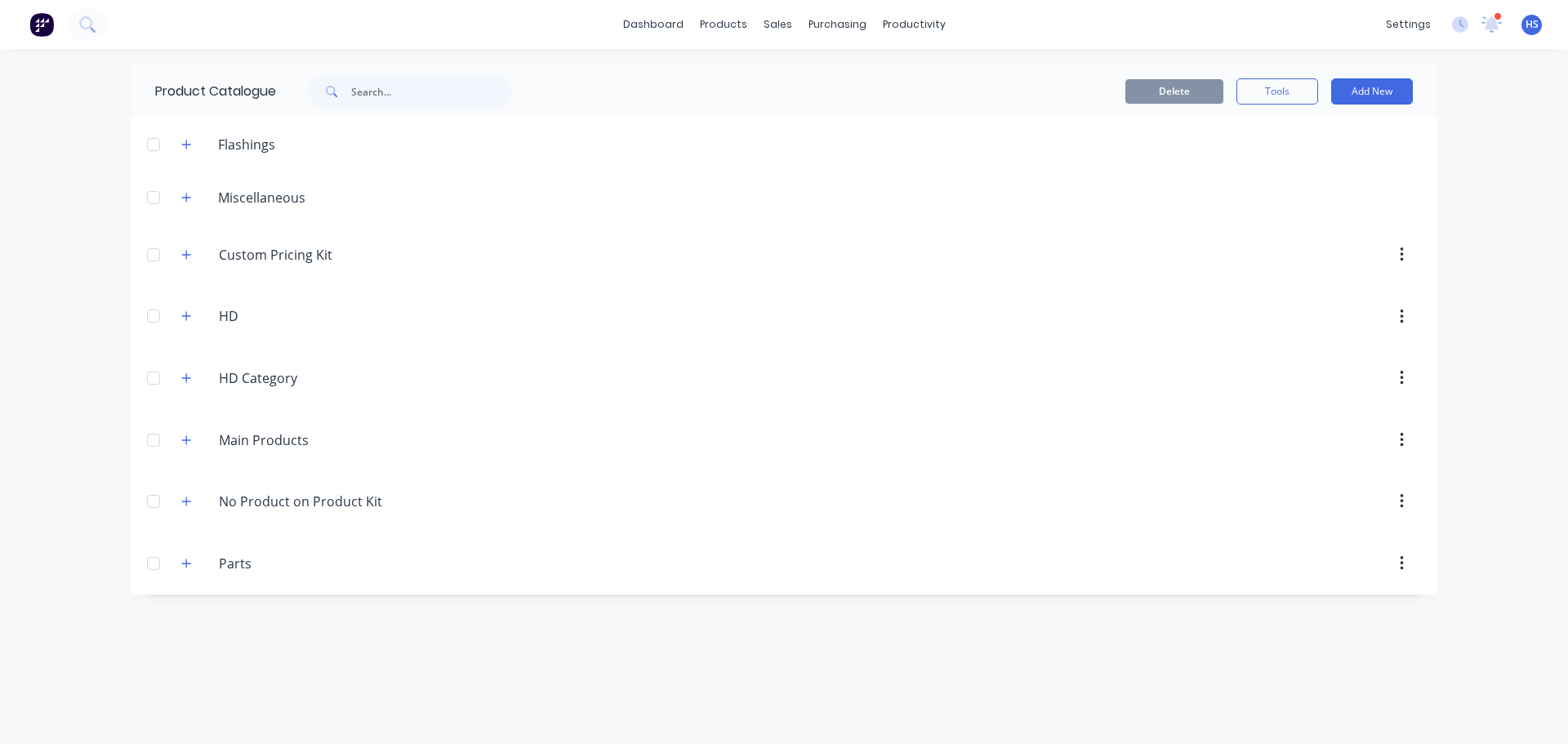
click at [1529, 28] on span "HS" at bounding box center [1532, 25] width 13 height 15
click at [683, 31] on link "dashboard" at bounding box center [654, 24] width 77 height 25
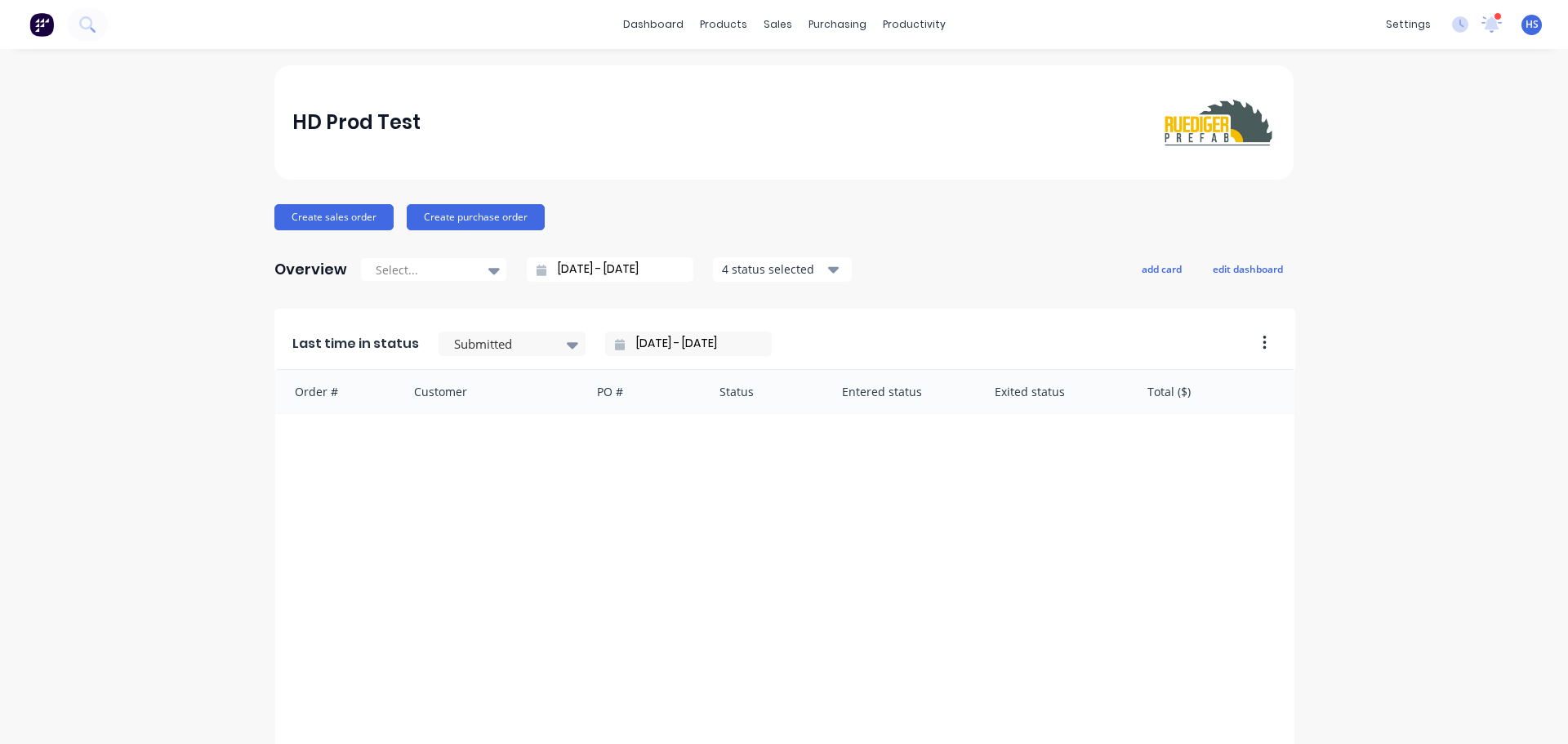
click at [1525, 24] on span "HS" at bounding box center [1532, 25] width 13 height 15
click at [1382, 197] on button "Sign out" at bounding box center [1429, 205] width 216 height 33
